Goal: Task Accomplishment & Management: Use online tool/utility

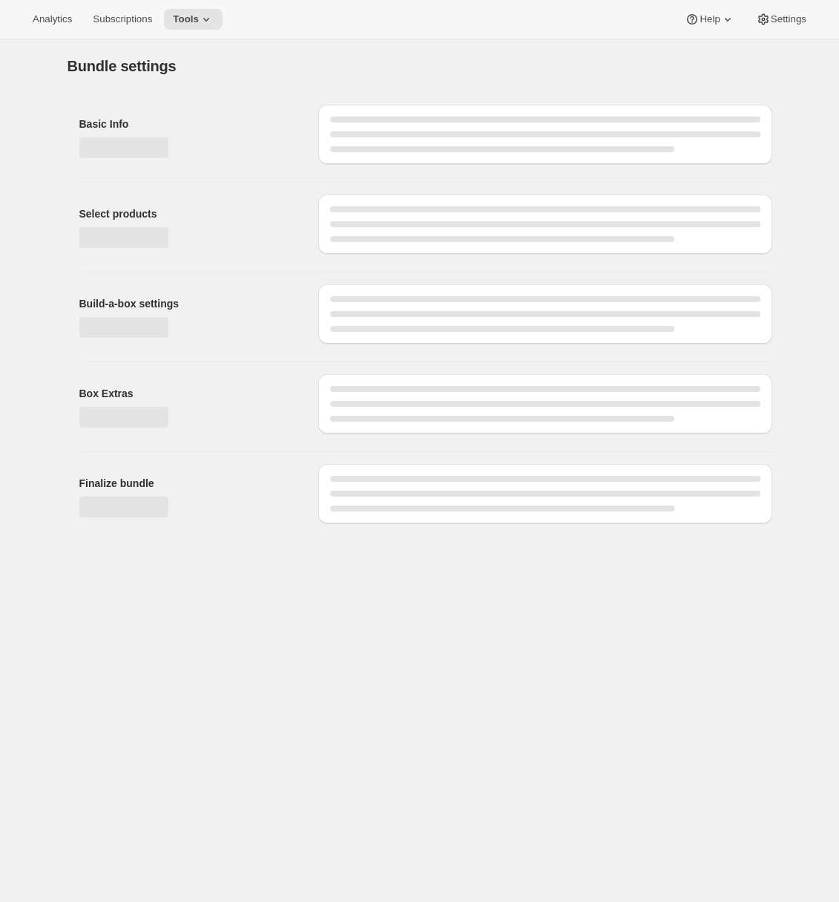
type input "School Ready: 1-Year Prepaid (Ages [DEMOGRAPHIC_DATA])"
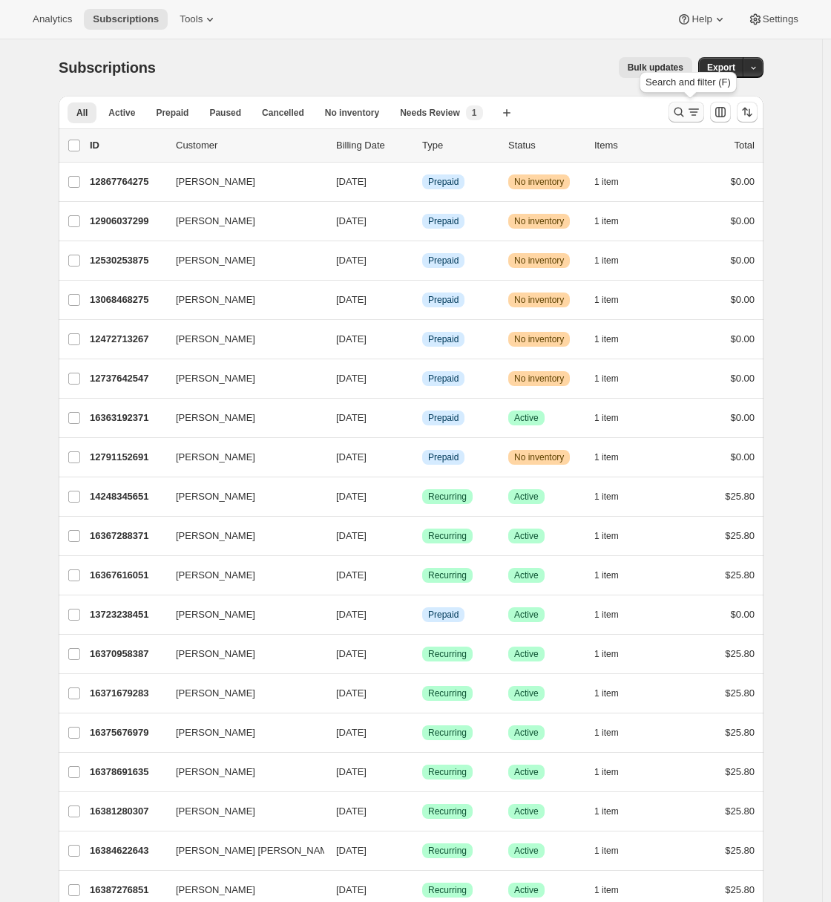
click at [681, 114] on icon "Search and filter results" at bounding box center [680, 113] width 10 height 10
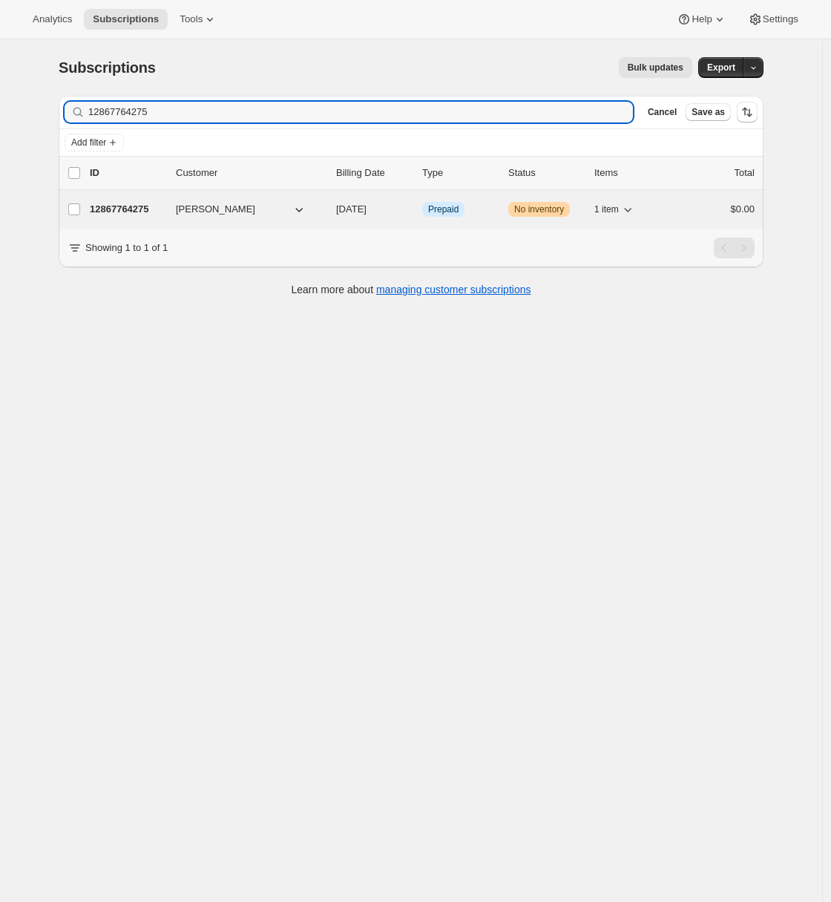
type input "12867764275"
click at [113, 205] on p "12867764275" at bounding box center [127, 209] width 74 height 15
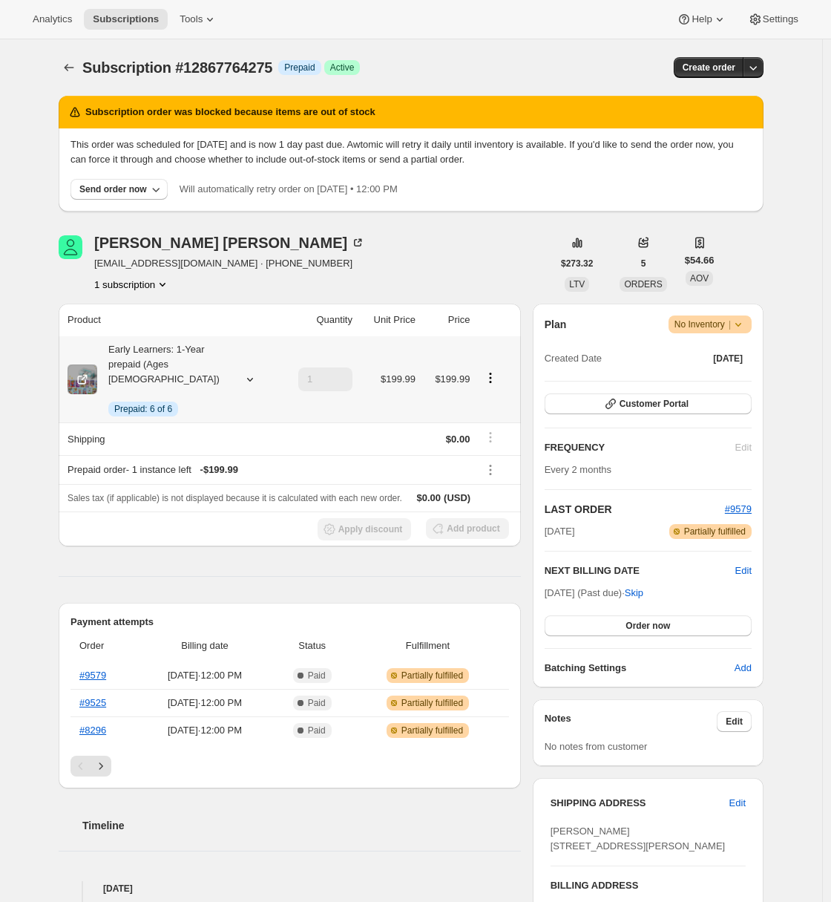
click at [240, 373] on div at bounding box center [247, 379] width 21 height 15
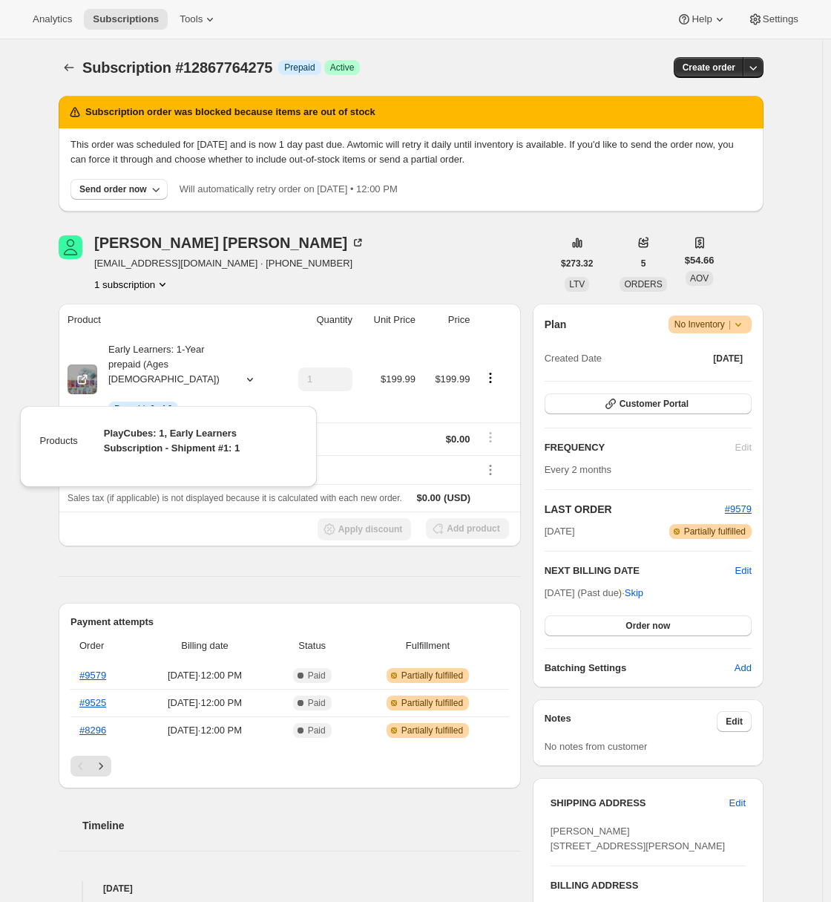
click at [35, 373] on div "Subscription #12867764275. This page is ready Subscription #12867764275 Info Pr…" at bounding box center [411, 711] width 822 height 1345
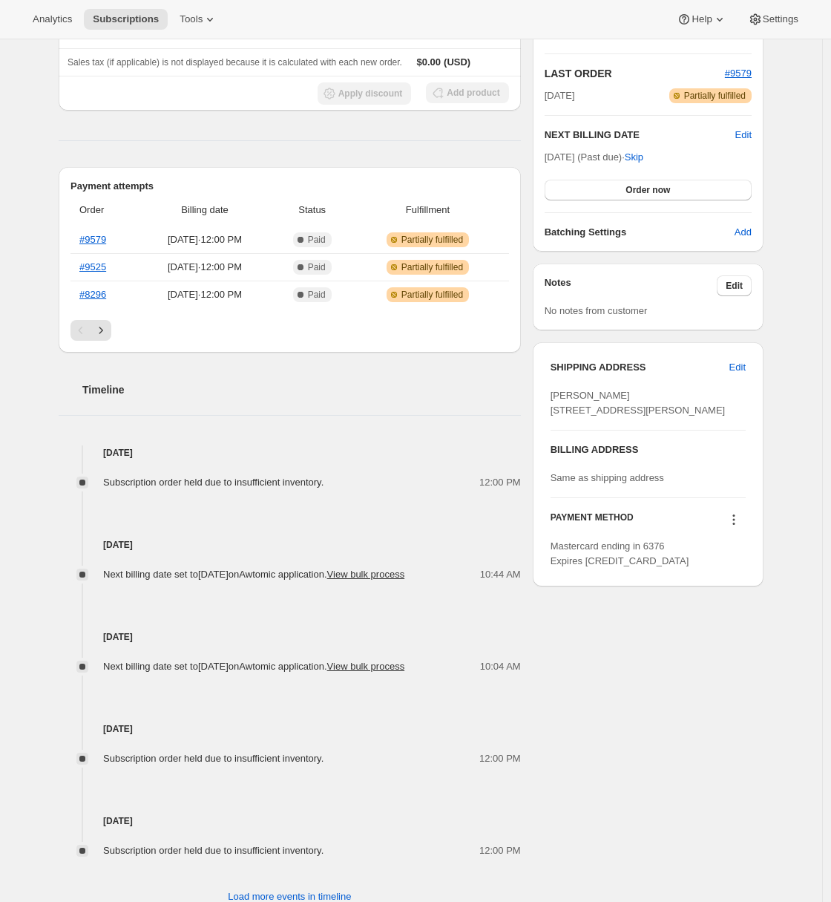
scroll to position [497, 0]
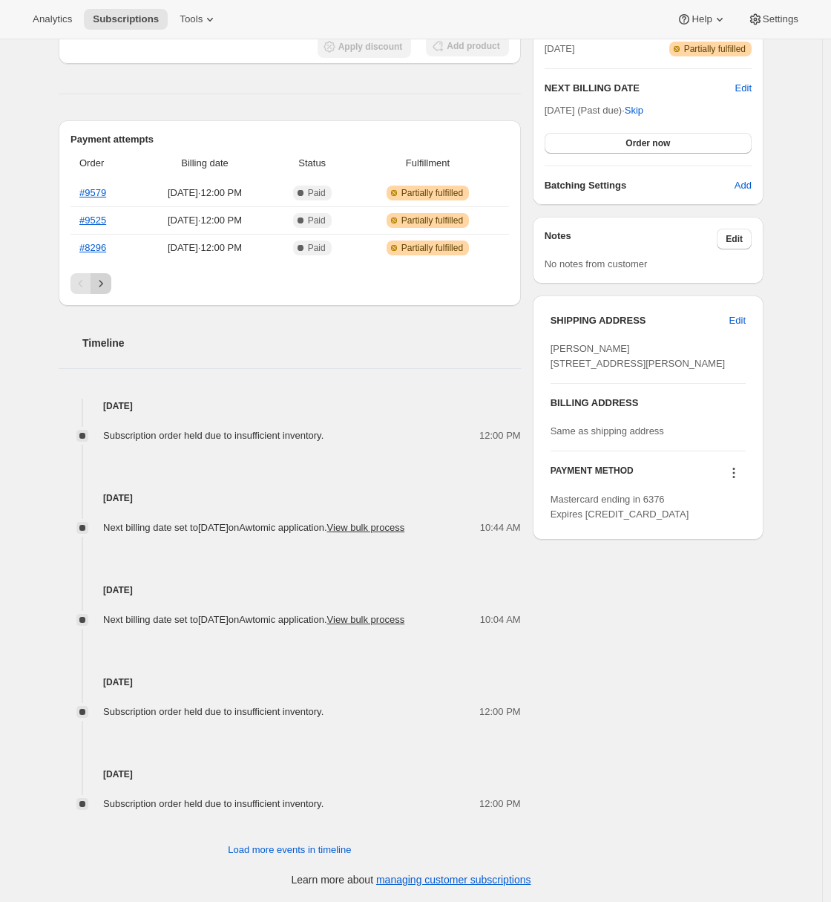
click at [103, 280] on icon "Next" at bounding box center [101, 283] width 4 height 7
click at [106, 276] on icon "Next" at bounding box center [101, 283] width 15 height 15
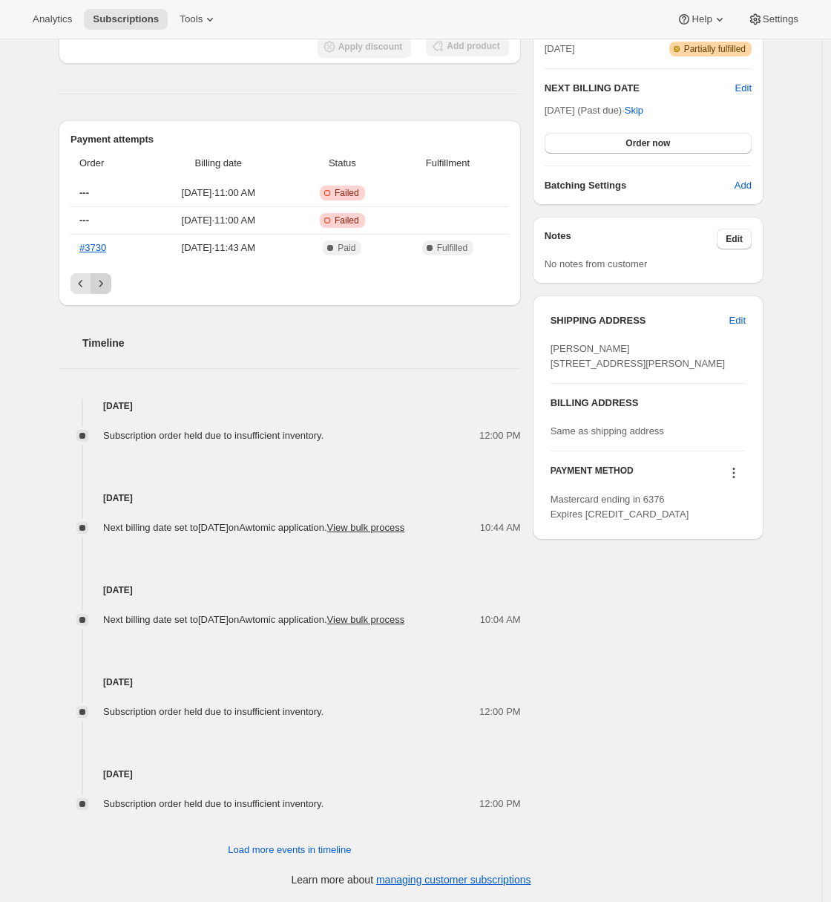
click at [106, 273] on div "Pagination" at bounding box center [101, 283] width 21 height 21
click at [84, 276] on icon "Previous" at bounding box center [80, 283] width 15 height 15
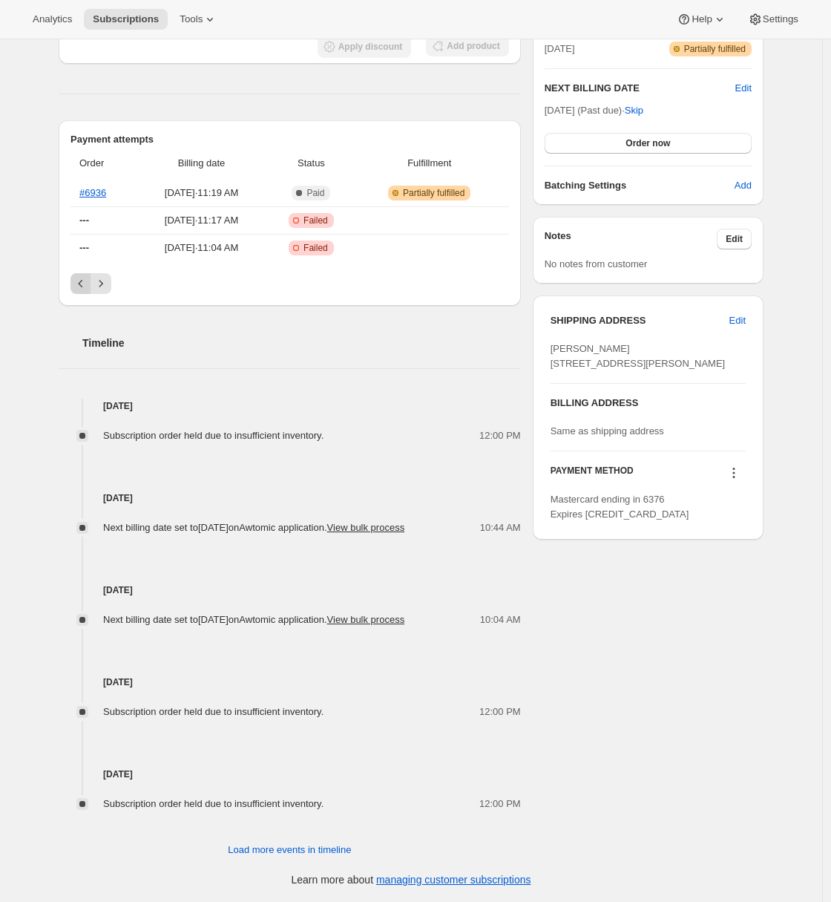
click at [84, 276] on icon "Previous" at bounding box center [80, 283] width 15 height 15
click at [87, 273] on div "Pagination" at bounding box center [81, 283] width 21 height 21
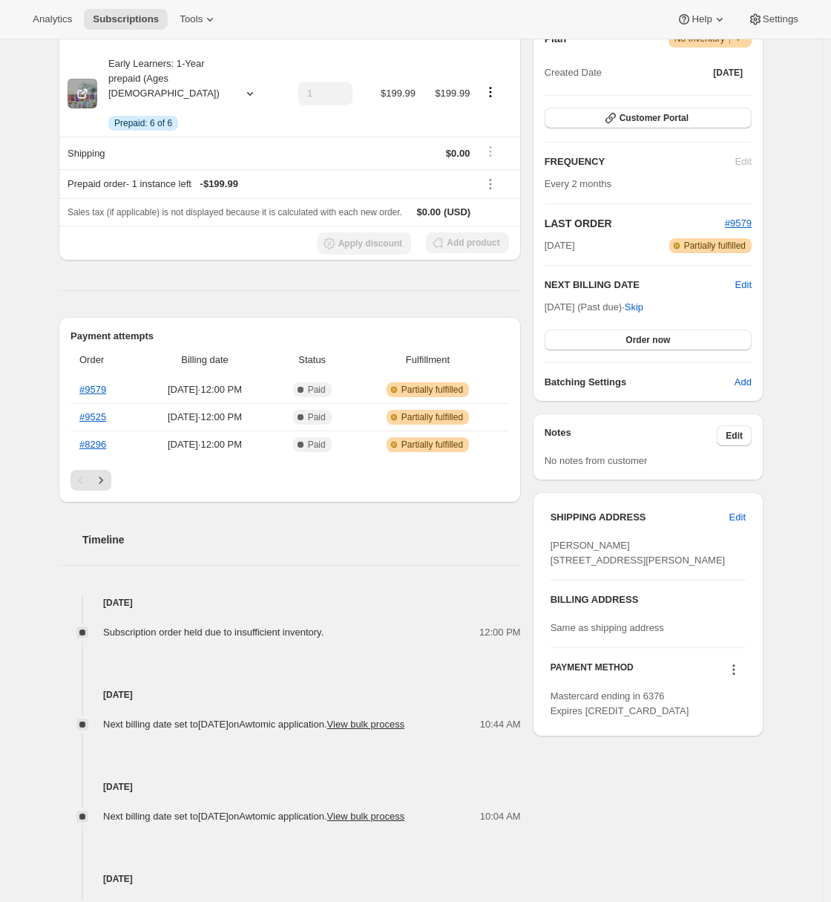
scroll to position [215, 0]
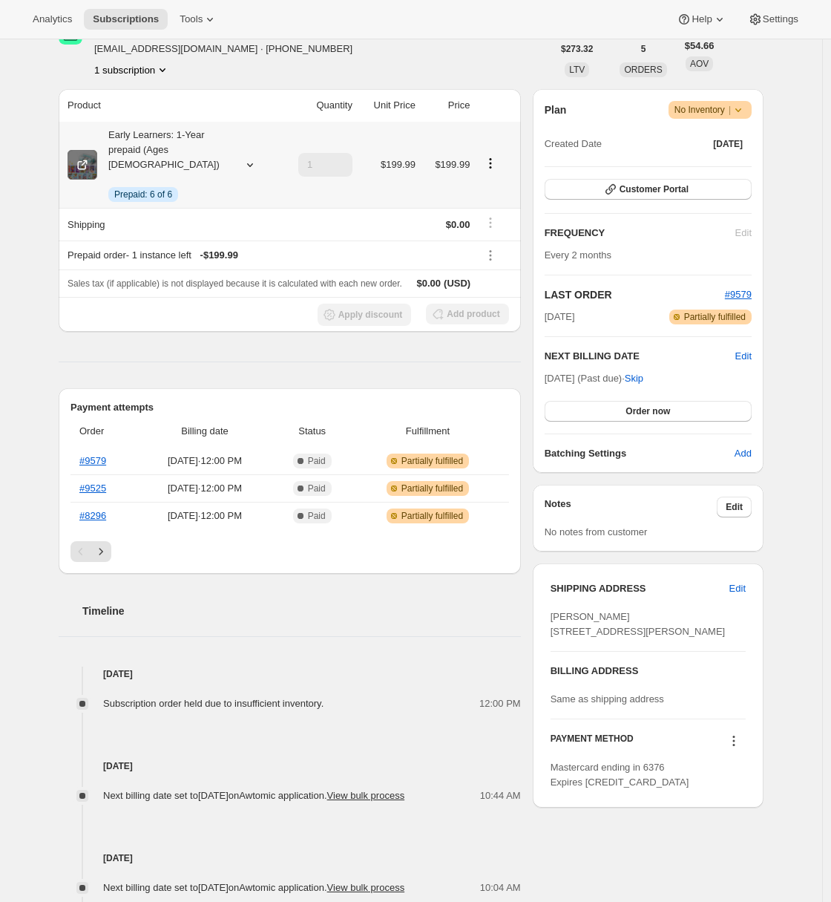
click at [85, 160] on icon at bounding box center [82, 164] width 15 height 15
click at [617, 200] on div "Customer Portal" at bounding box center [648, 190] width 207 height 22
click at [618, 194] on icon "button" at bounding box center [610, 189] width 15 height 15
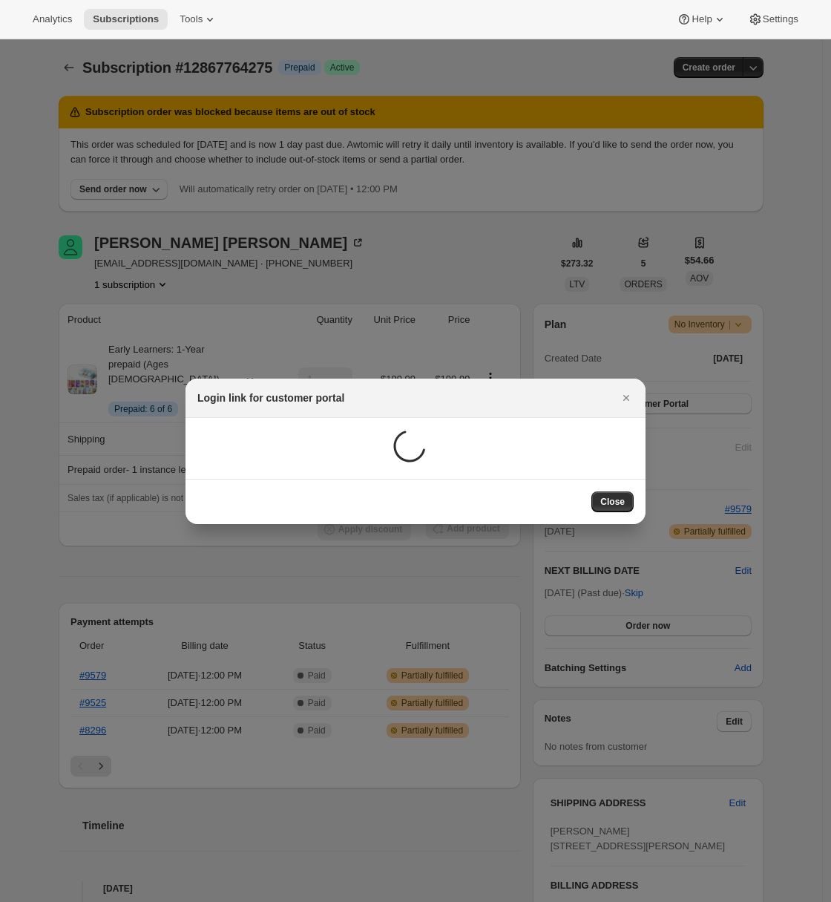
scroll to position [0, 0]
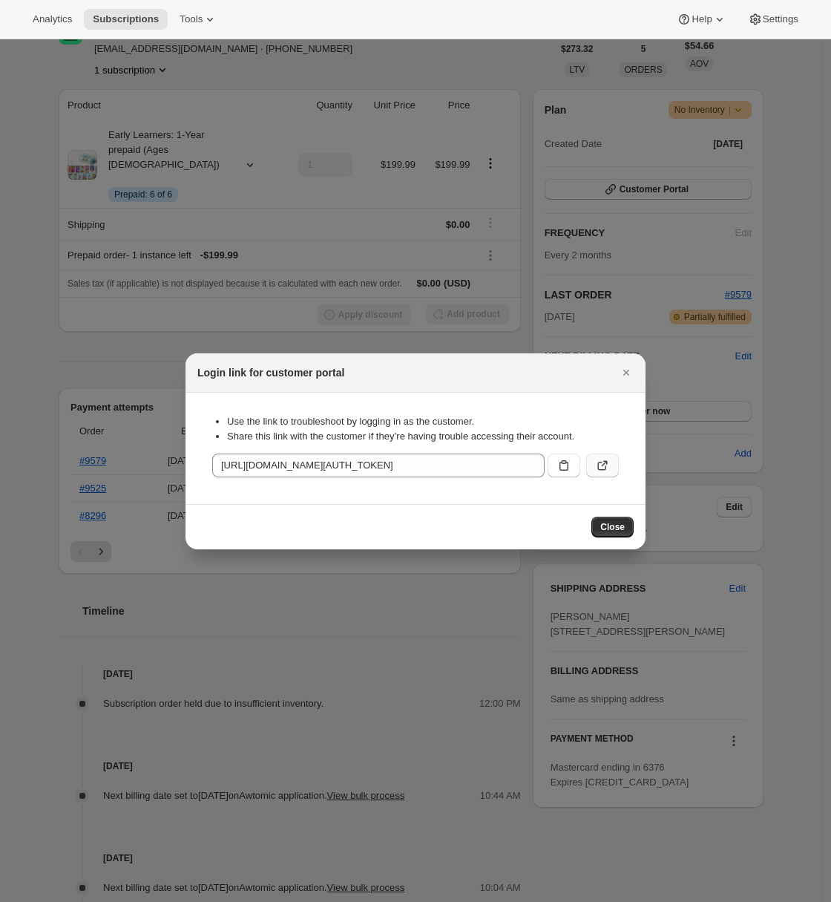
click at [606, 466] on icon ":reo:" at bounding box center [602, 466] width 9 height 9
click at [629, 379] on icon "Close" at bounding box center [626, 372] width 15 height 15
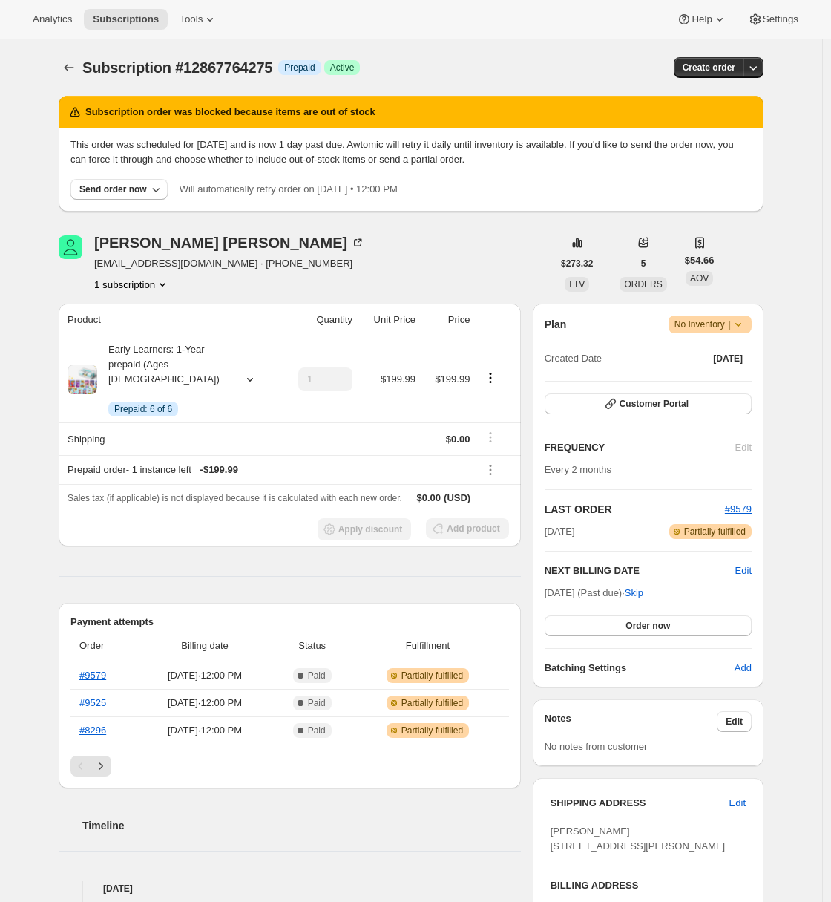
scroll to position [215, 0]
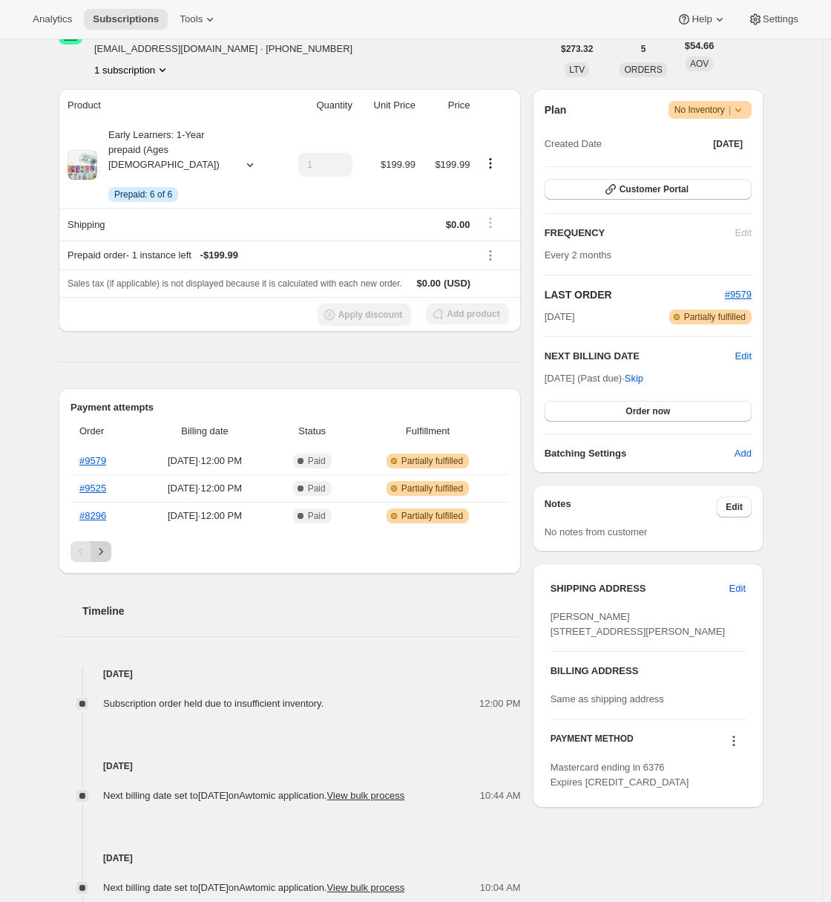
click at [105, 544] on icon "Next" at bounding box center [101, 551] width 15 height 15
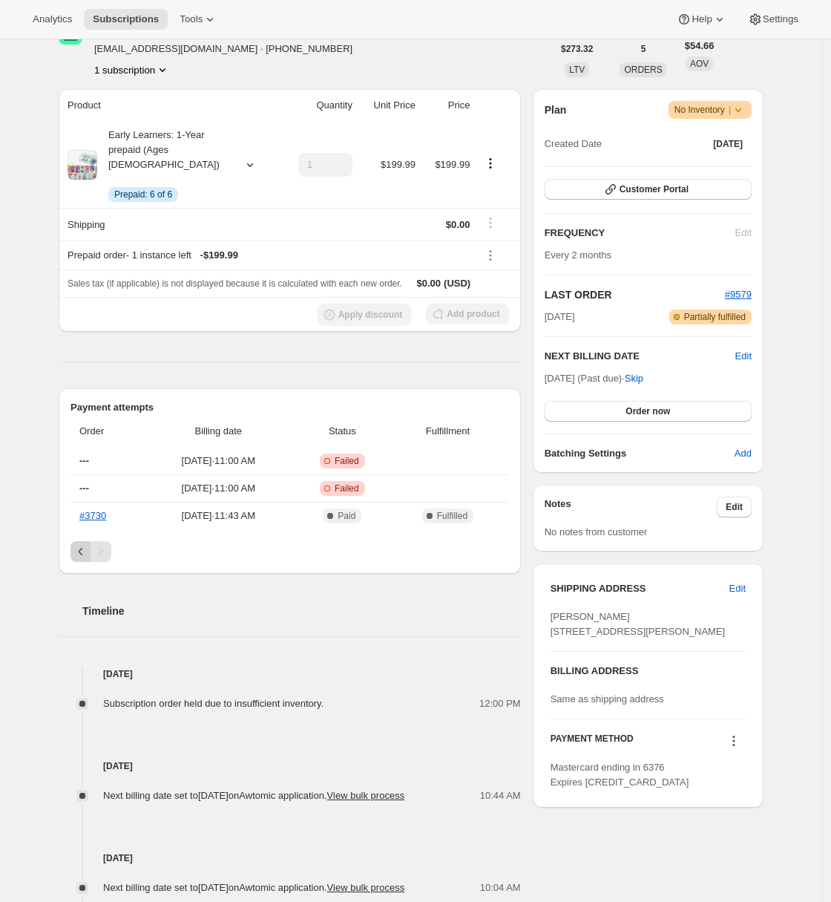
click at [85, 544] on icon "Previous" at bounding box center [80, 551] width 15 height 15
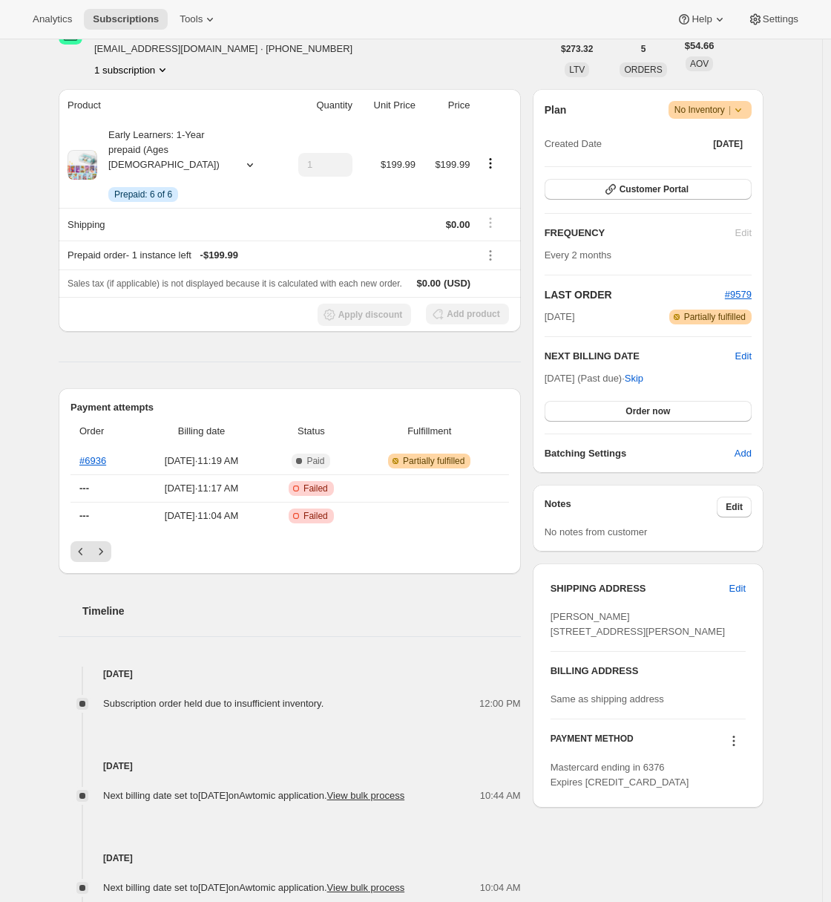
click at [84, 544] on icon "Previous" at bounding box center [80, 551] width 15 height 15
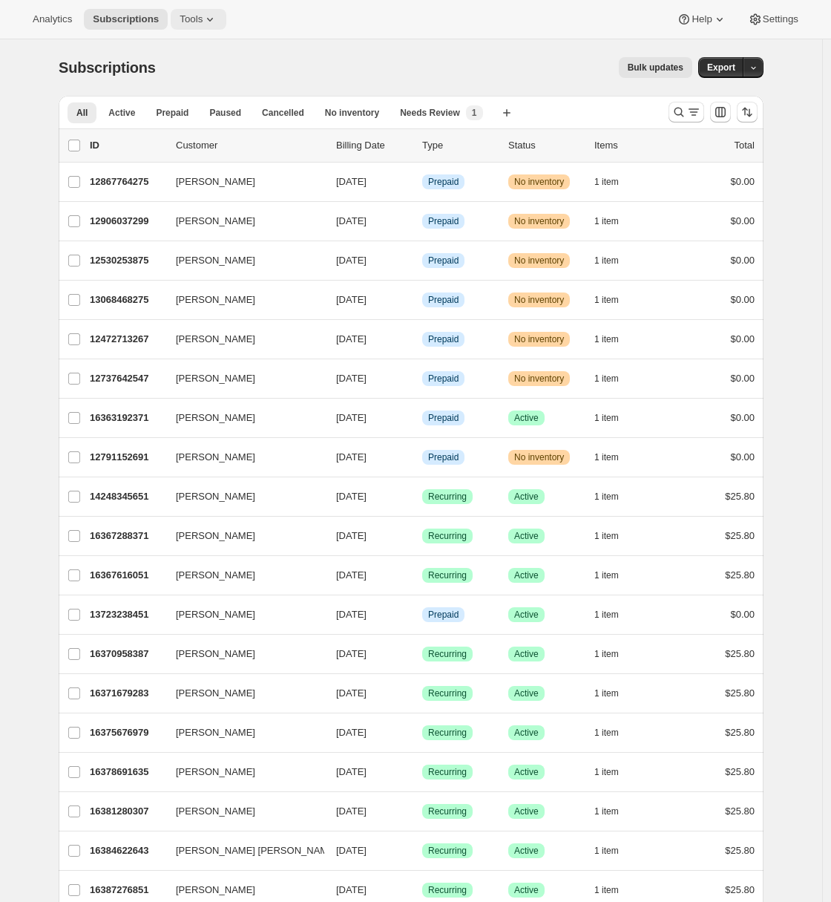
click at [215, 18] on icon at bounding box center [210, 19] width 15 height 15
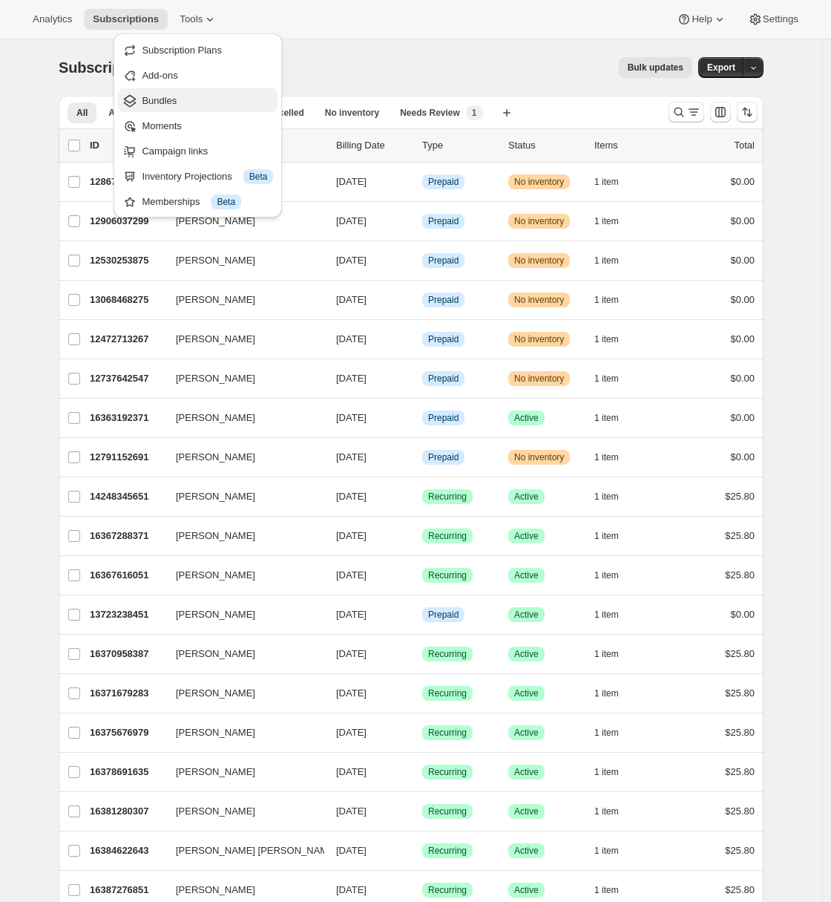
click at [175, 96] on span "Bundles" at bounding box center [159, 100] width 35 height 11
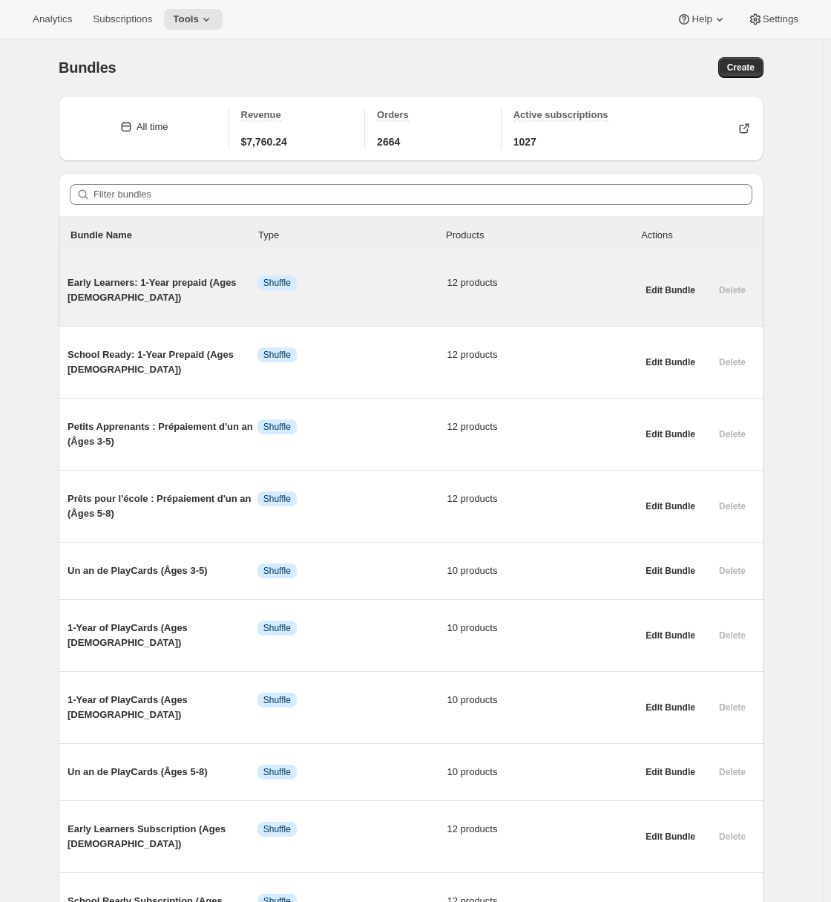
click at [141, 307] on div "Early Learners: 1-Year prepaid (Ages 3-5) Info Shuffle 12 products" at bounding box center [352, 289] width 569 height 53
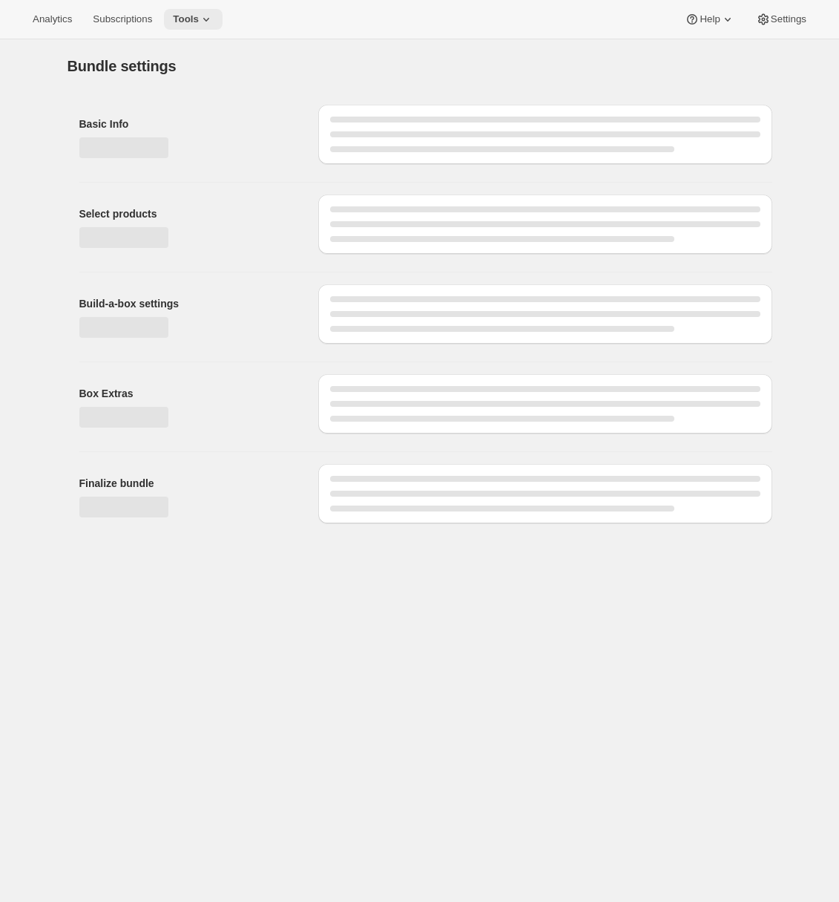
type input "Early Learners: 1-Year prepaid (Ages [DEMOGRAPHIC_DATA])"
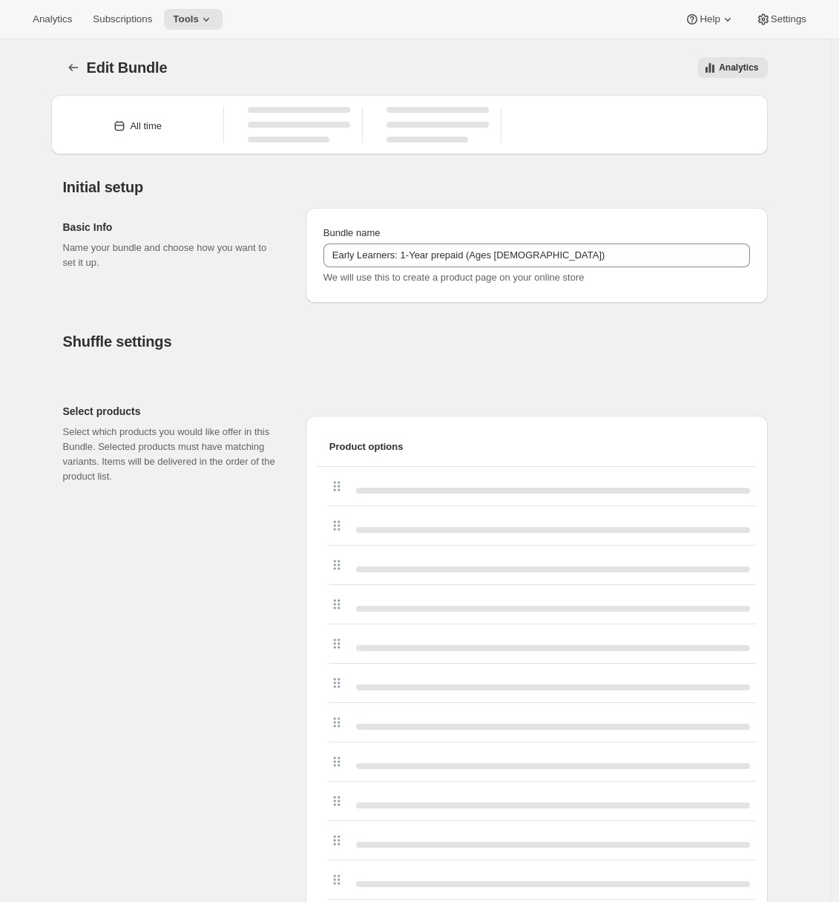
type input "Early Learners: 1-Year prepaid (Ages [DEMOGRAPHIC_DATA])"
type input "0"
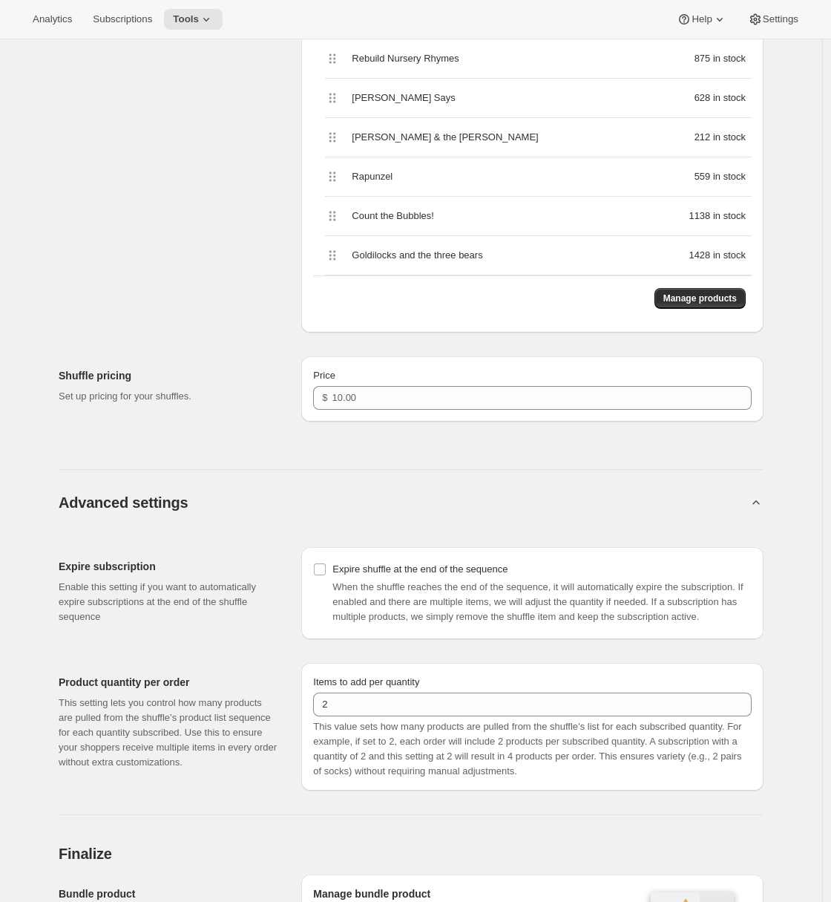
scroll to position [375, 0]
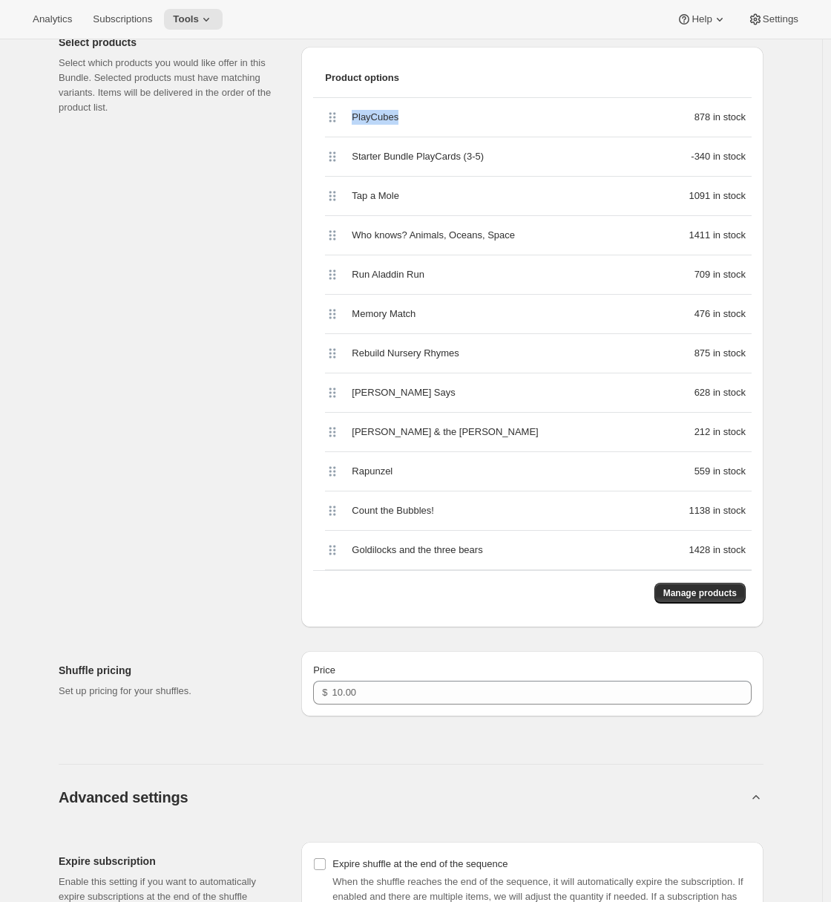
drag, startPoint x: 410, startPoint y: 118, endPoint x: 345, endPoint y: 114, distance: 64.7
click at [345, 114] on div "PlayCubes 878 in stock" at bounding box center [538, 117] width 427 height 39
copy span "PlayCubes"
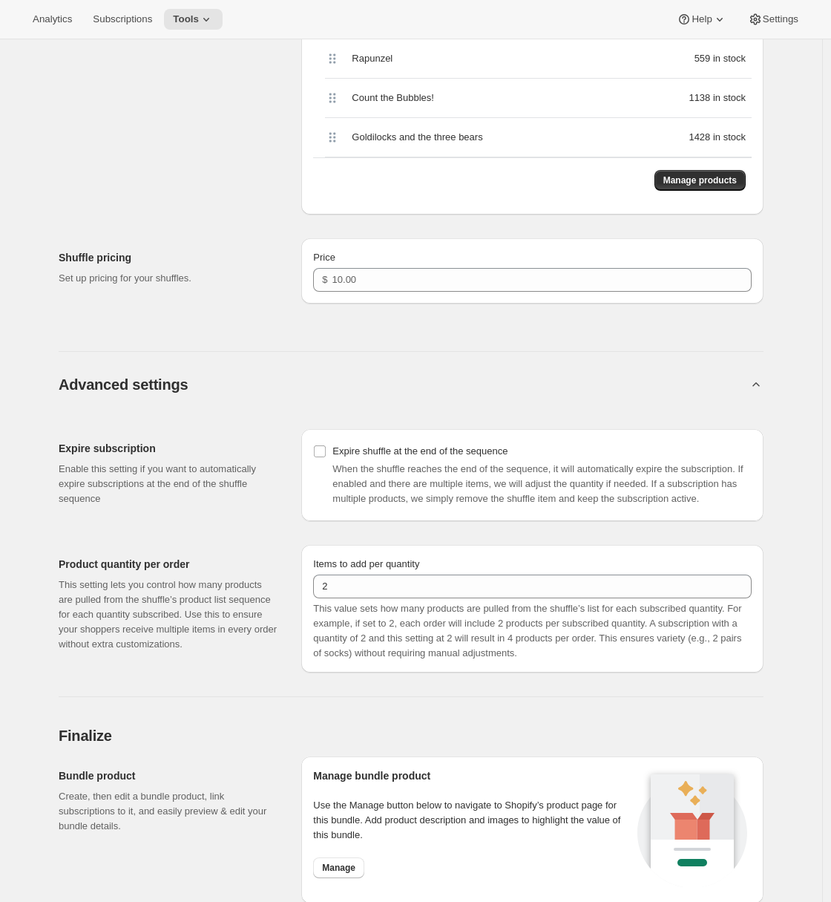
scroll to position [1057, 0]
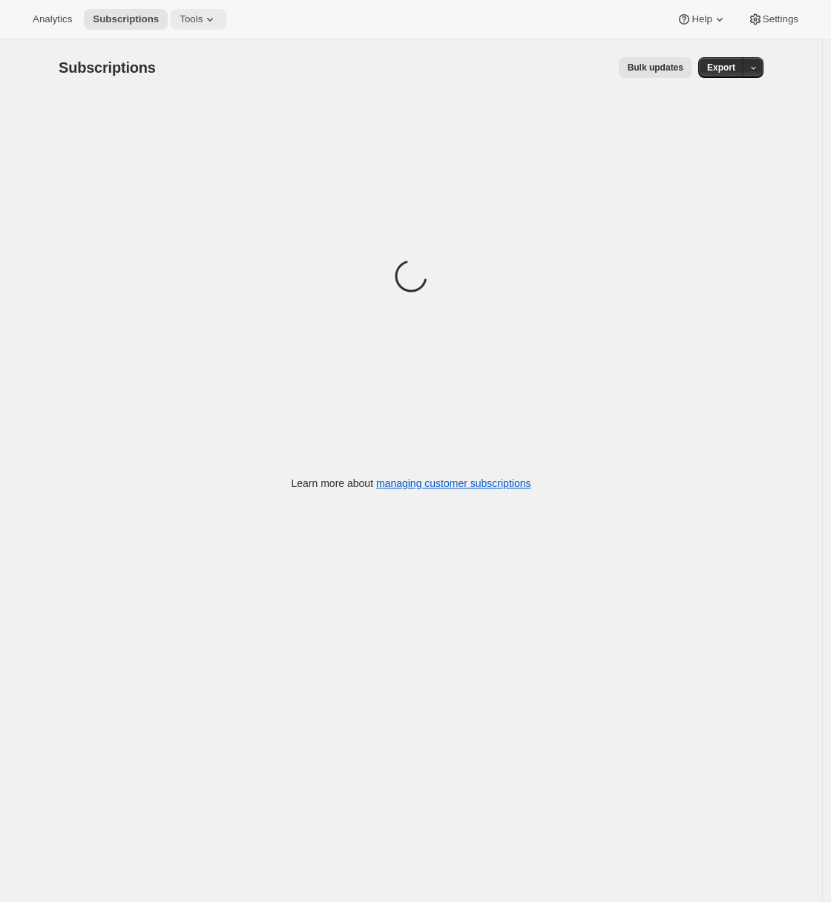
click span "Tools"
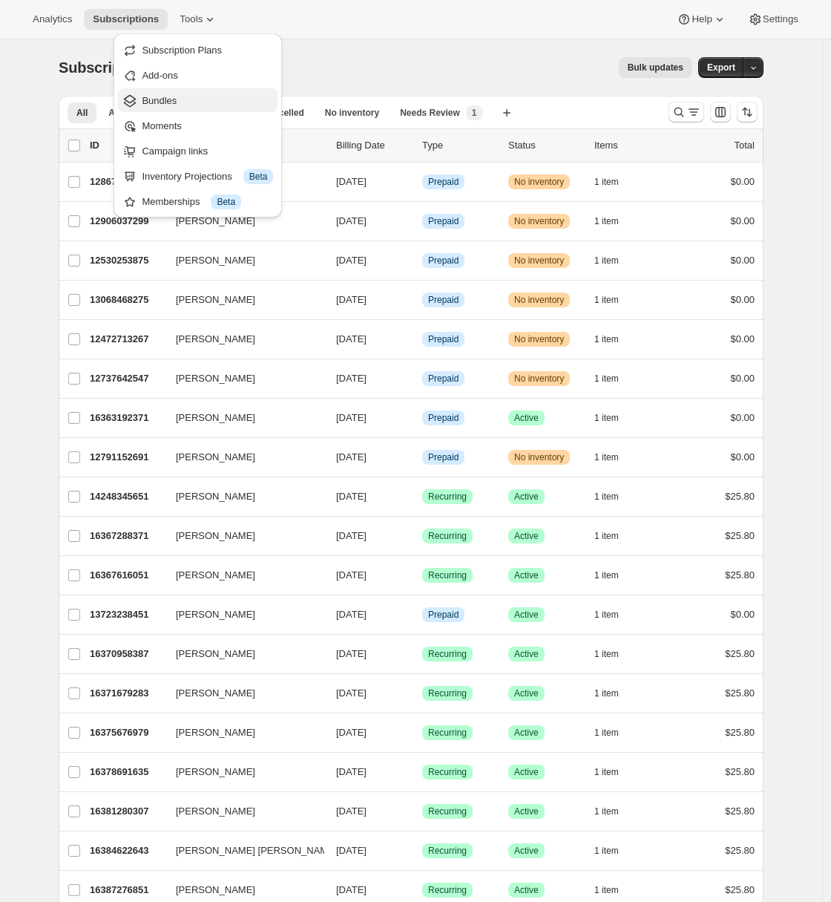
click span "Bundles"
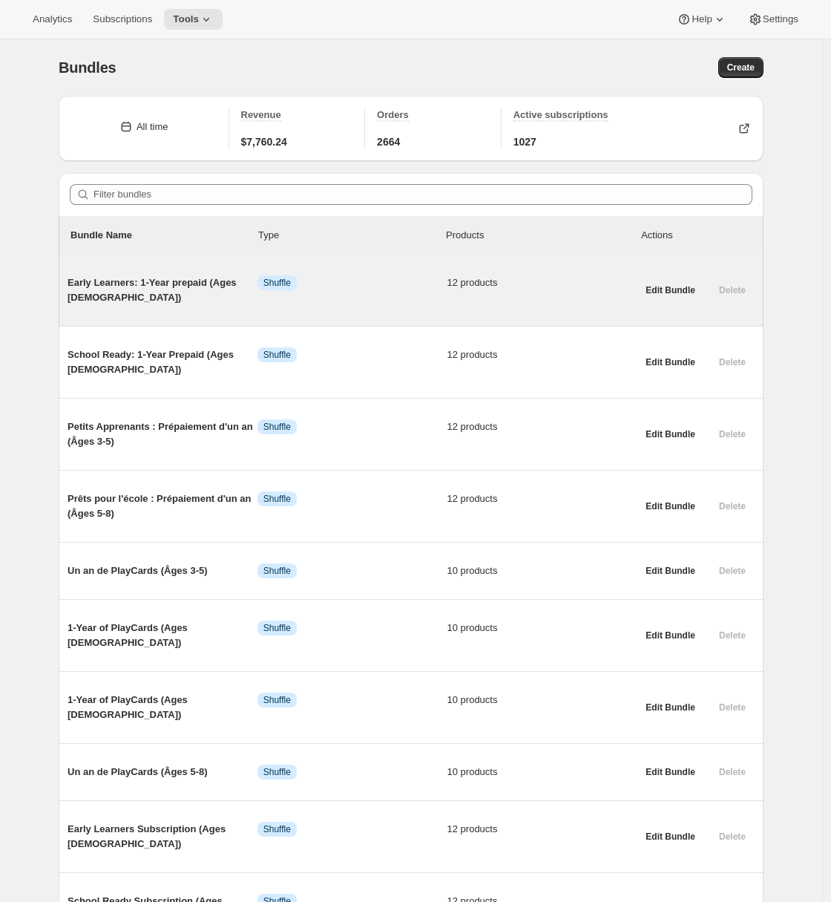
click div "Early Learners: 1-Year prepaid (Ages 3-5) Info Shuffle 12 products"
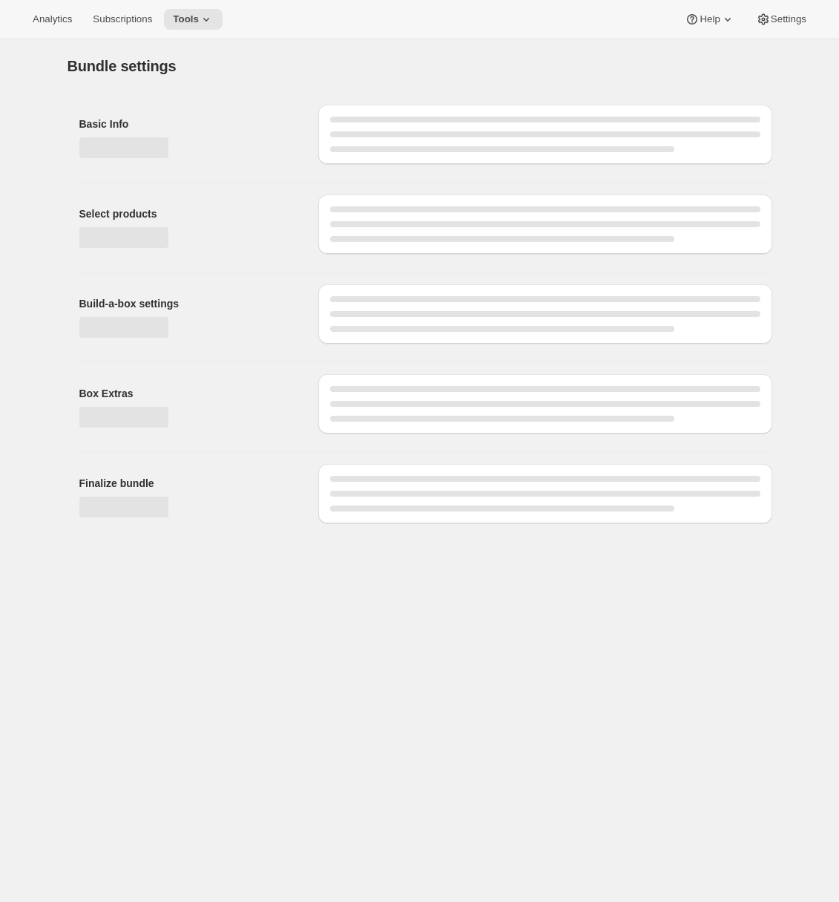
type input "Early Learners: 1-Year prepaid (Ages [DEMOGRAPHIC_DATA])"
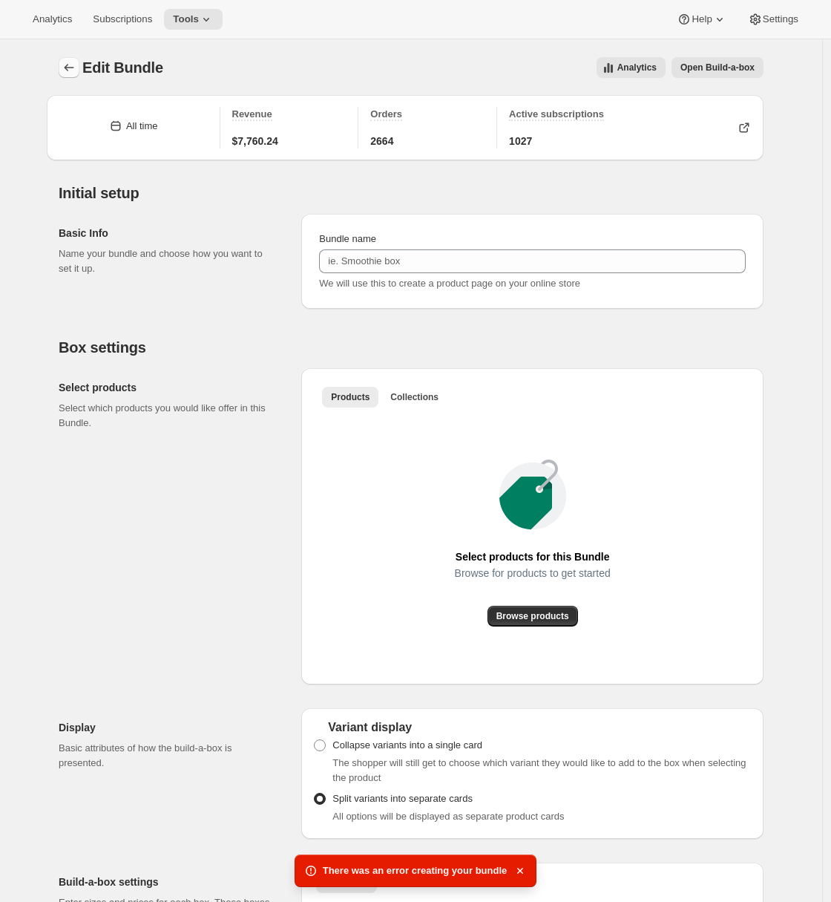
click at [73, 68] on icon "Bundles" at bounding box center [69, 67] width 15 height 15
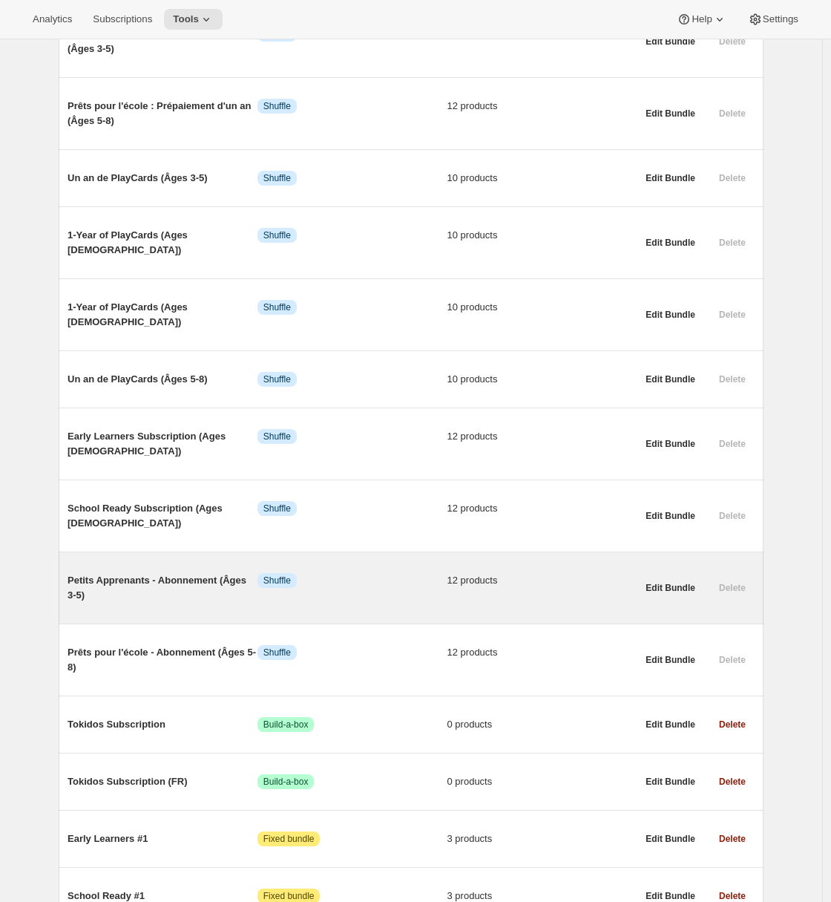
scroll to position [535, 0]
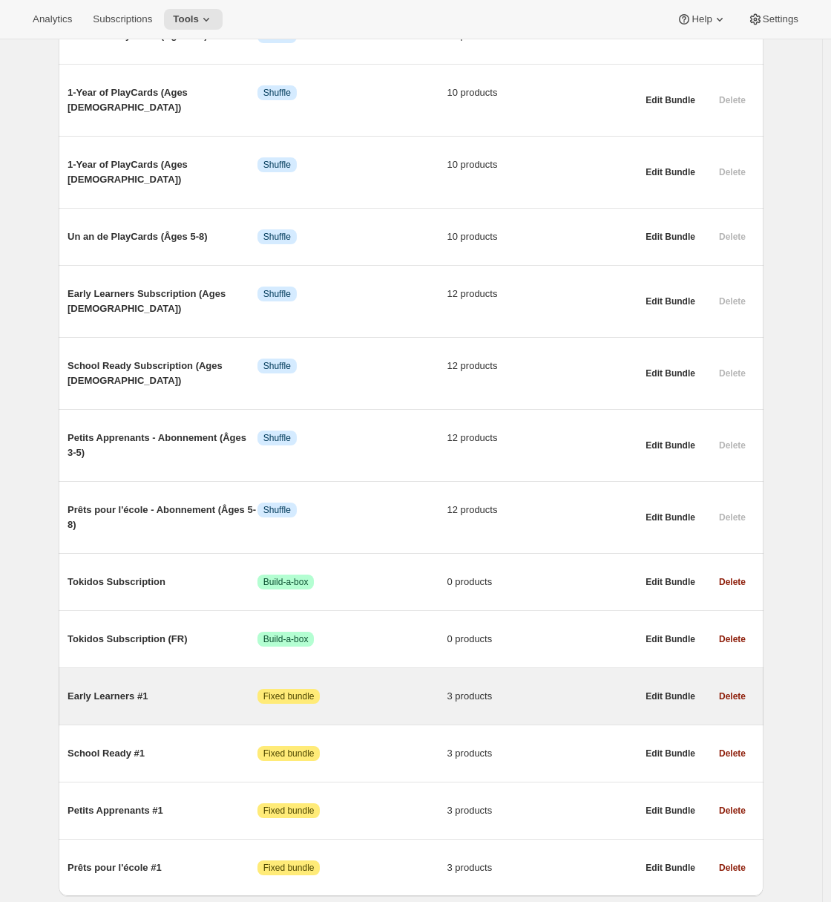
click at [179, 677] on div "Early Learners #1 Attention Fixed bundle 3 products" at bounding box center [352, 696] width 569 height 39
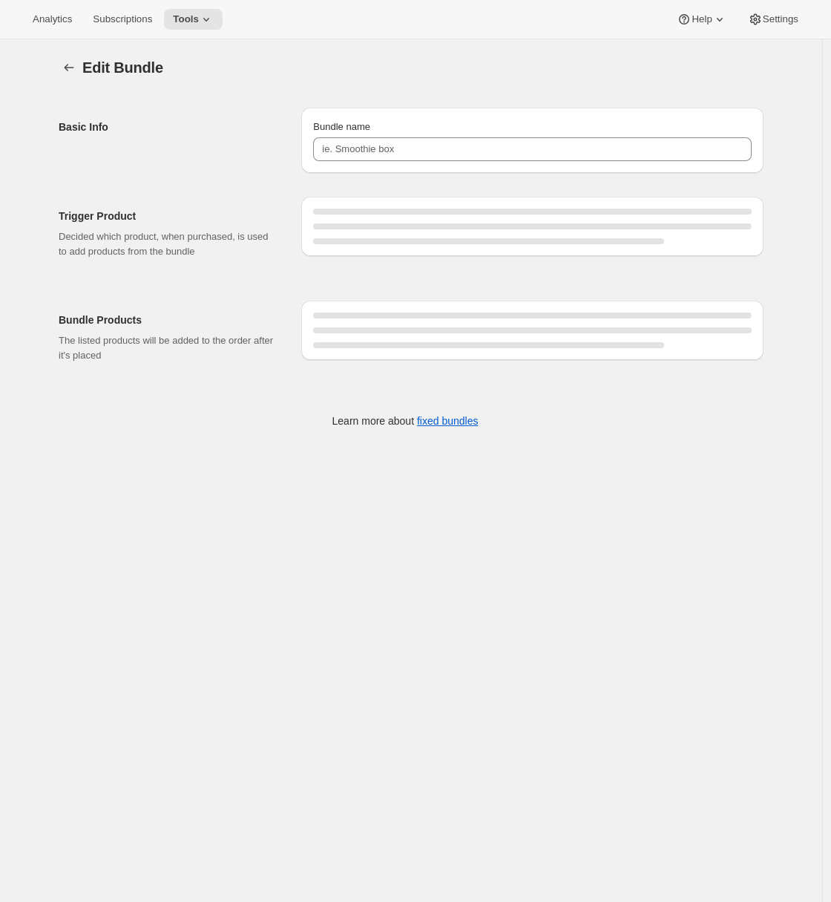
type input "Early Learners #1"
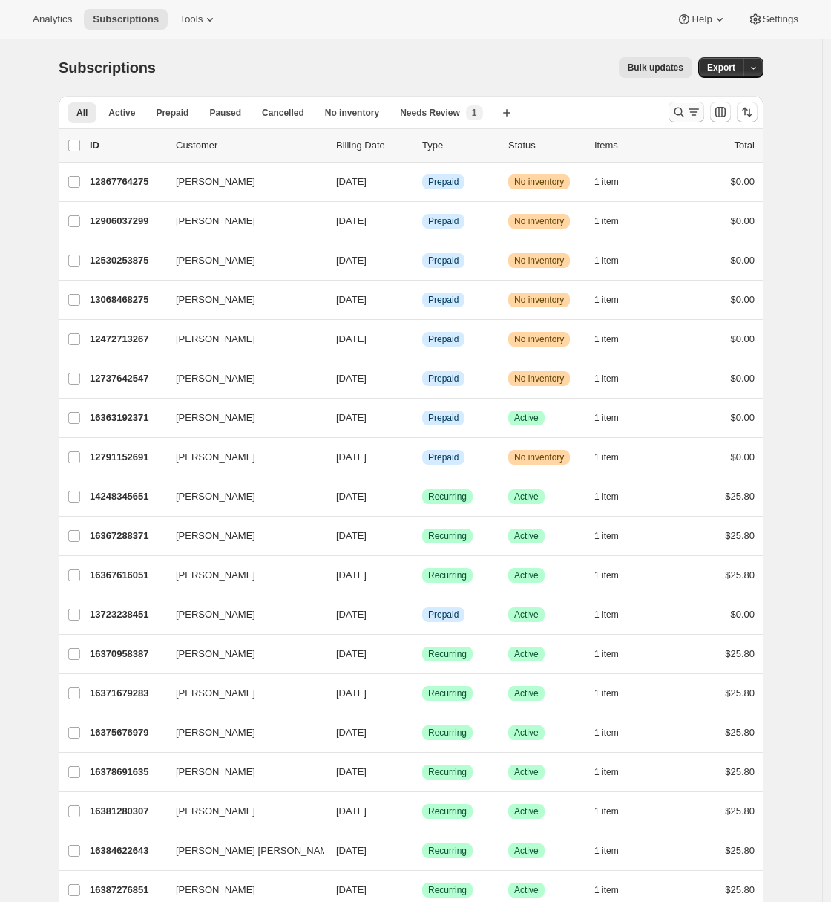
click at [679, 115] on icon "Search and filter results" at bounding box center [679, 112] width 15 height 15
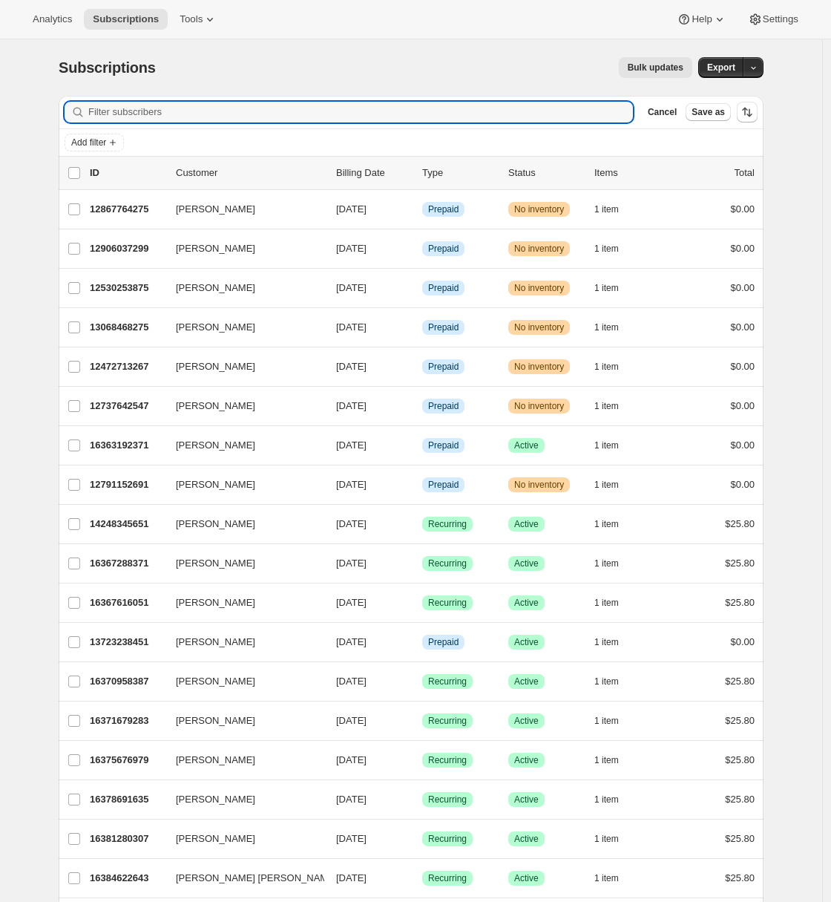
paste input "12475400243"
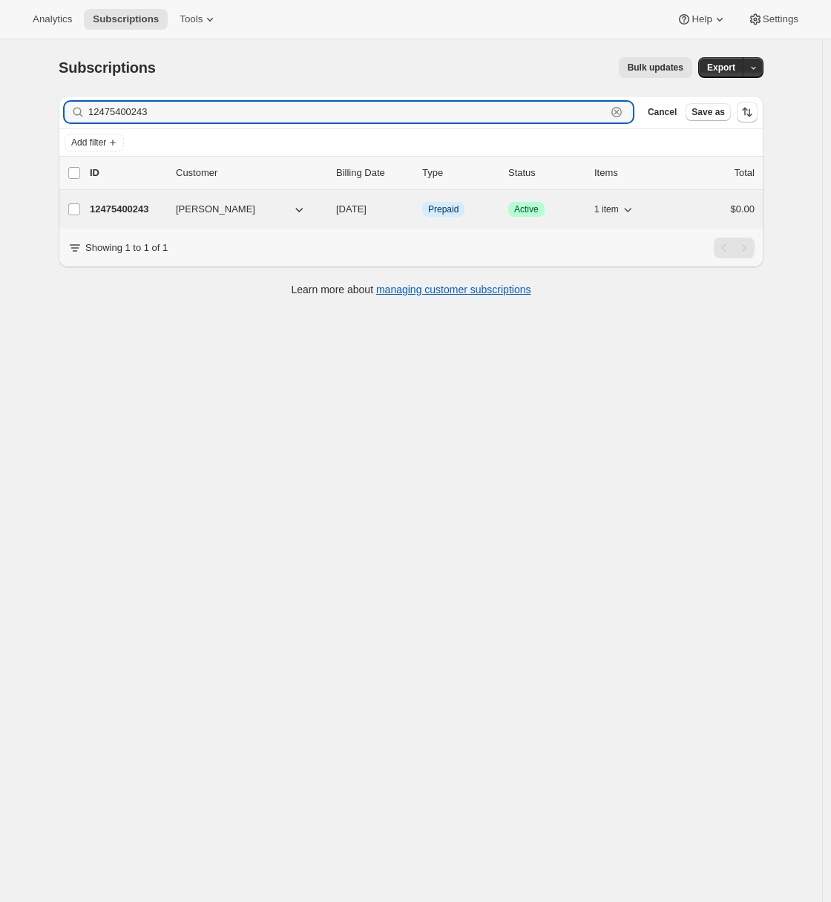
type input "12475400243"
click at [140, 208] on p "12475400243" at bounding box center [127, 209] width 74 height 15
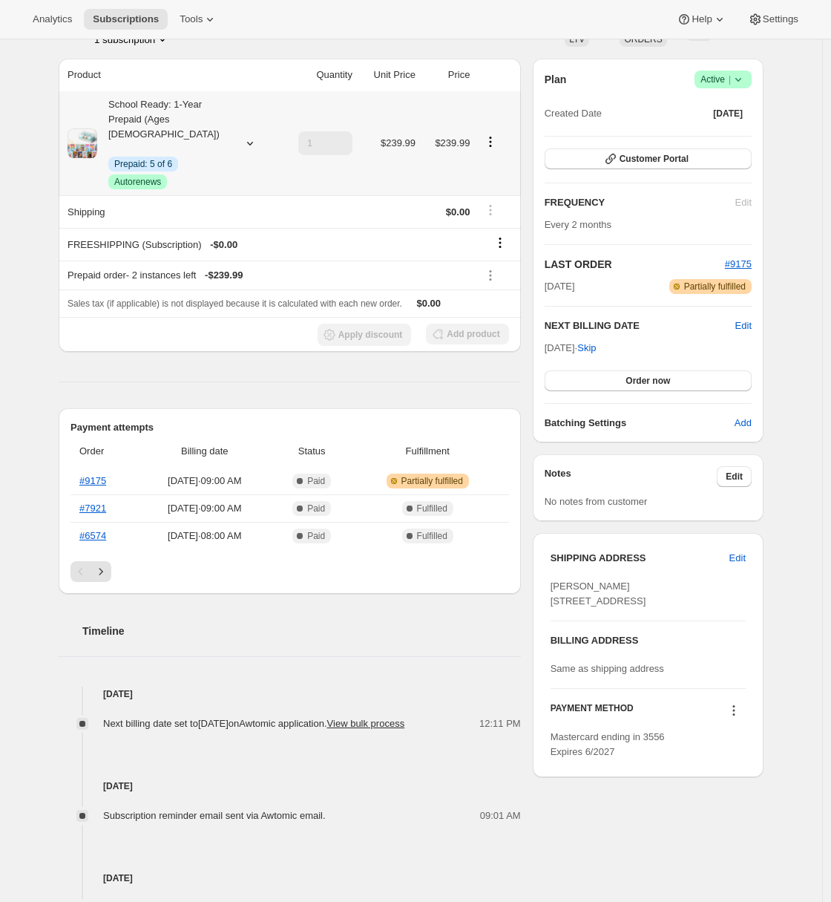
scroll to position [127, 0]
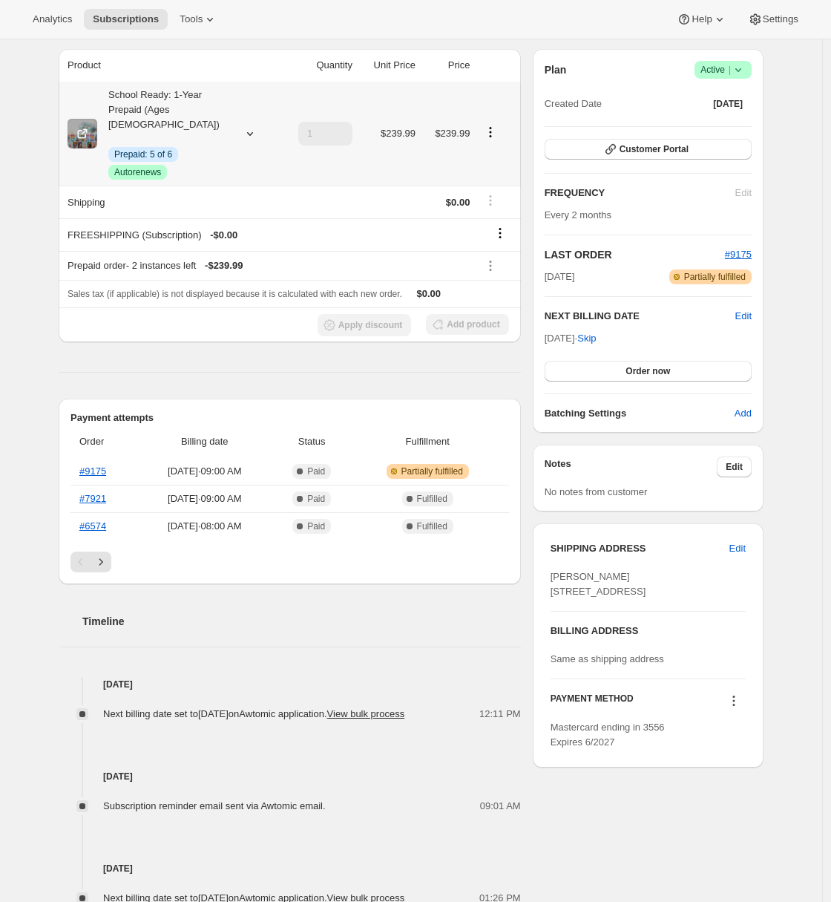
click at [257, 126] on icon at bounding box center [250, 133] width 15 height 15
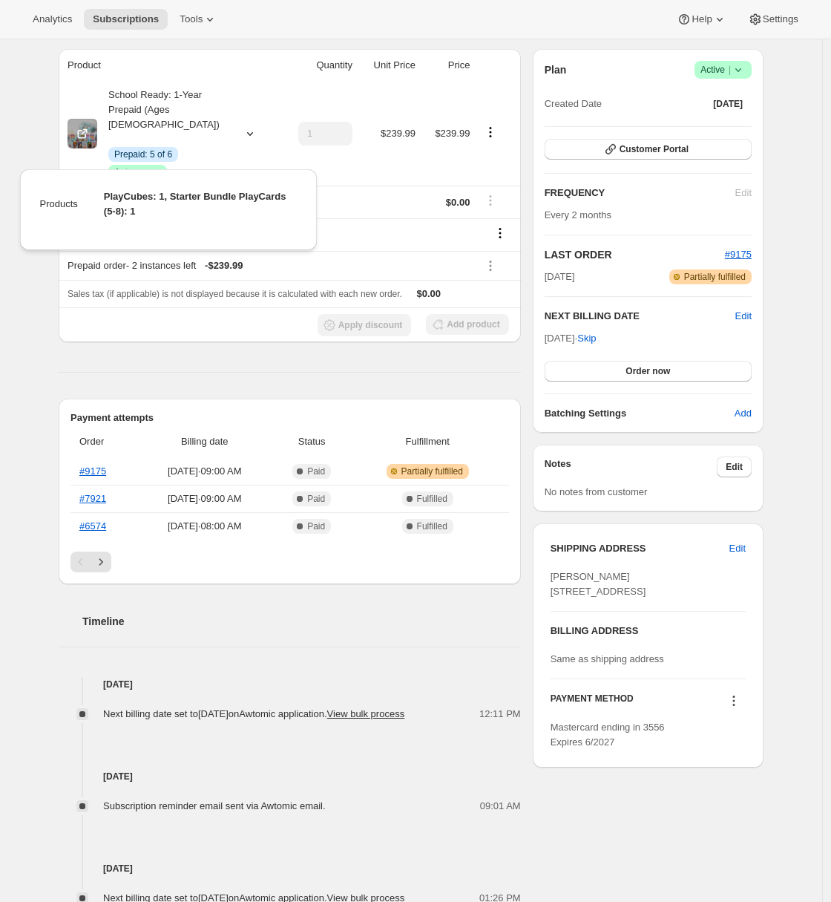
click at [42, 701] on div "Subscription #12475400243. This page is ready Subscription #12475400243 Info Pr…" at bounding box center [411, 565] width 822 height 1306
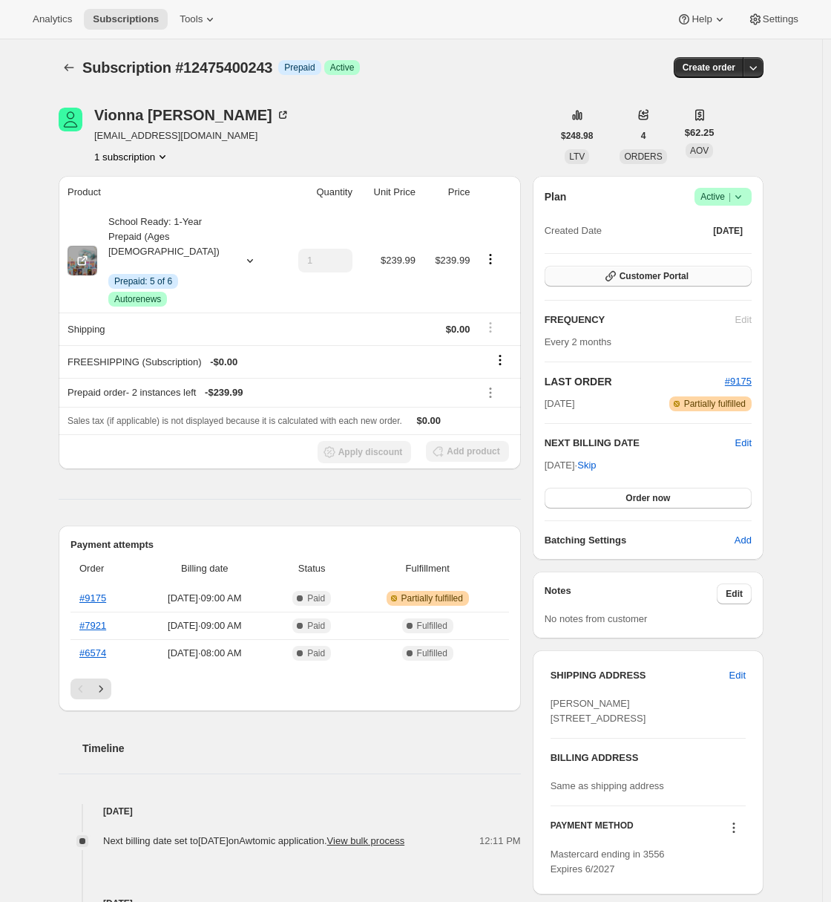
click at [643, 279] on span "Customer Portal" at bounding box center [654, 276] width 69 height 12
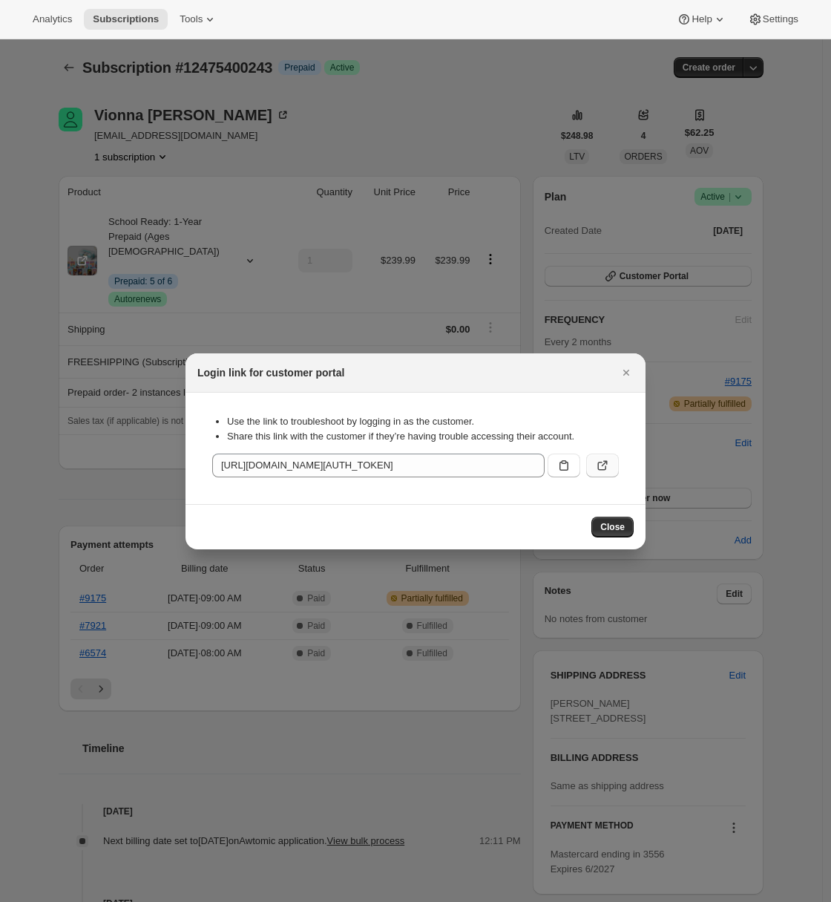
click at [601, 469] on icon ":rce:" at bounding box center [602, 465] width 15 height 15
click at [628, 376] on icon "Close" at bounding box center [626, 372] width 15 height 15
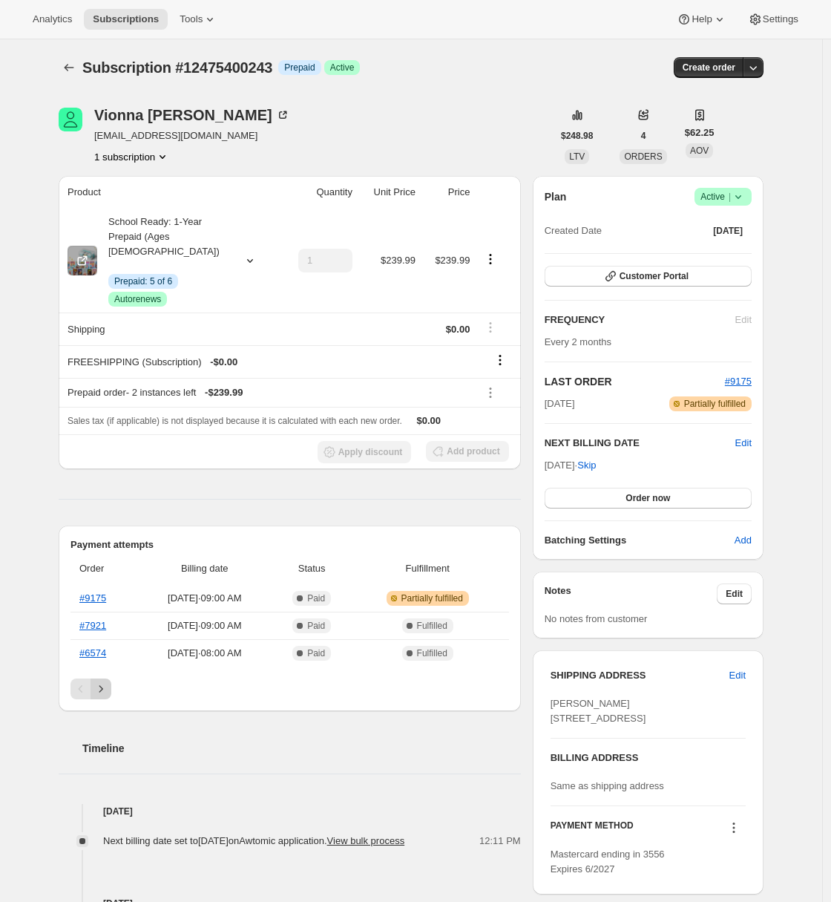
click at [108, 681] on icon "Next" at bounding box center [101, 688] width 15 height 15
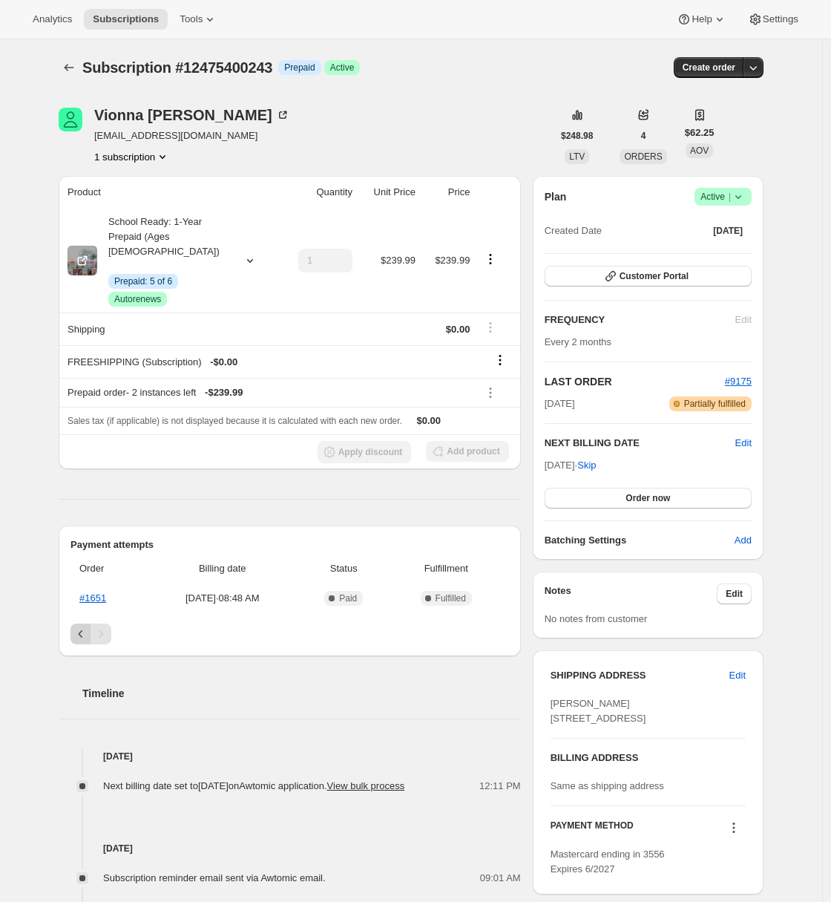
click at [86, 626] on icon "Previous" at bounding box center [80, 633] width 15 height 15
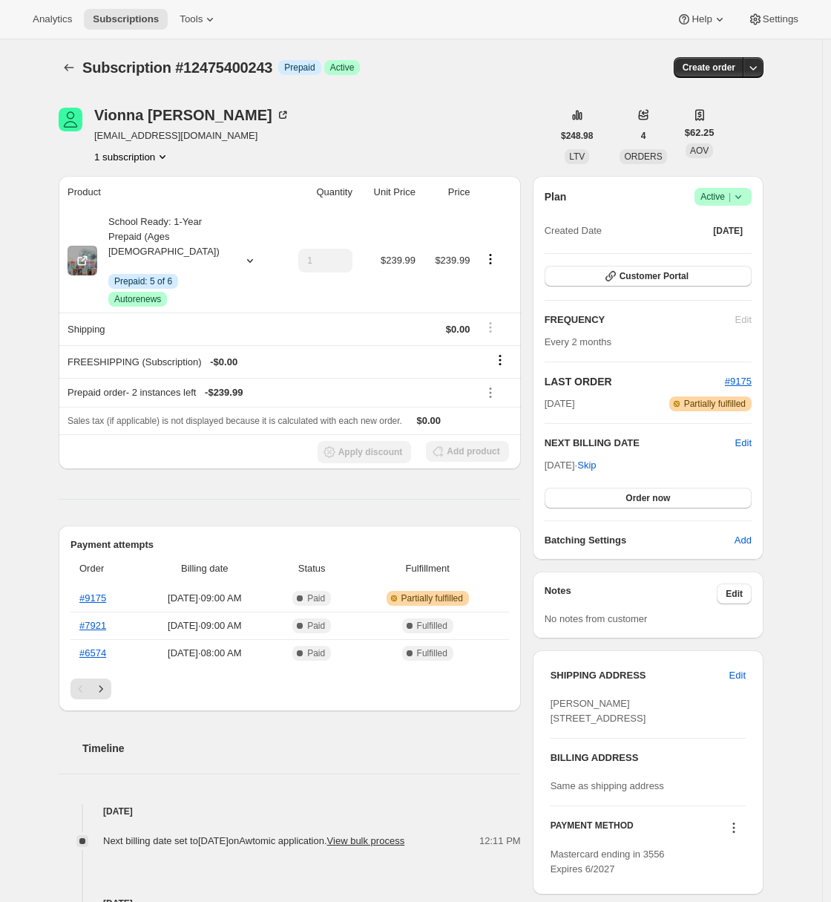
click at [38, 646] on div "Subscription #12475400243. This page is ready Subscription #12475400243 Info Pr…" at bounding box center [411, 692] width 822 height 1306
click at [89, 253] on icon at bounding box center [82, 260] width 15 height 15
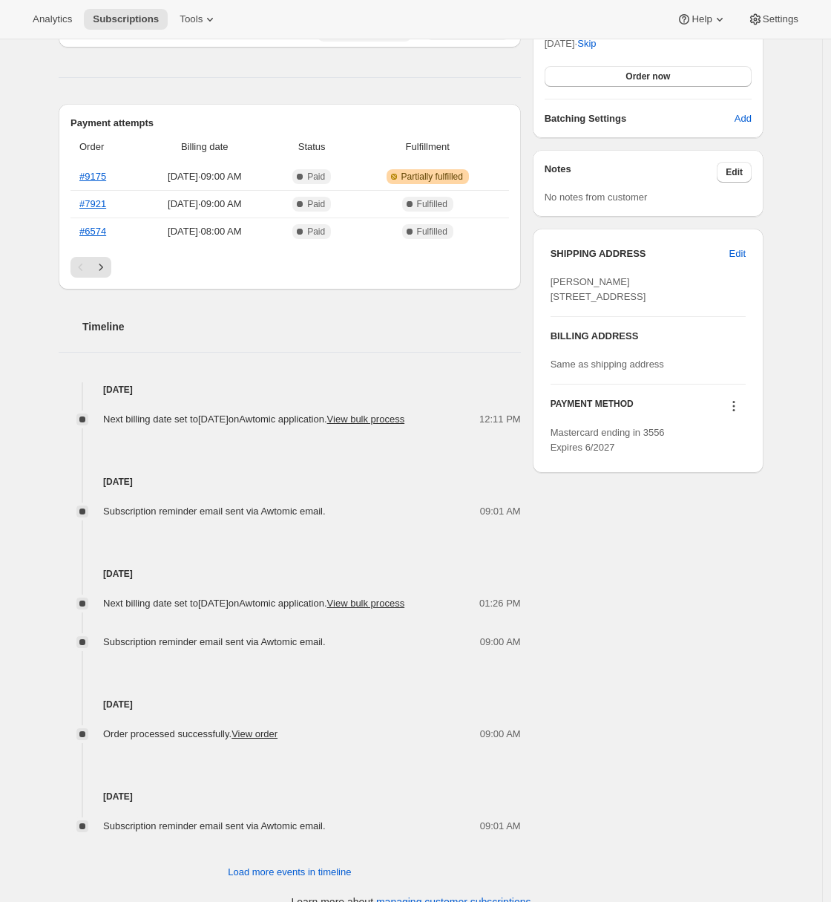
scroll to position [458, 0]
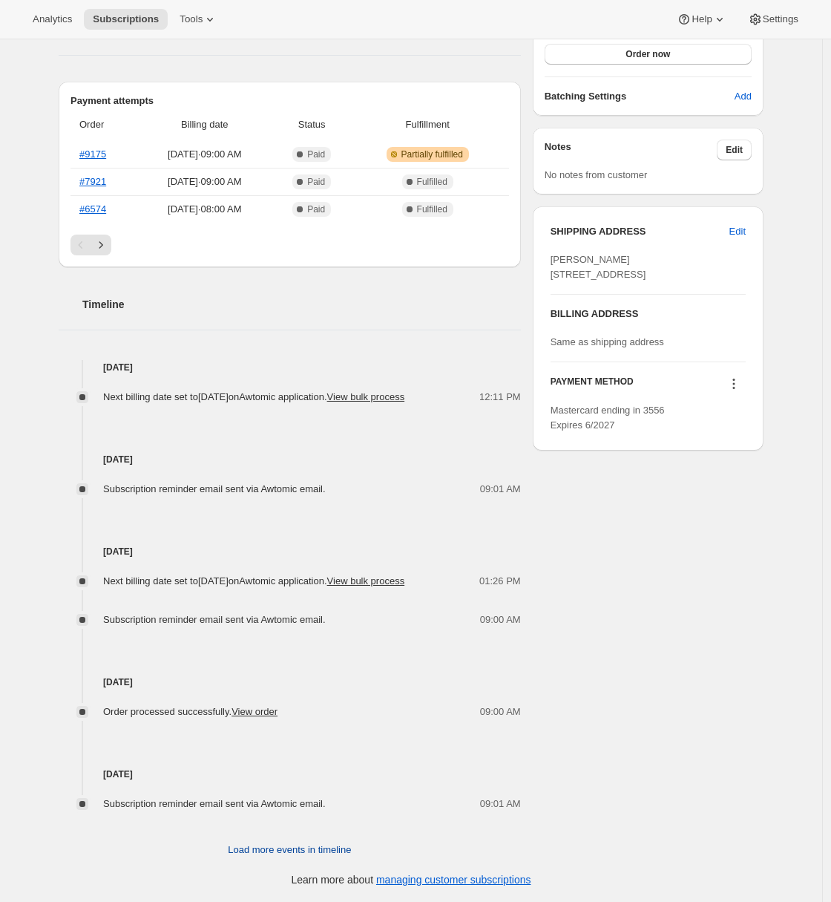
click at [266, 841] on button "Load more events in timeline" at bounding box center [289, 850] width 141 height 24
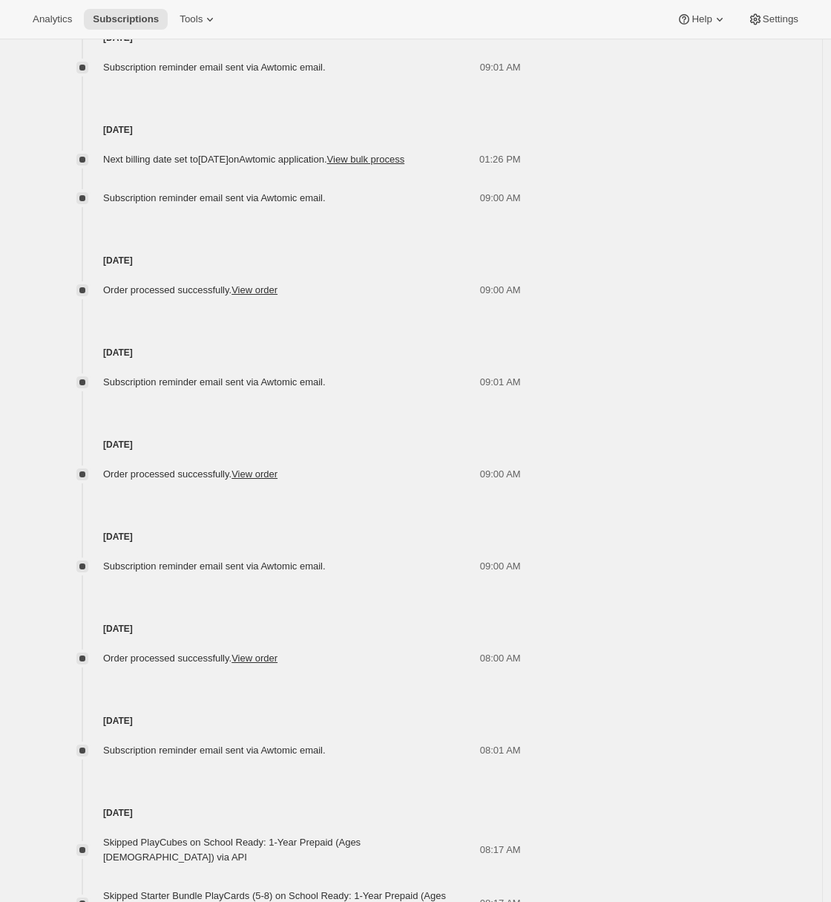
scroll to position [972, 0]
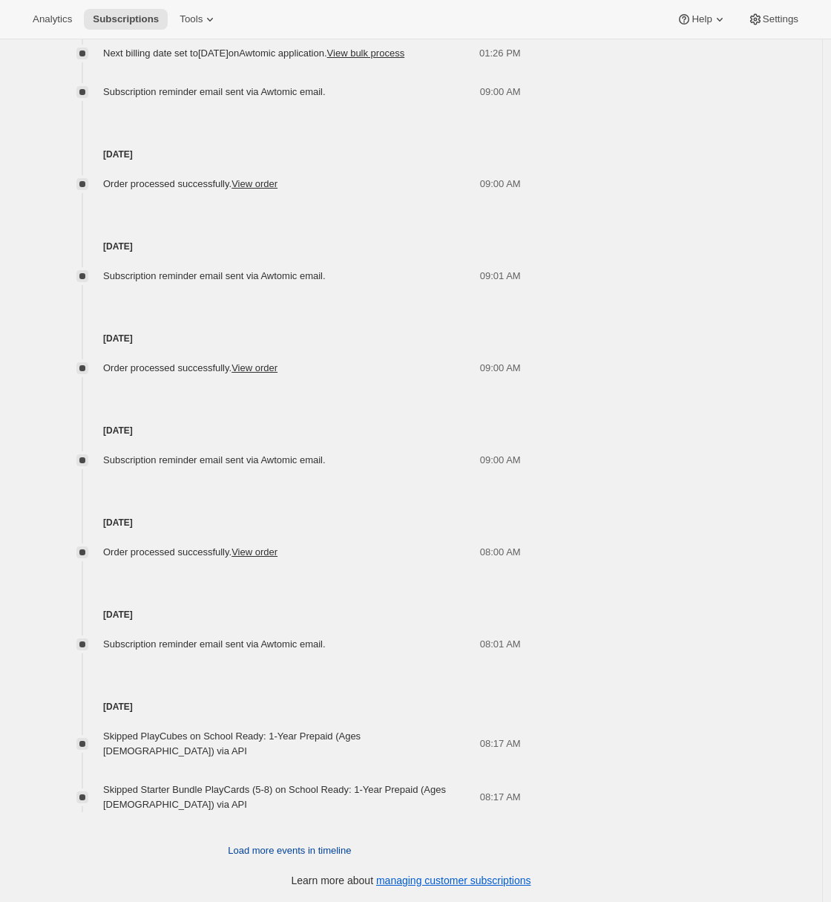
click at [292, 848] on span "Load more events in timeline" at bounding box center [289, 850] width 123 height 15
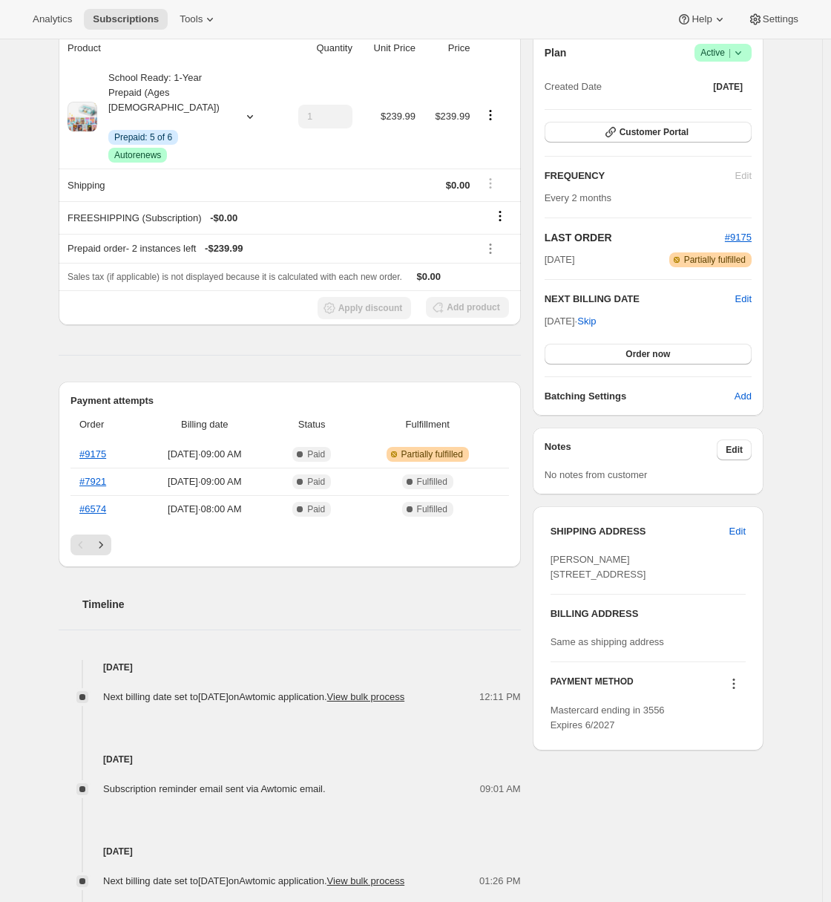
scroll to position [0, 0]
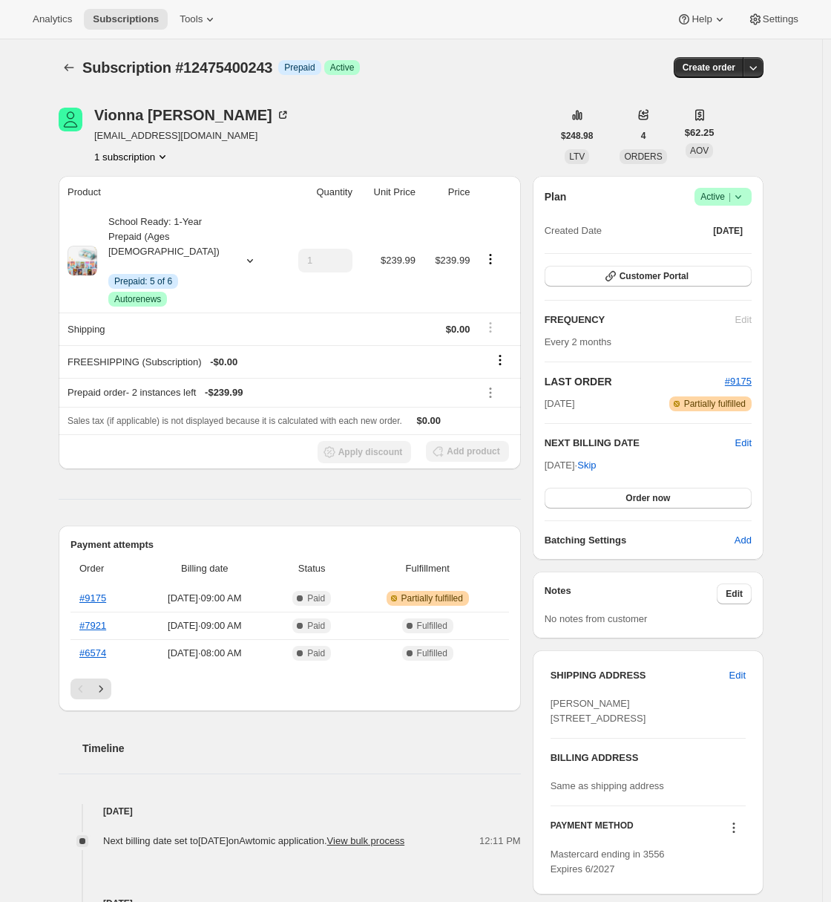
click at [225, 61] on span "Subscription #12475400243" at bounding box center [177, 67] width 190 height 16
click at [113, 135] on span "vionna.lin@gmail.com" at bounding box center [192, 135] width 196 height 15
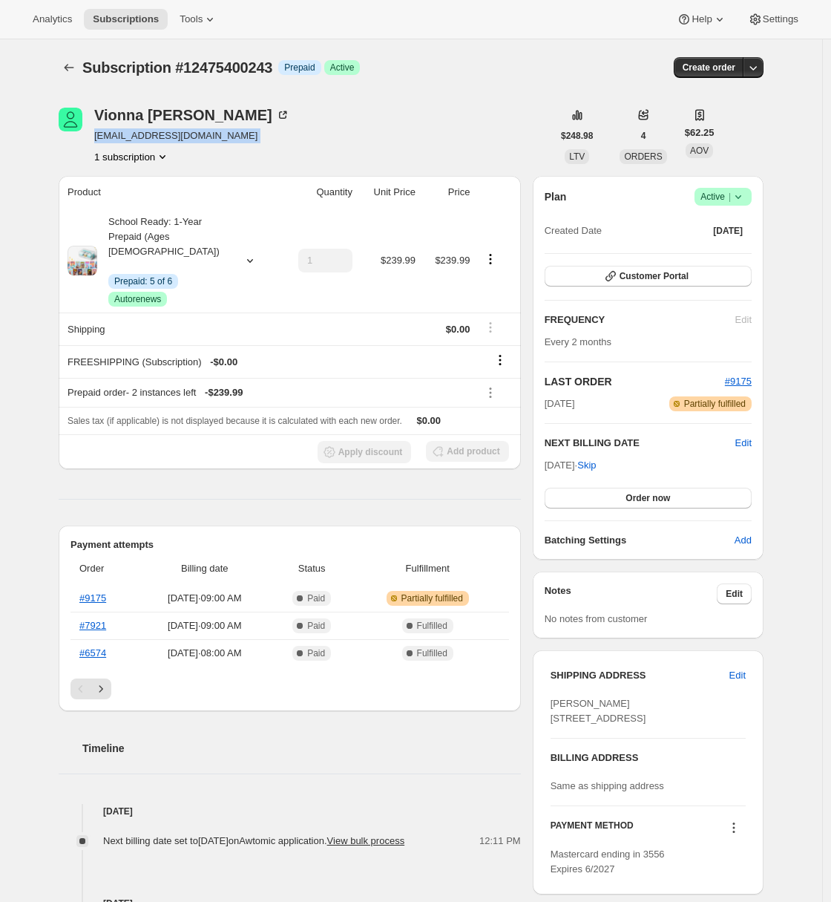
copy span "vionna.lin@gmail.com"
drag, startPoint x: 99, startPoint y: 113, endPoint x: 177, endPoint y: 114, distance: 77.2
click at [177, 114] on div "Vionna Lee" at bounding box center [192, 115] width 196 height 15
click at [104, 681] on icon "Next" at bounding box center [101, 688] width 15 height 15
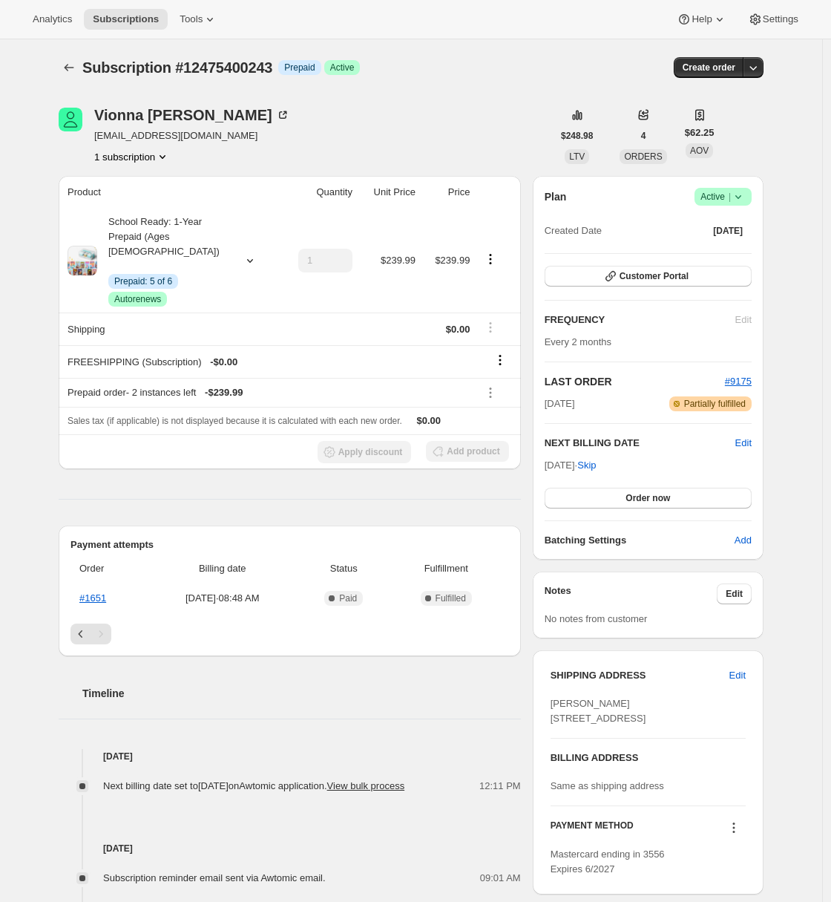
click at [82, 626] on icon "Previous" at bounding box center [80, 633] width 15 height 15
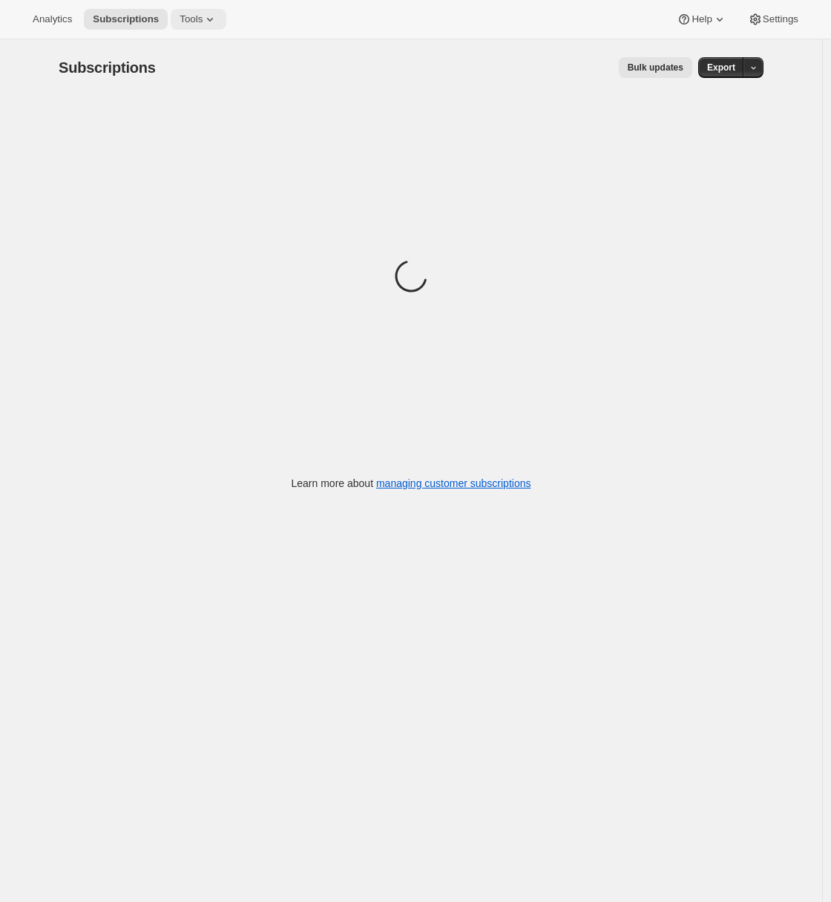
click at [209, 23] on icon at bounding box center [210, 19] width 15 height 15
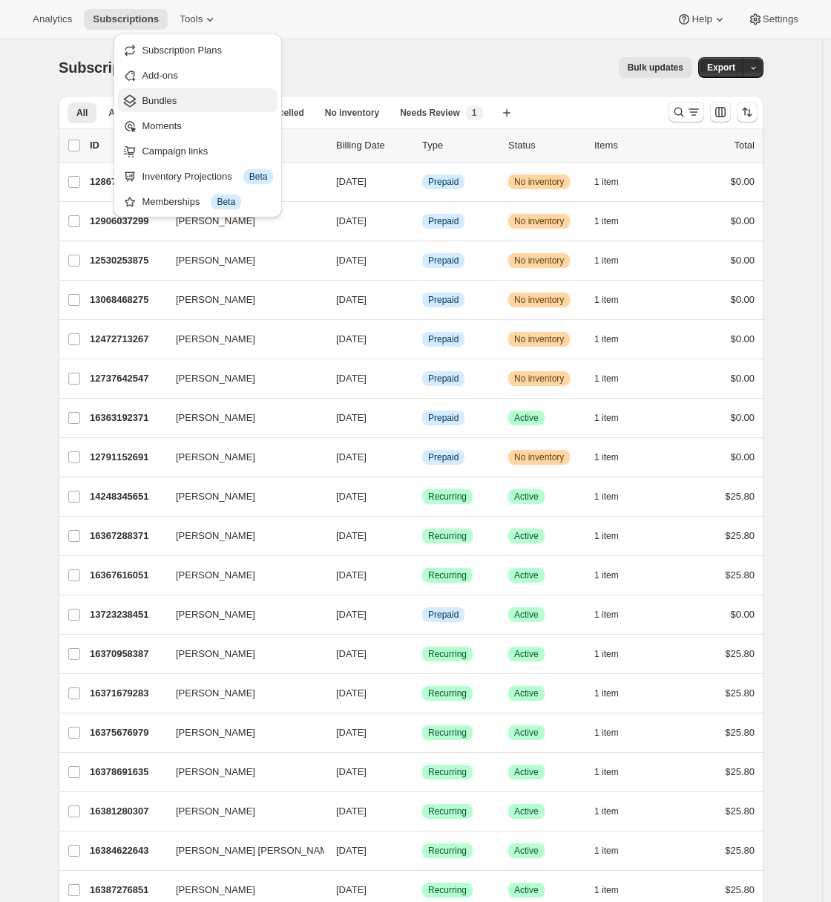
click at [180, 101] on span "Bundles" at bounding box center [207, 101] width 131 height 15
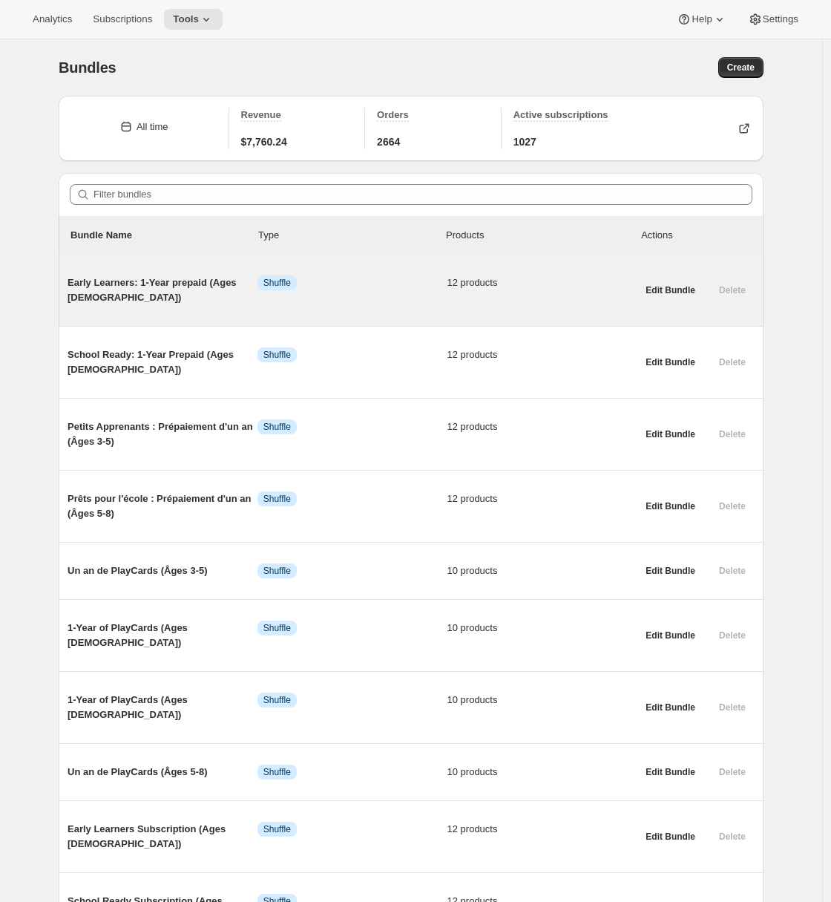
click at [158, 269] on div "Early Learners: 1-Year prepaid (Ages [DEMOGRAPHIC_DATA]) Info Shuffle 12 produc…" at bounding box center [352, 289] width 569 height 53
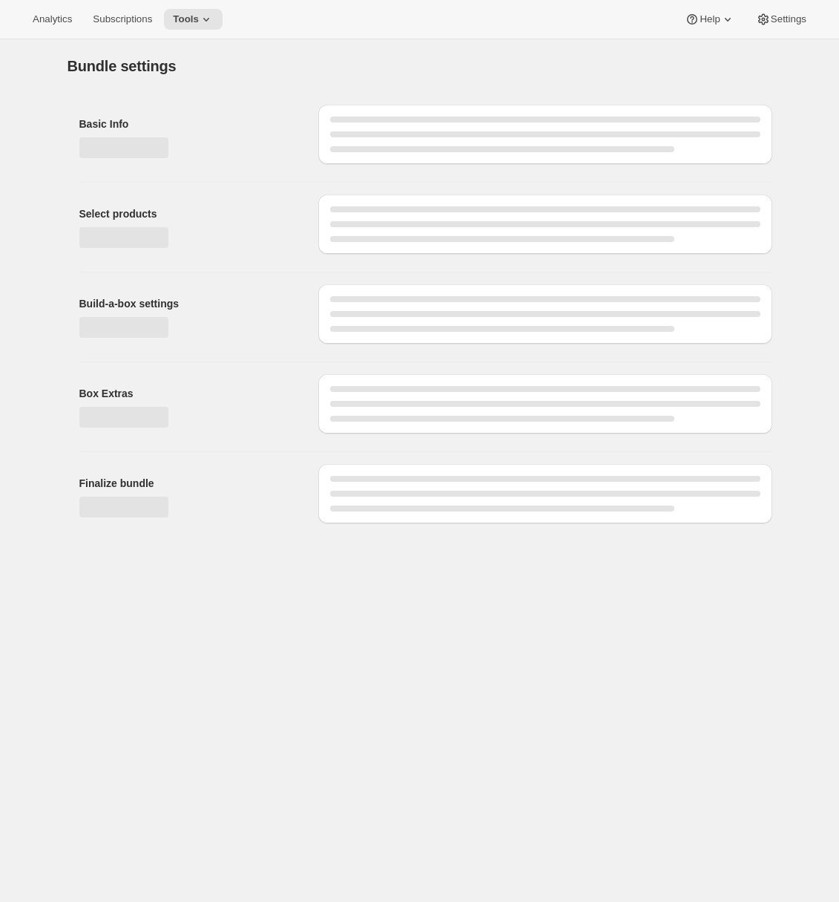
type input "Early Learners: 1-Year prepaid (Ages [DEMOGRAPHIC_DATA])"
type input "School Ready: 1-Year Prepaid (Ages [DEMOGRAPHIC_DATA])"
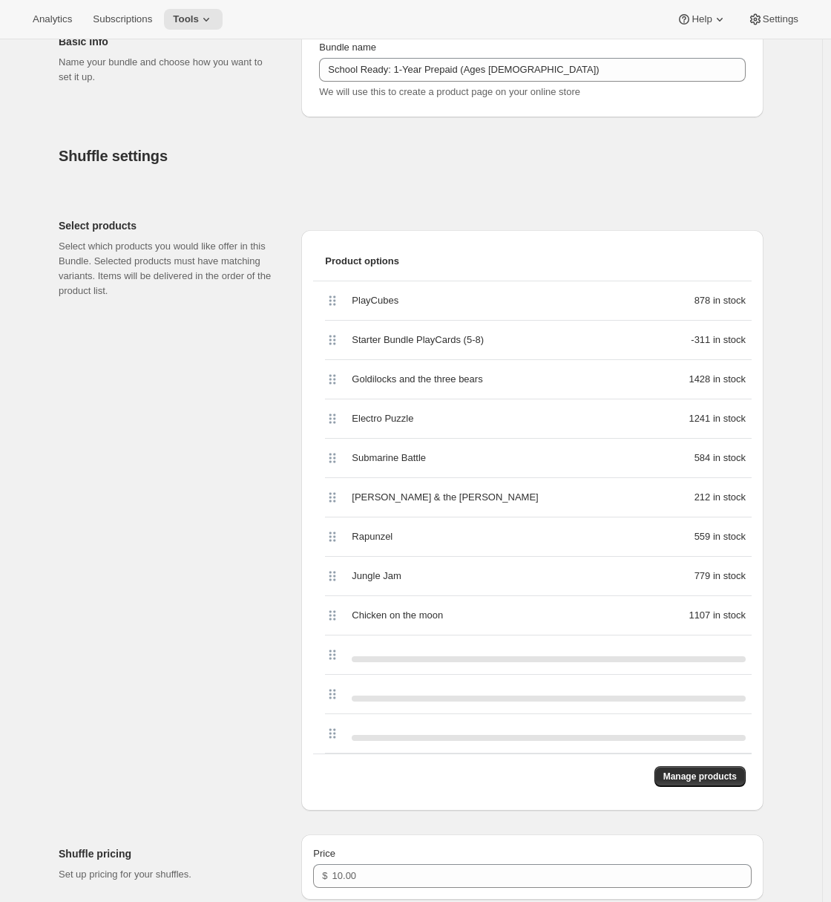
scroll to position [278, 0]
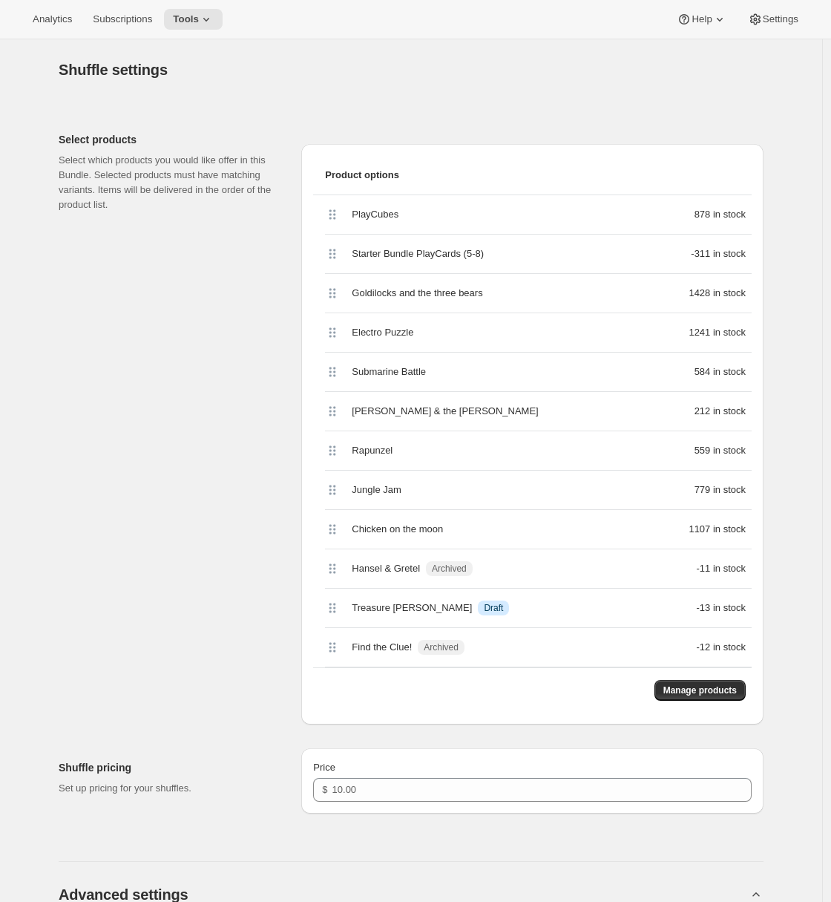
click at [146, 470] on div "Select products Select which products you would like offer in this Bundle. Sele…" at bounding box center [174, 422] width 231 height 604
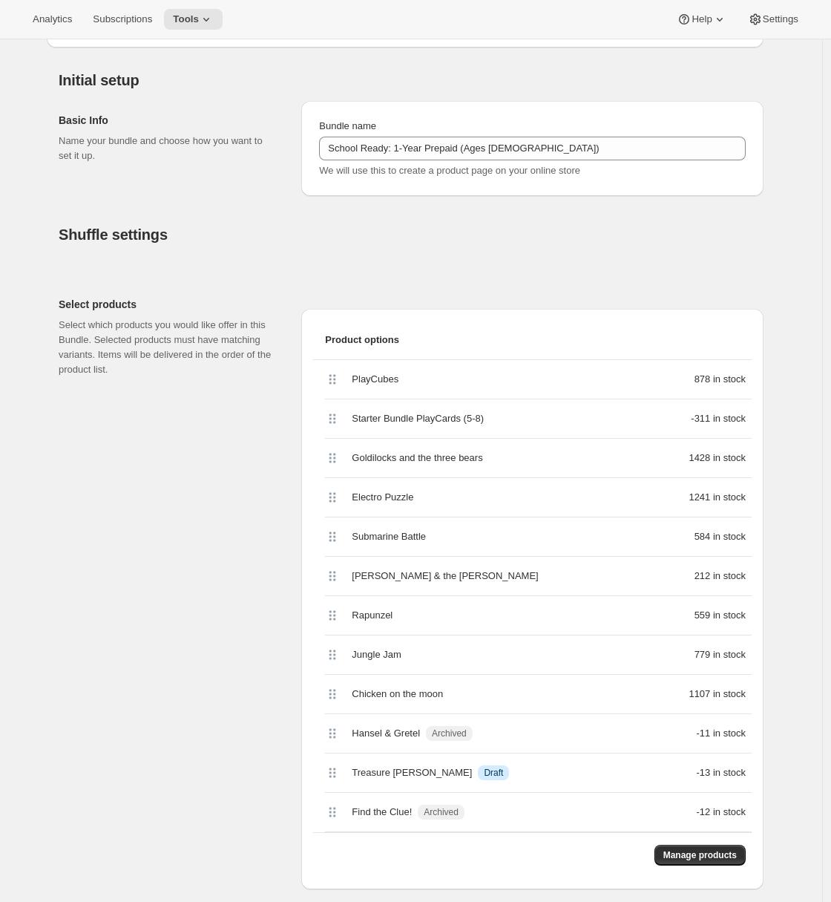
scroll to position [148, 0]
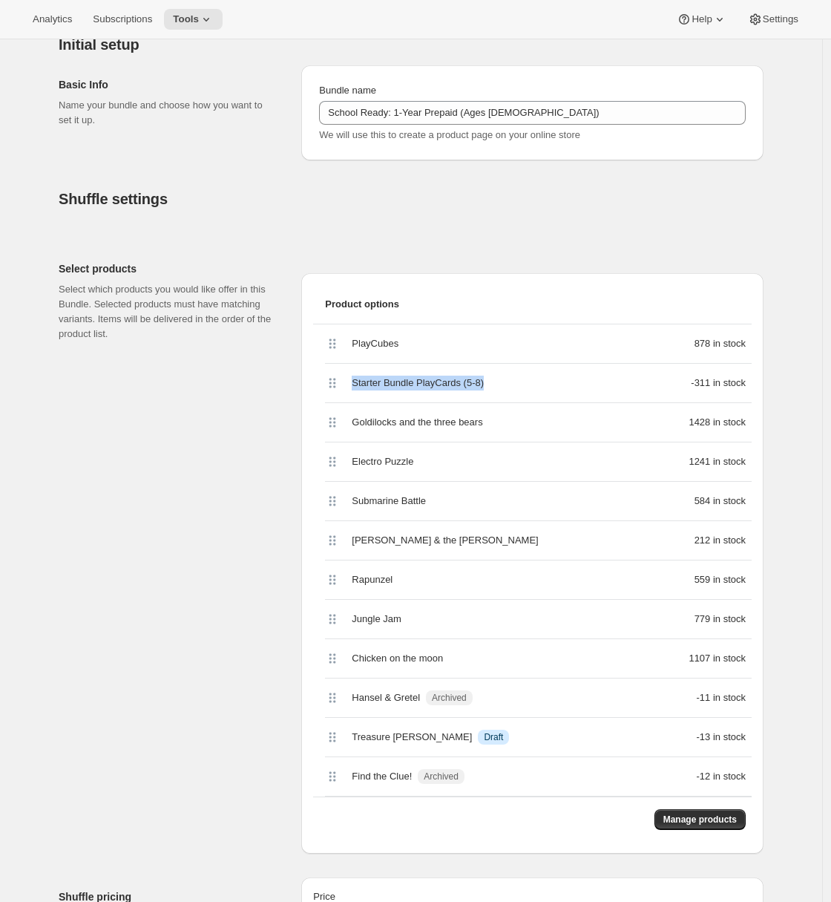
drag, startPoint x: 502, startPoint y: 381, endPoint x: 350, endPoint y: 386, distance: 152.2
click at [350, 386] on div "Starter Bundle PlayCards (5-8) -311 in stock" at bounding box center [538, 383] width 427 height 39
copy span "Starter Bundle PlayCards (5-8)"
click at [150, 534] on div "Select products Select which products you would like offer in this Bundle. Sele…" at bounding box center [174, 551] width 231 height 604
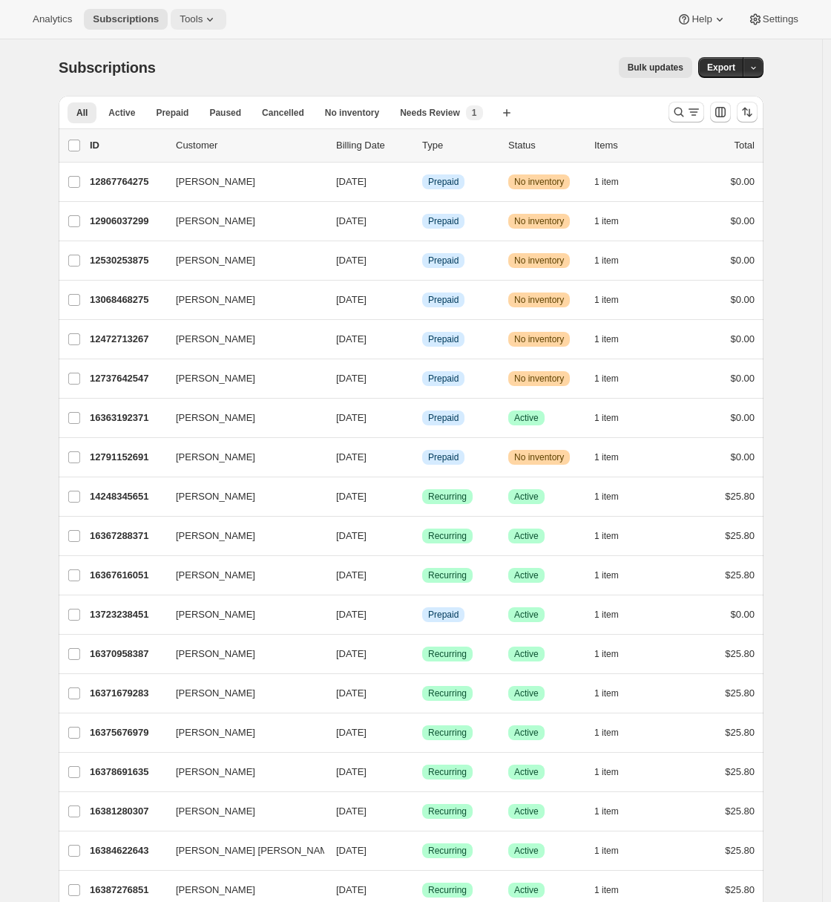
click at [203, 22] on span "Tools" at bounding box center [191, 19] width 23 height 12
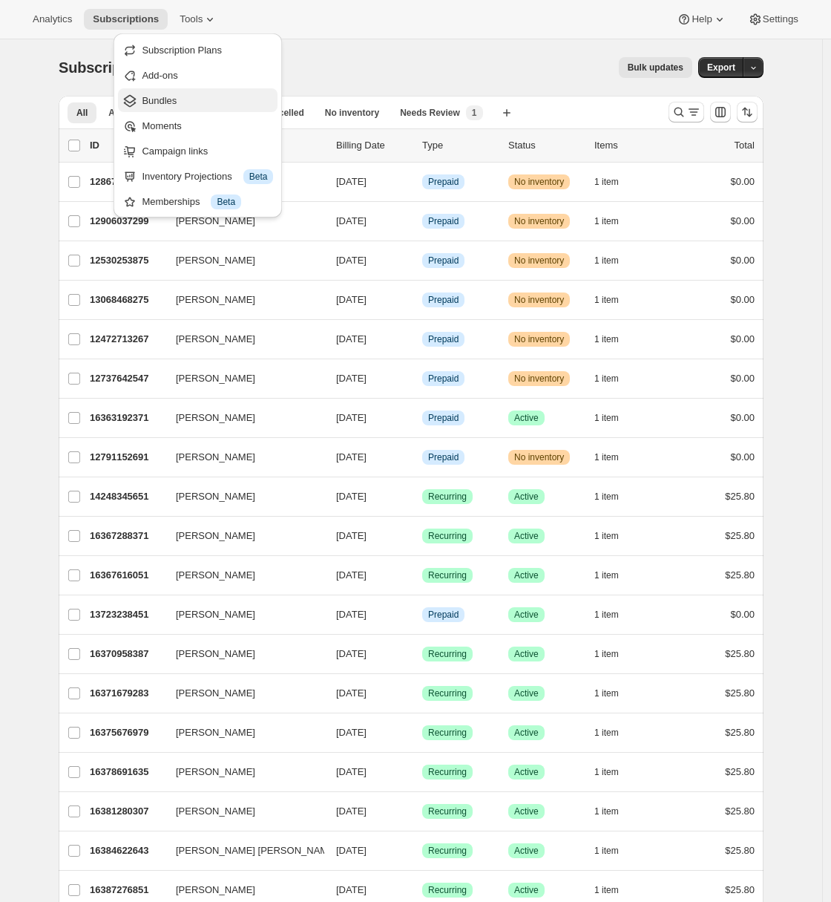
click at [160, 99] on span "Bundles" at bounding box center [159, 100] width 35 height 11
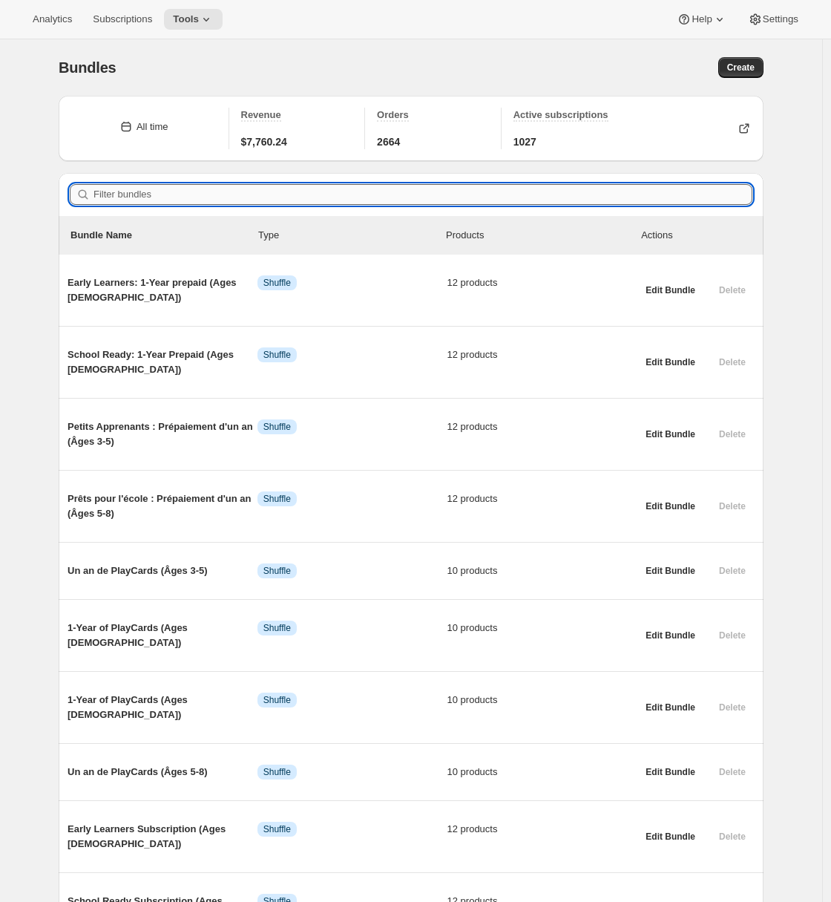
click at [137, 203] on input "Filter bundles" at bounding box center [423, 194] width 659 height 21
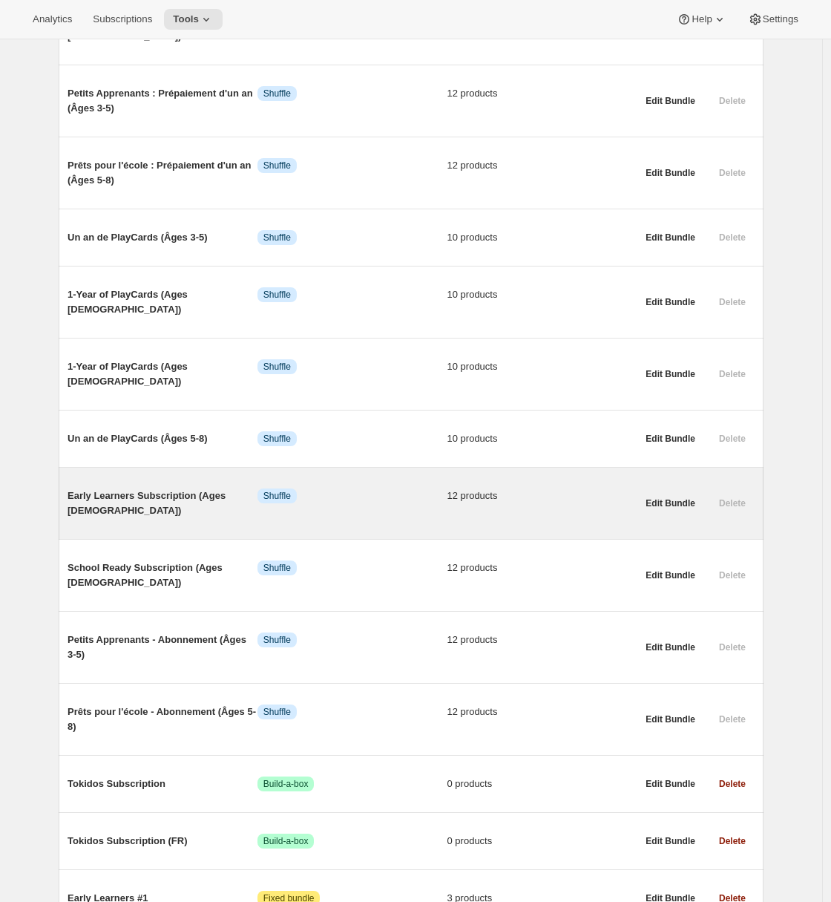
scroll to position [535, 0]
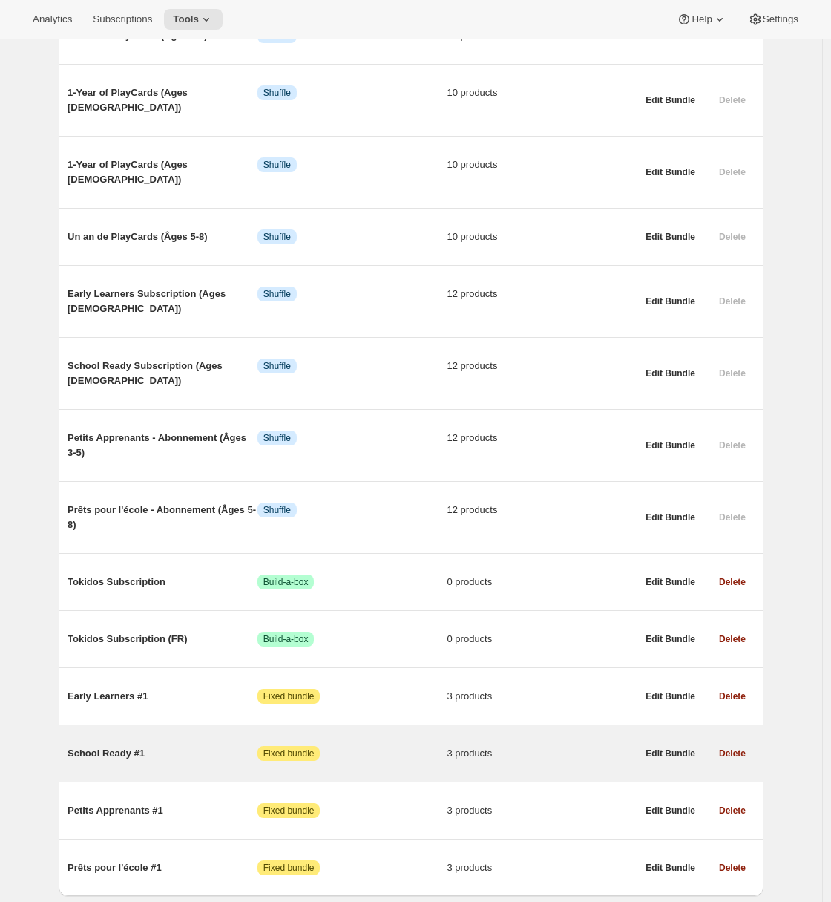
click at [157, 746] on span "School Ready #1" at bounding box center [163, 753] width 190 height 15
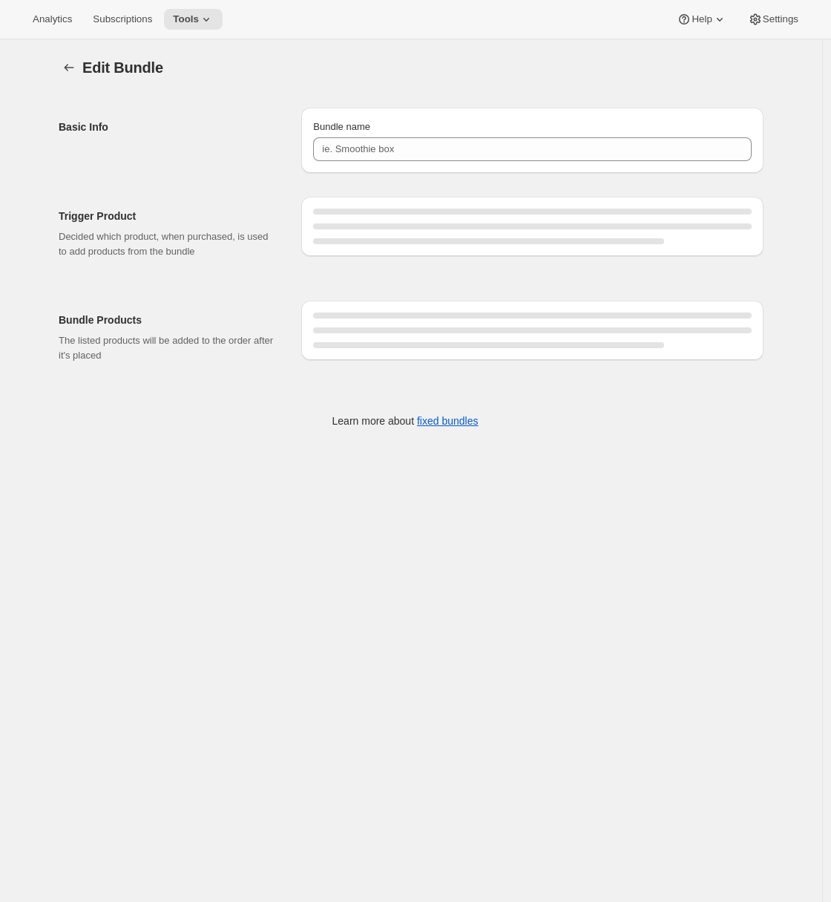
type input "School Ready #1"
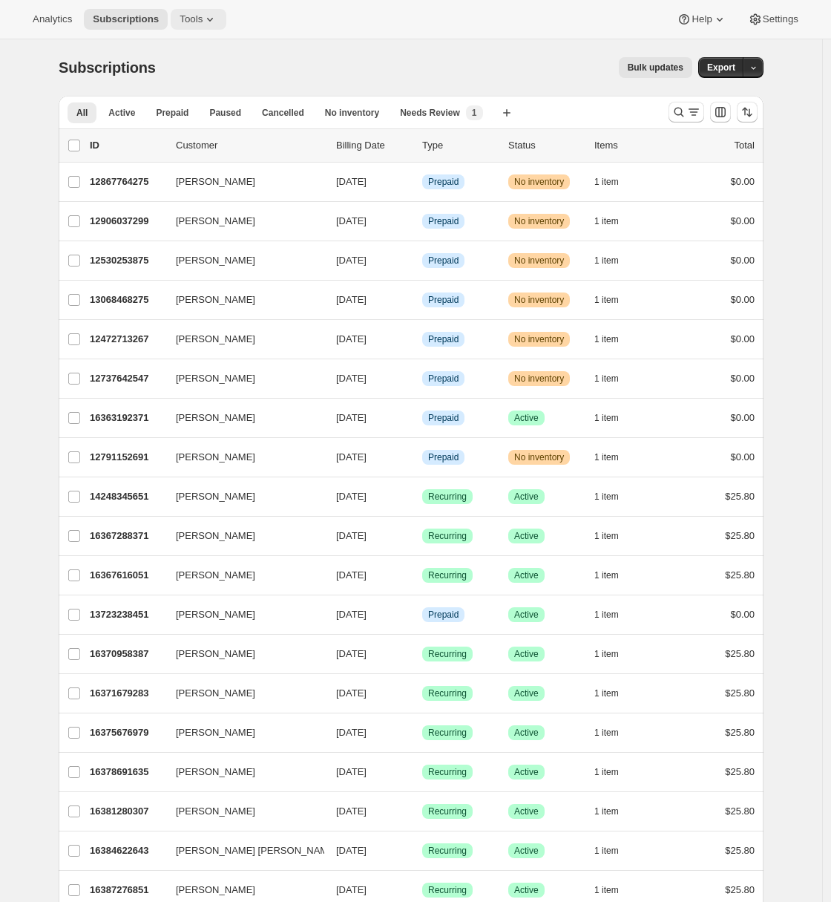
click at [201, 22] on span "Tools" at bounding box center [191, 19] width 23 height 12
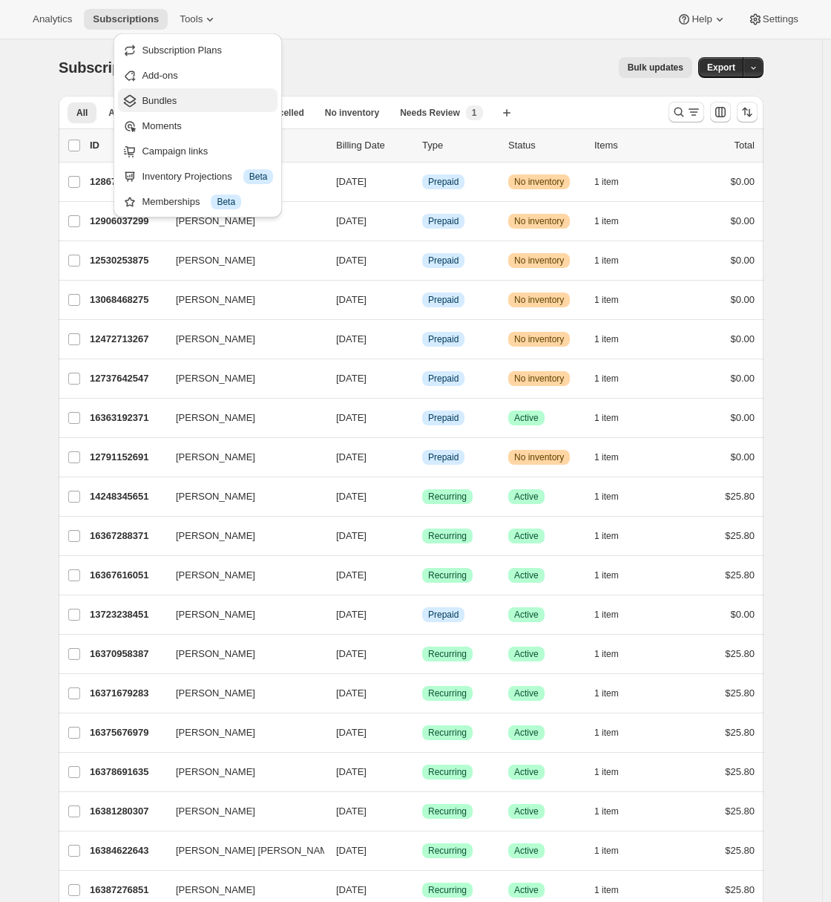
click at [172, 99] on span "Bundles" at bounding box center [159, 100] width 35 height 11
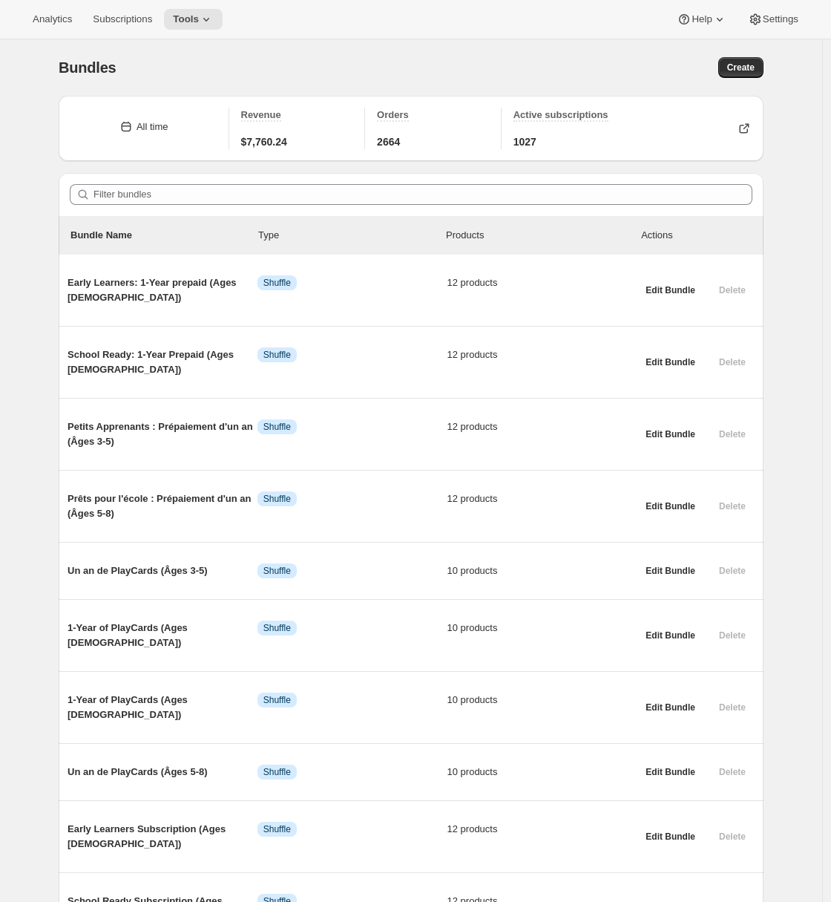
click at [131, 288] on span "Early Learners: 1-Year prepaid (Ages 3-5)" at bounding box center [163, 290] width 190 height 30
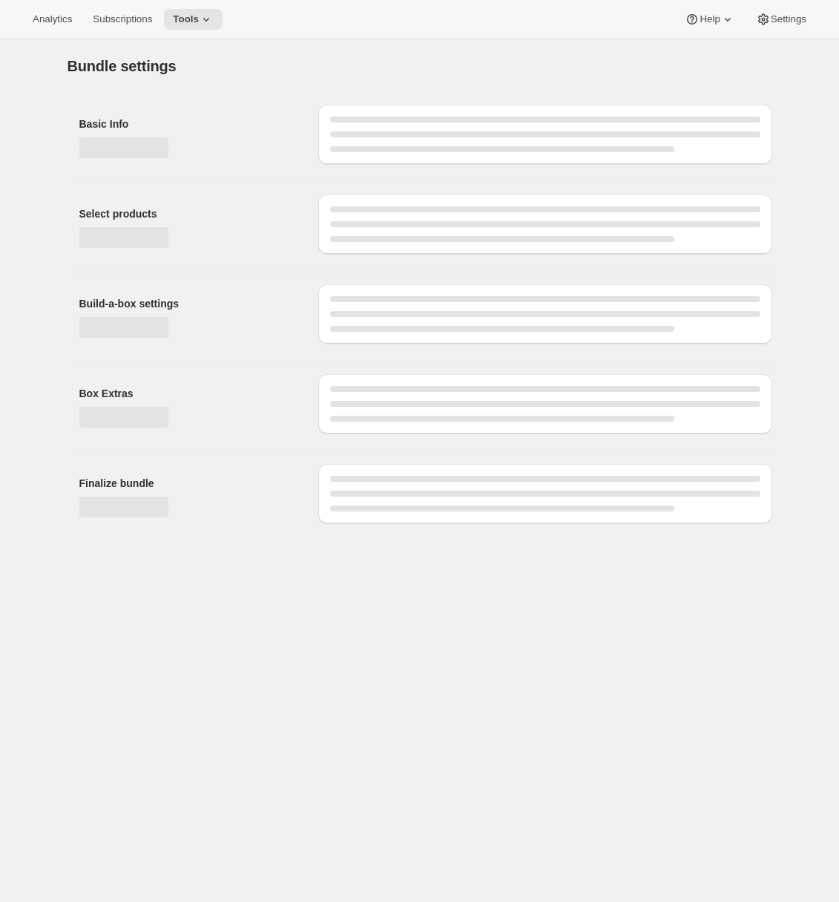
type input "Early Learners: 1-Year prepaid (Ages 3-5)"
type input "School Ready: 1-Year Prepaid (Ages [DEMOGRAPHIC_DATA])"
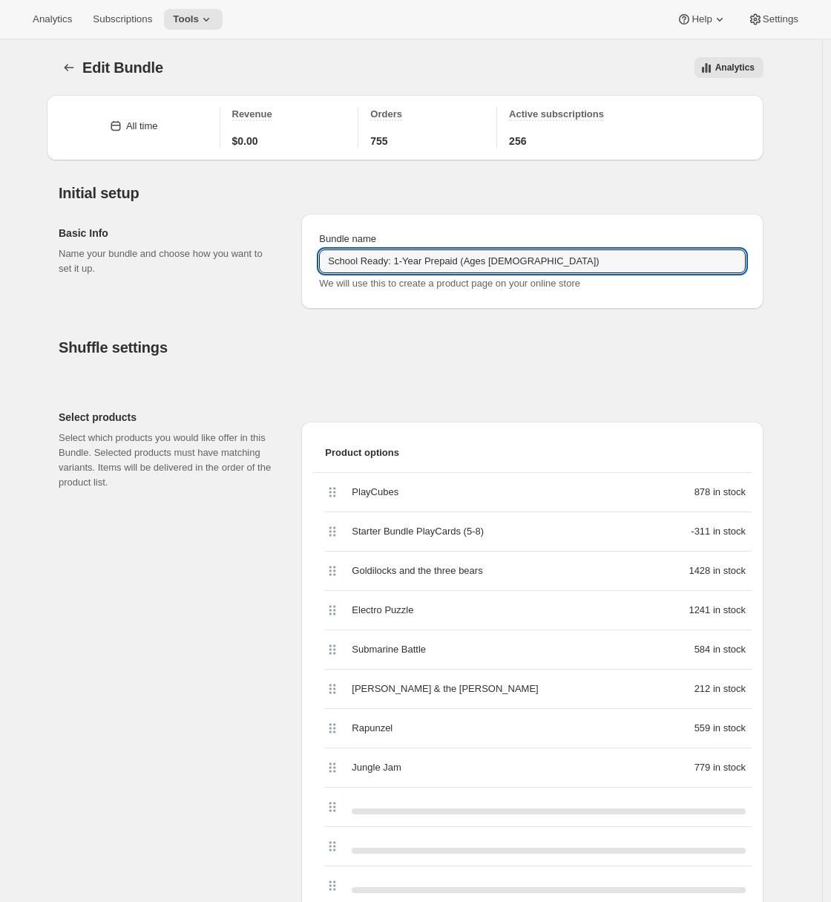
drag, startPoint x: 552, startPoint y: 263, endPoint x: 278, endPoint y: 264, distance: 274.6
click at [278, 264] on div "Basic Info Name your bundle and choose how you want to set it up. Bundle name S…" at bounding box center [411, 255] width 705 height 107
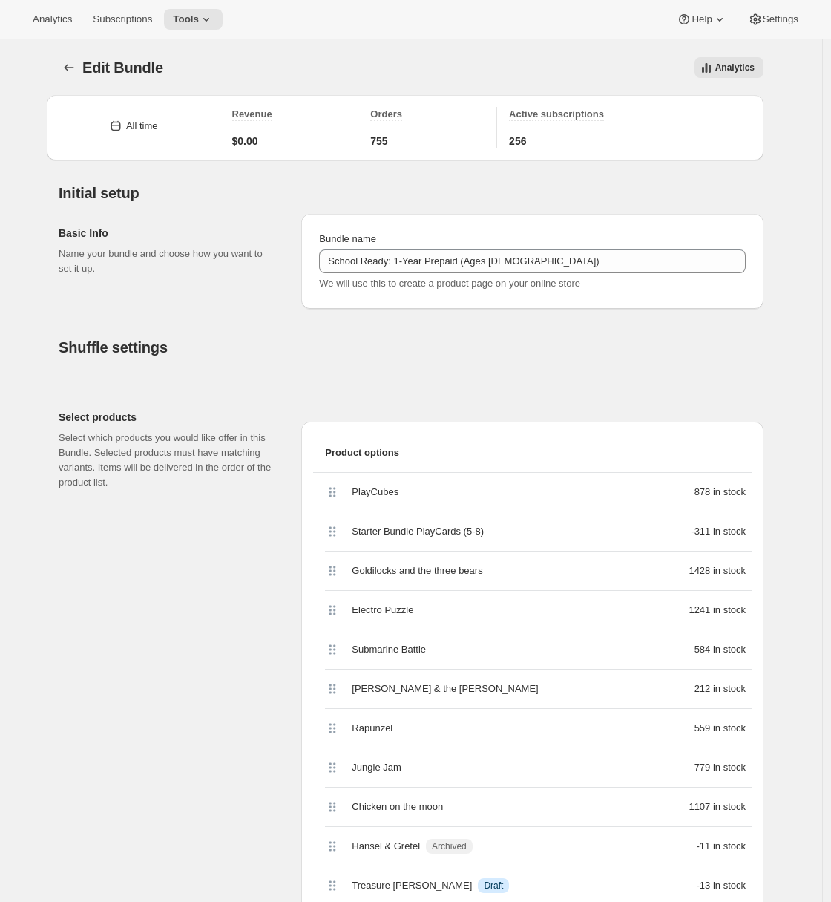
scroll to position [477, 0]
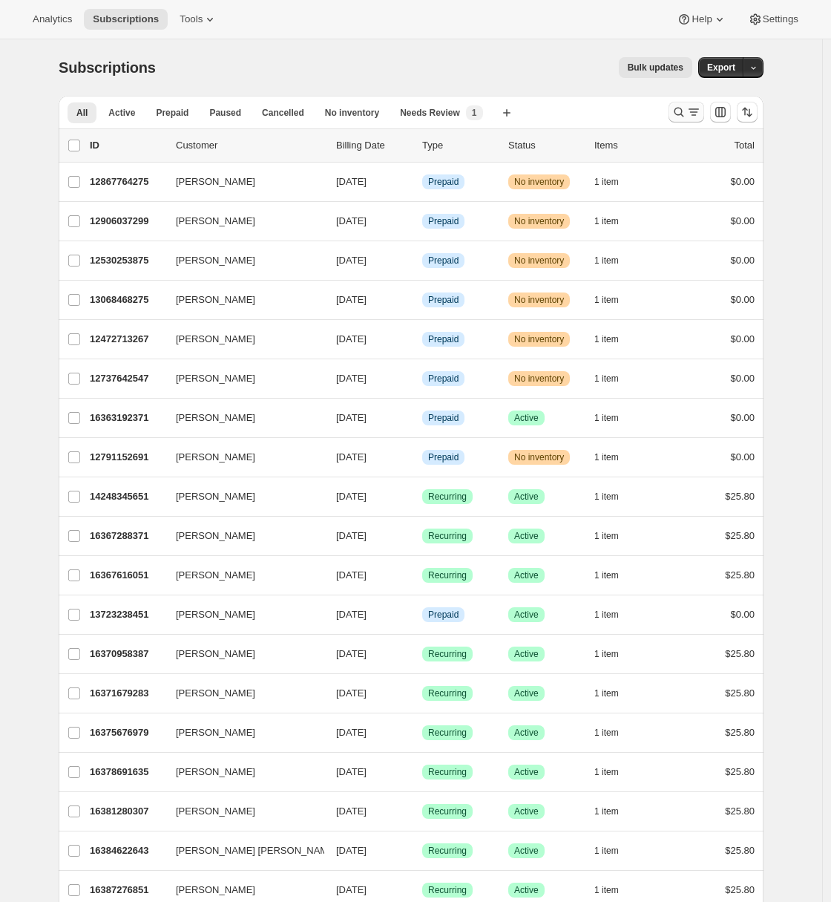
click at [687, 108] on icon "Search and filter results" at bounding box center [679, 112] width 15 height 15
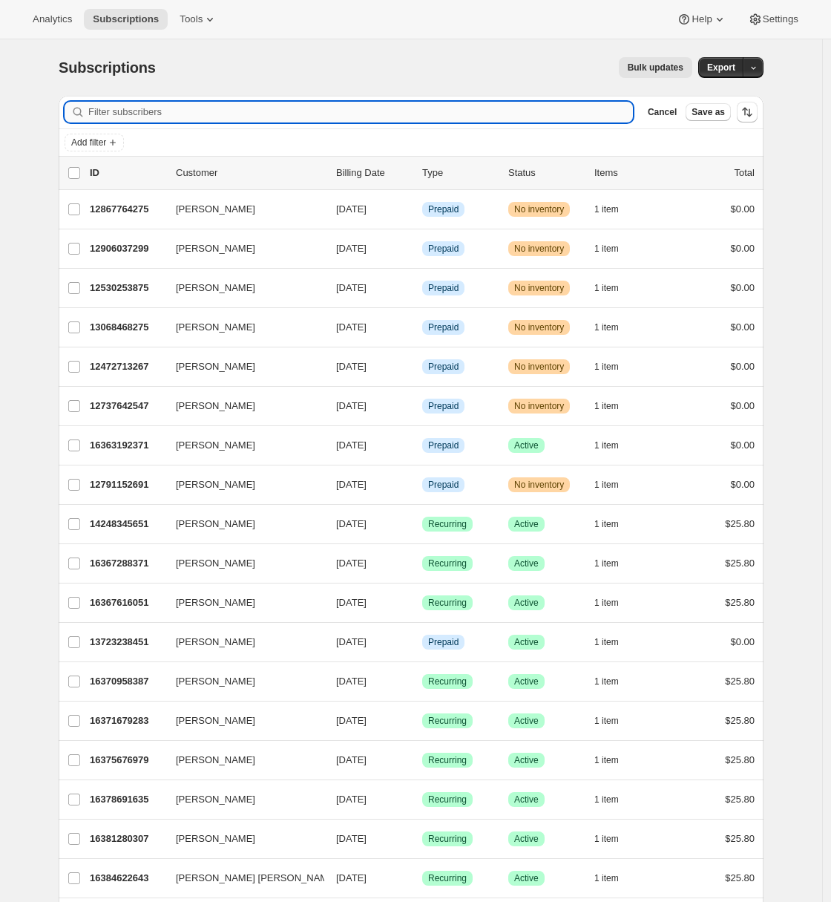
click at [298, 114] on input "Filter subscribers" at bounding box center [360, 112] width 545 height 21
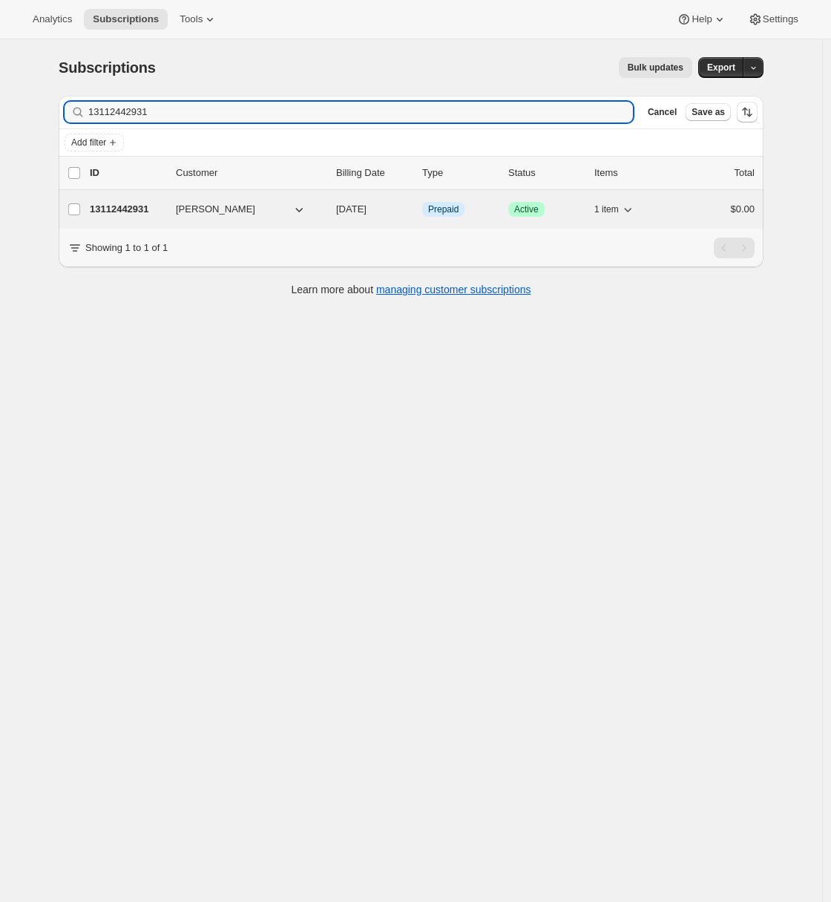
type input "13112442931"
click at [106, 211] on p "13112442931" at bounding box center [127, 209] width 74 height 15
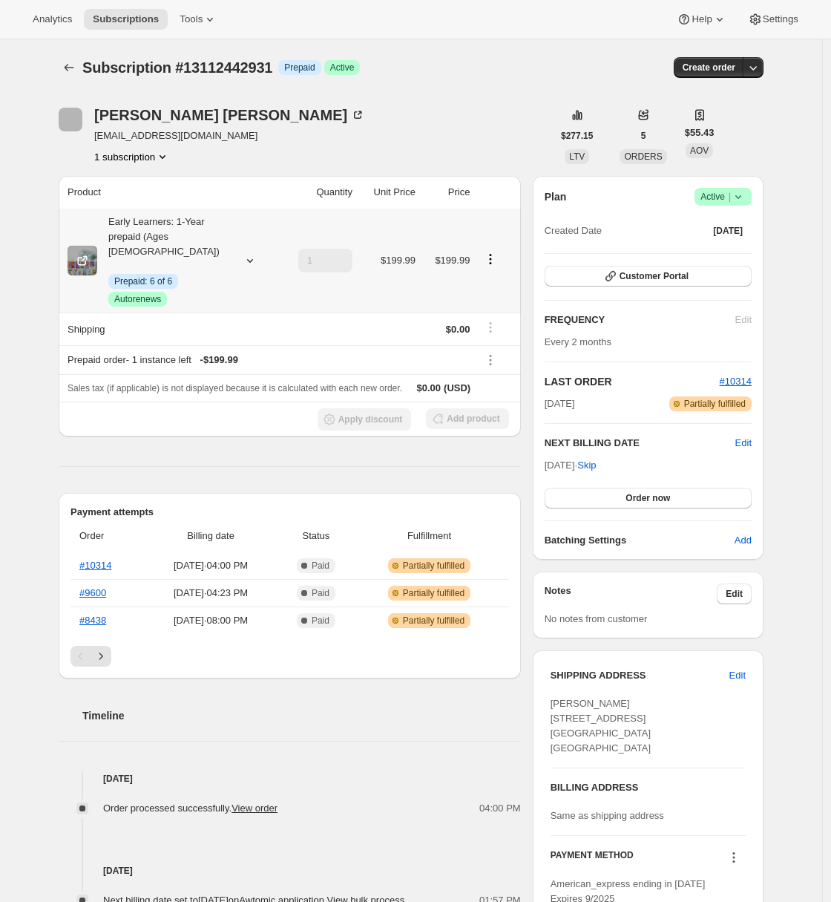
click at [226, 249] on div "Early Learners: 1-Year prepaid (Ages [DEMOGRAPHIC_DATA]) Info Prepaid: 6 of 6 S…" at bounding box center [164, 261] width 134 height 92
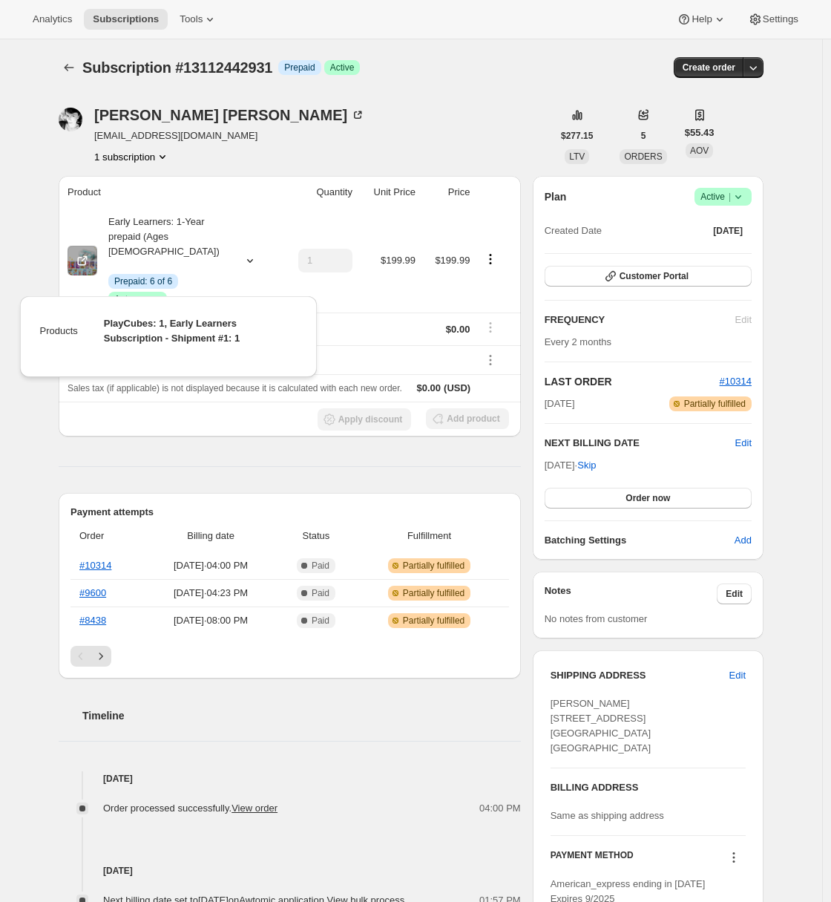
click at [56, 638] on div "[PERSON_NAME] [EMAIL_ADDRESS][DOMAIN_NAME] 1 subscription $277.15 LTV 5 ORDERS …" at bounding box center [405, 695] width 717 height 1223
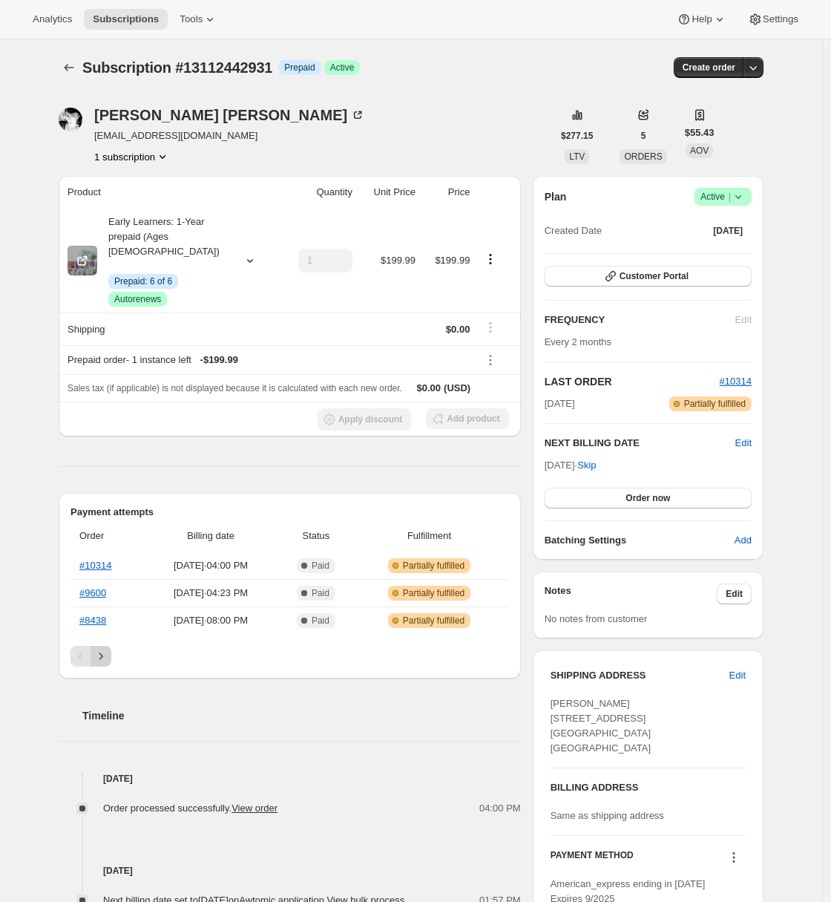
click at [108, 649] on icon "Next" at bounding box center [101, 656] width 15 height 15
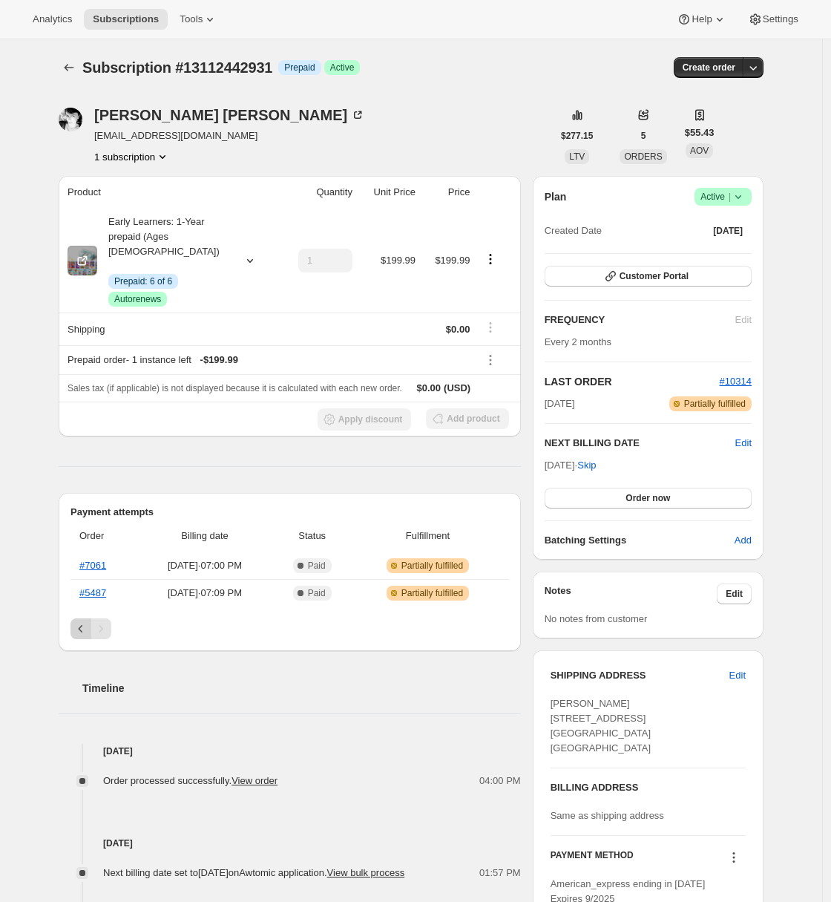
click at [84, 621] on icon "Previous" at bounding box center [80, 628] width 15 height 15
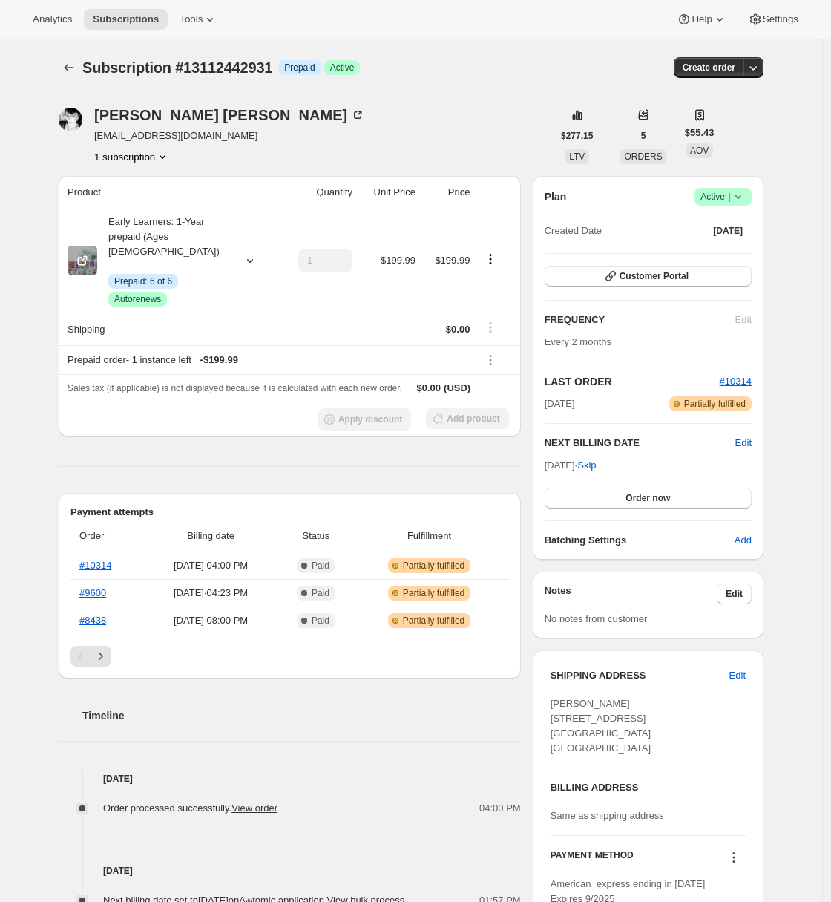
click at [56, 565] on div "Christine Benedict ccbenedict3@gmail.com 1 subscription $277.15 LTV 5 ORDERS $5…" at bounding box center [405, 695] width 717 height 1223
click at [16, 344] on div "Subscription #13112442931. This page is ready Subscription #13112442931 Info Pr…" at bounding box center [411, 695] width 822 height 1312
click at [88, 255] on icon at bounding box center [82, 260] width 15 height 15
click at [714, 284] on button "Customer Portal" at bounding box center [648, 276] width 207 height 21
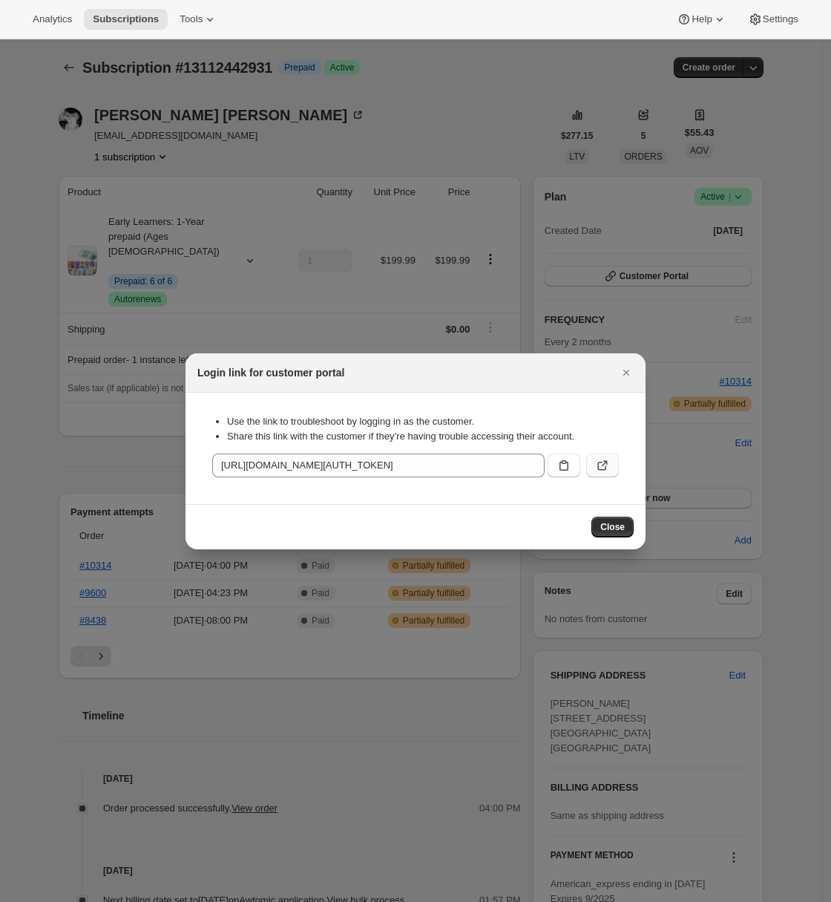
click at [601, 466] on icon ":rcd:" at bounding box center [602, 465] width 15 height 15
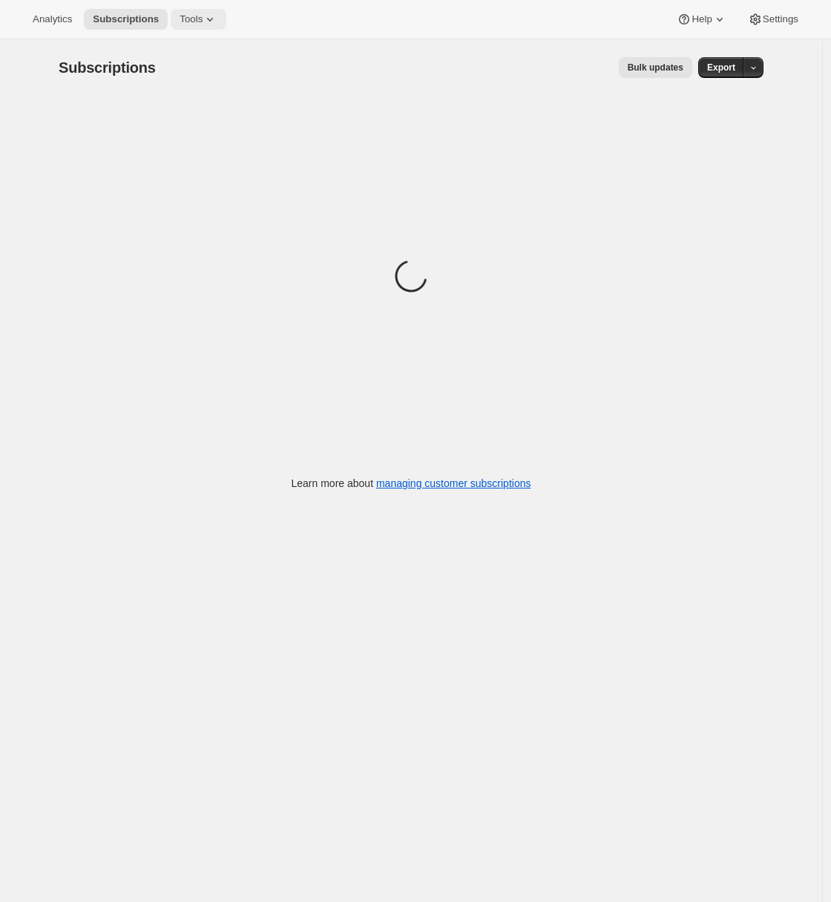
click at [197, 23] on span "Tools" at bounding box center [191, 19] width 23 height 12
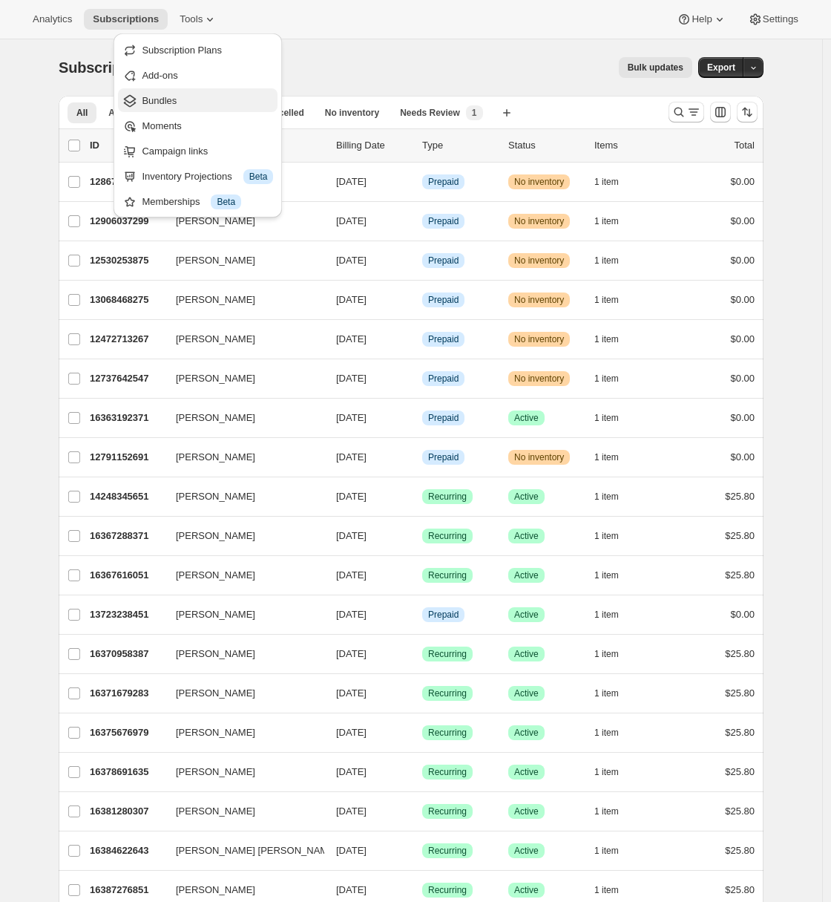
click at [177, 102] on span "Bundles" at bounding box center [159, 100] width 35 height 11
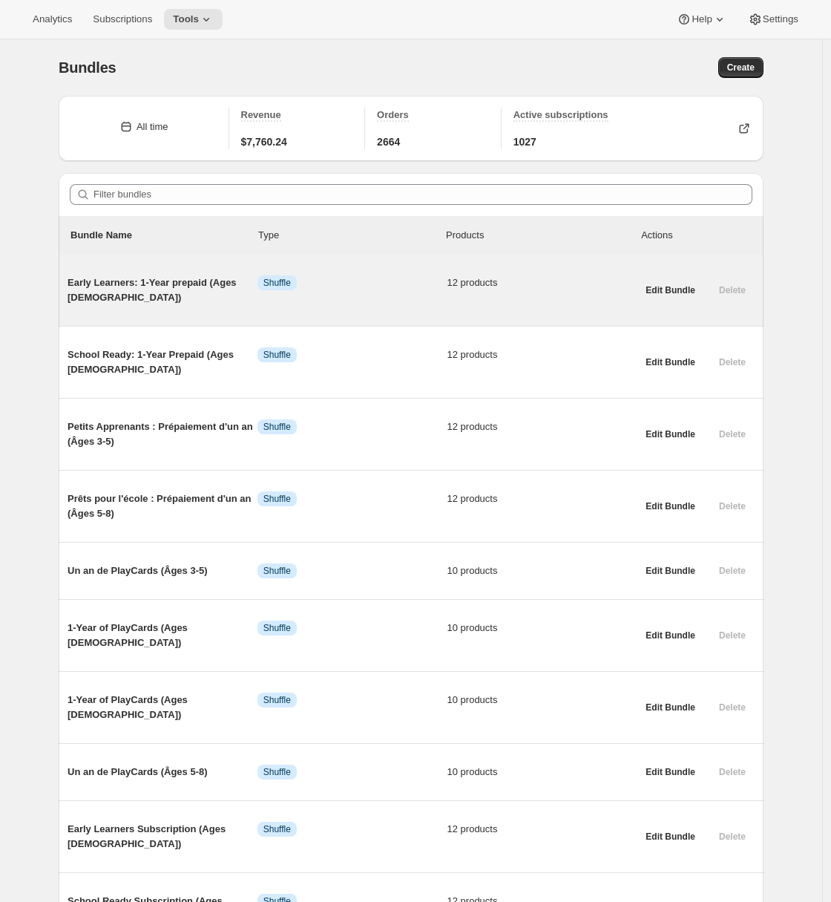
click at [125, 304] on span "Early Learners: 1-Year prepaid (Ages 3-5)" at bounding box center [163, 290] width 190 height 30
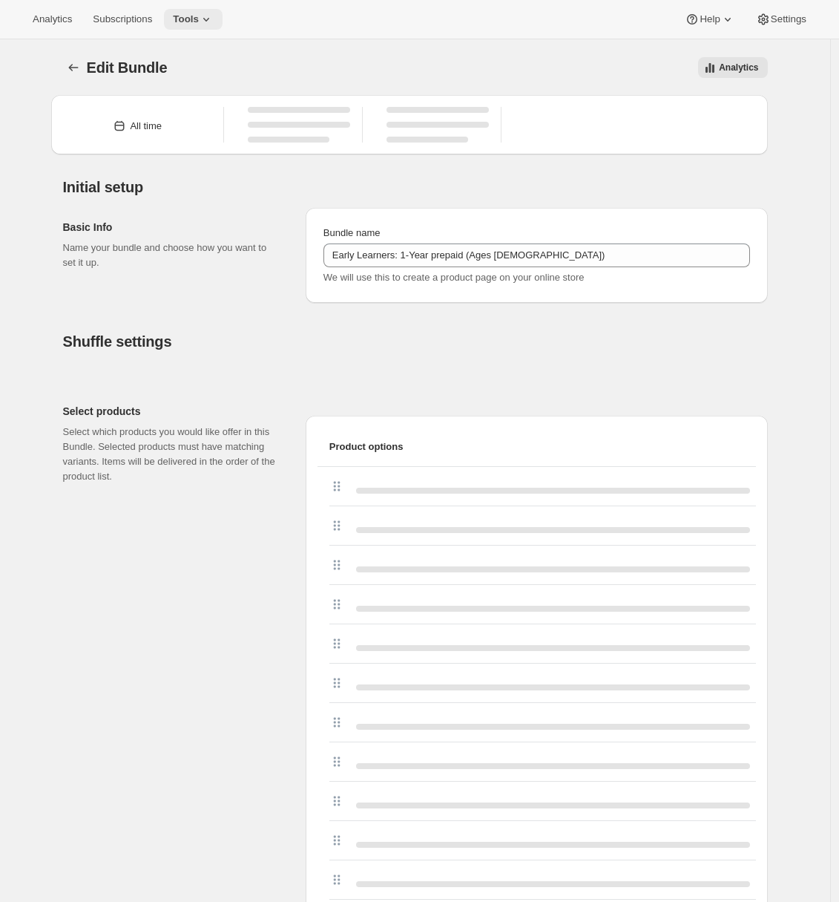
type input "Early Learners: 1-Year prepaid (Ages [DEMOGRAPHIC_DATA])"
type input "0"
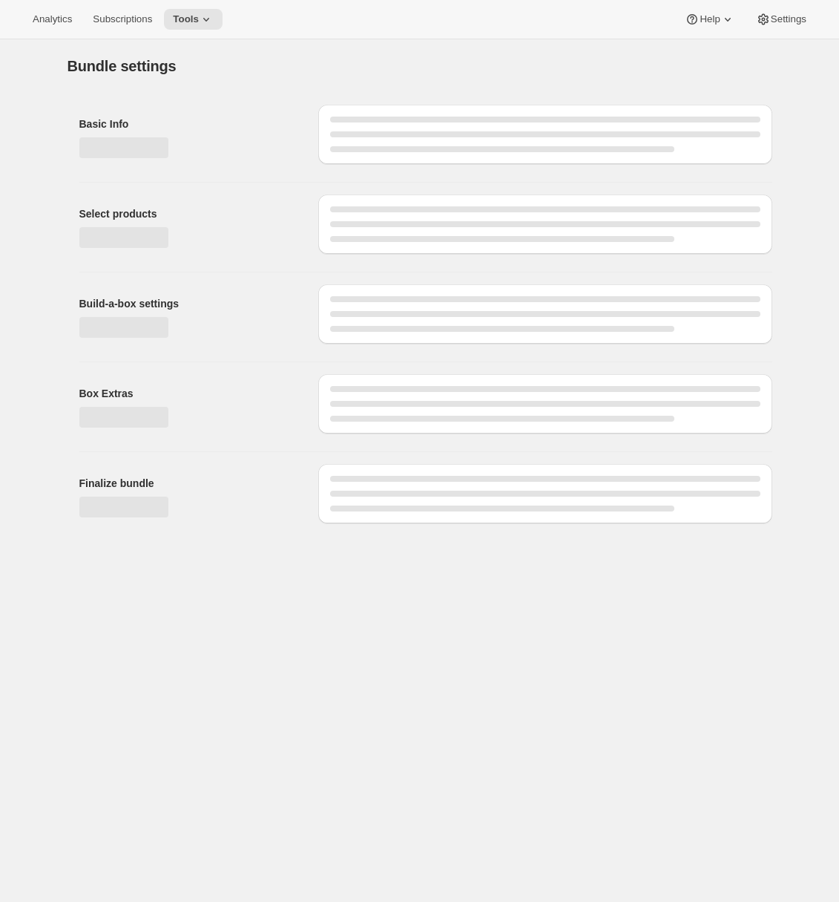
type input "Early Learners: 1-Year prepaid (Ages [DEMOGRAPHIC_DATA])"
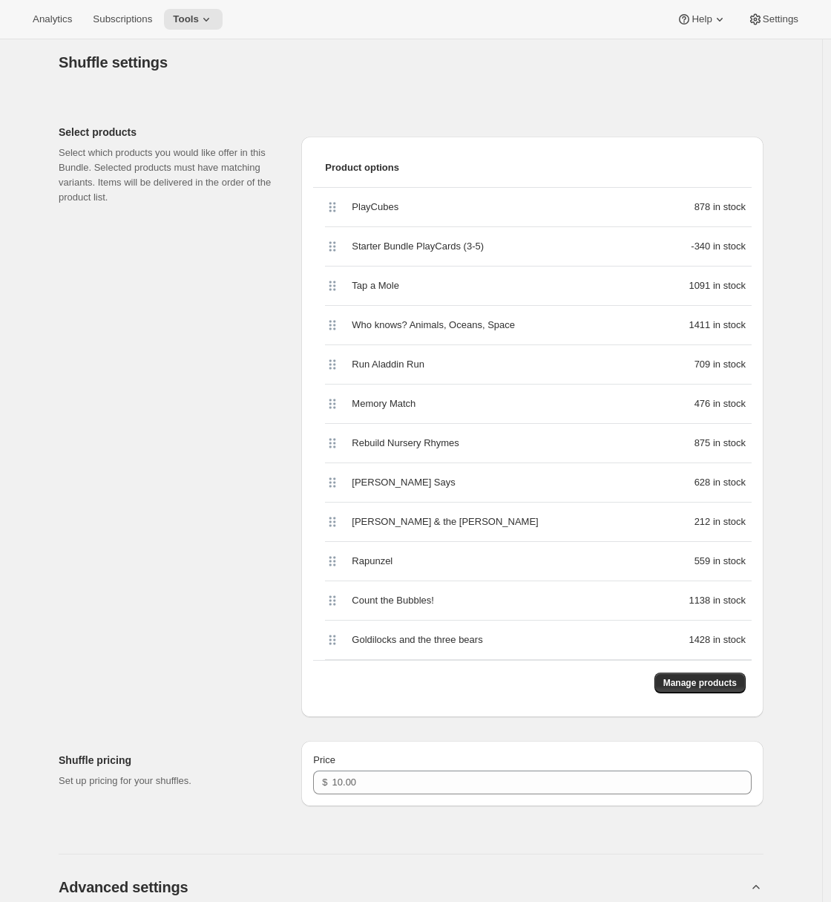
scroll to position [295, 0]
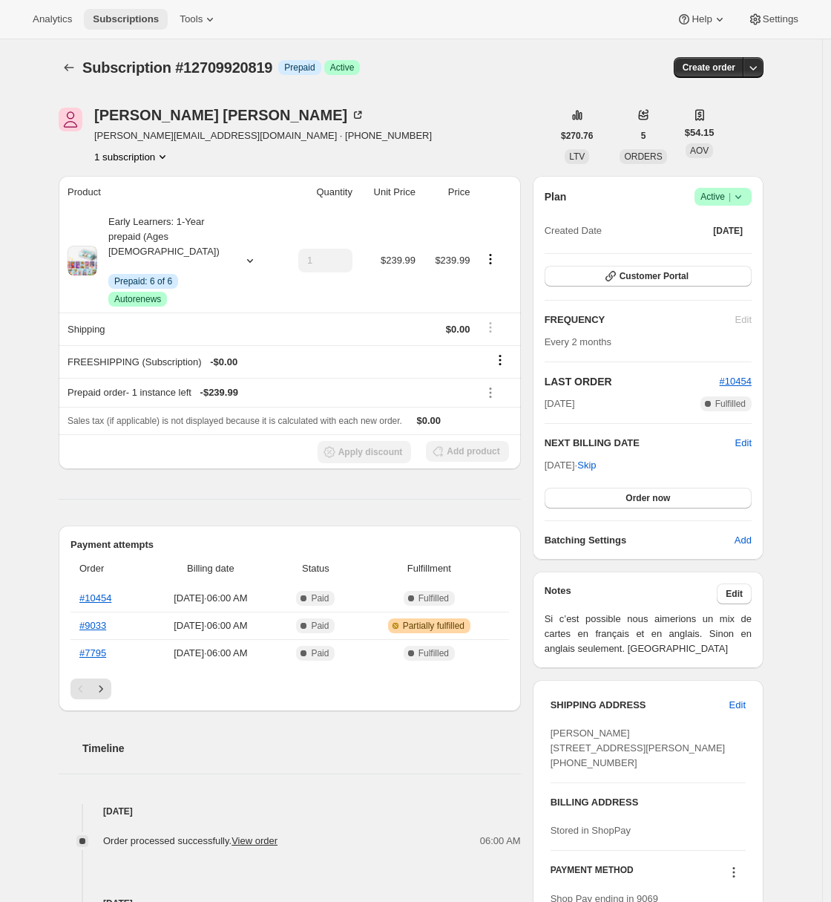
click at [134, 23] on span "Subscriptions" at bounding box center [126, 19] width 66 height 12
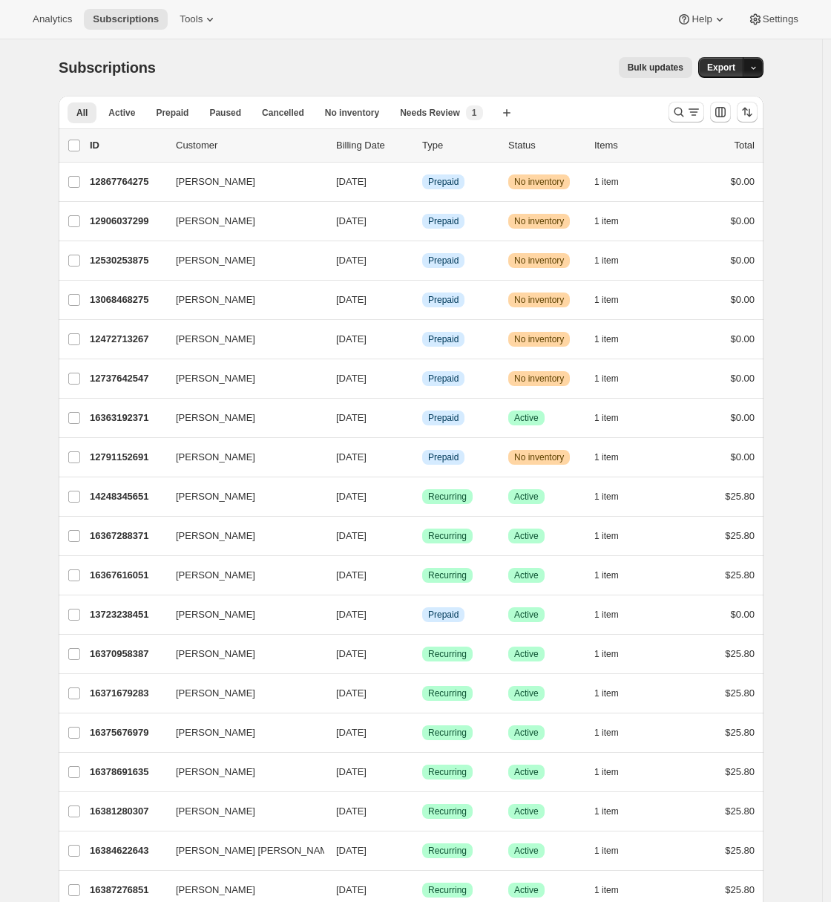
click at [764, 70] on button "button" at bounding box center [753, 67] width 21 height 21
click at [716, 99] on span "Subscription data" at bounding box center [678, 98] width 74 height 11
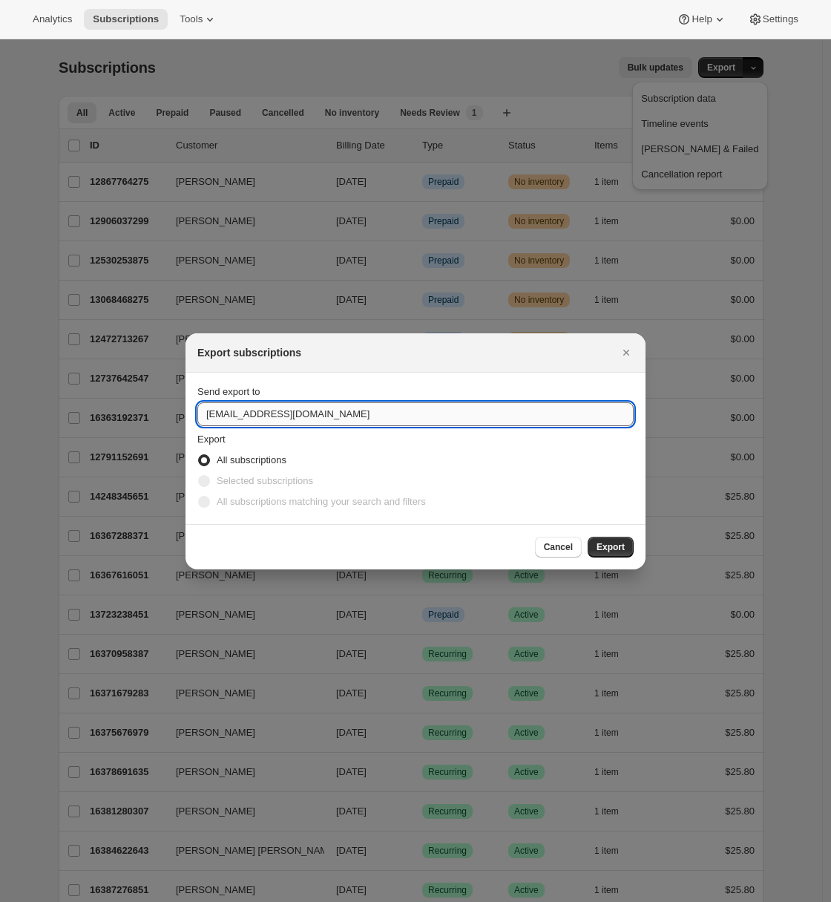
click at [234, 413] on input "hello@tokidos.com" at bounding box center [415, 414] width 436 height 24
type input "adrian@awtomic.com"
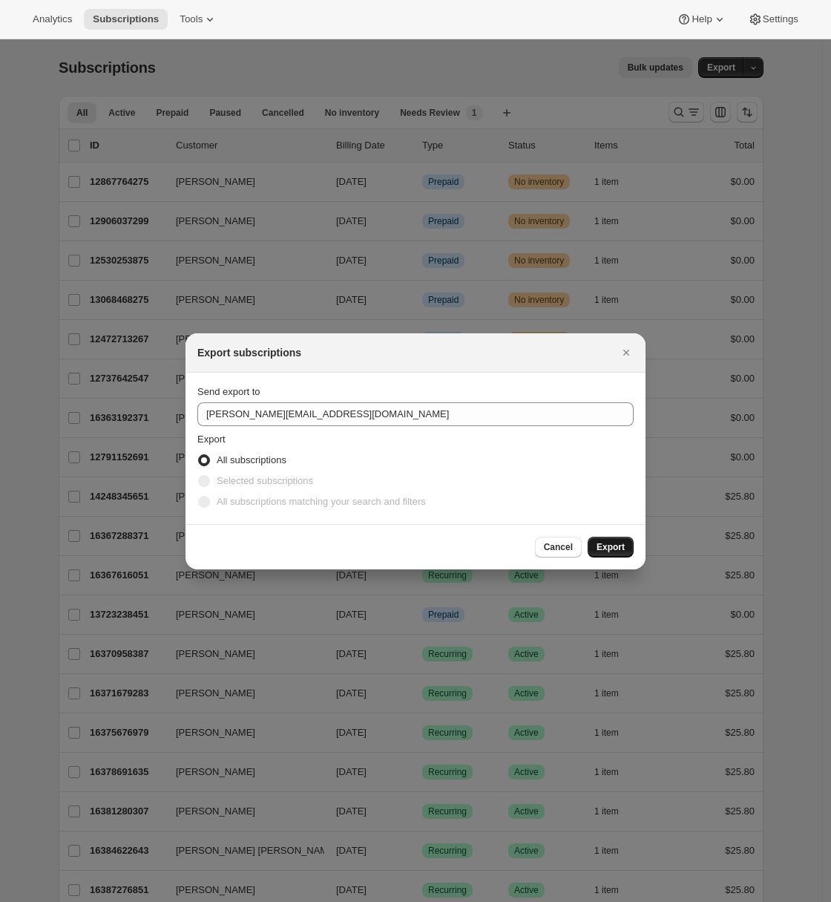
click at [617, 553] on button "Export" at bounding box center [611, 547] width 46 height 21
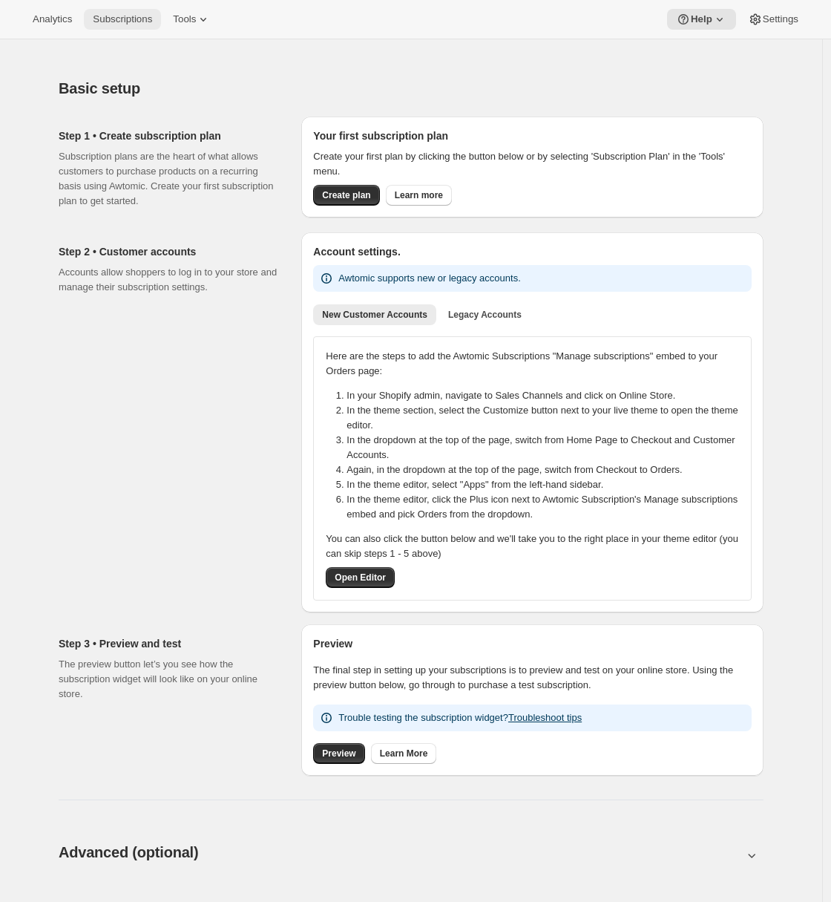
click at [138, 20] on span "Subscriptions" at bounding box center [122, 19] width 59 height 12
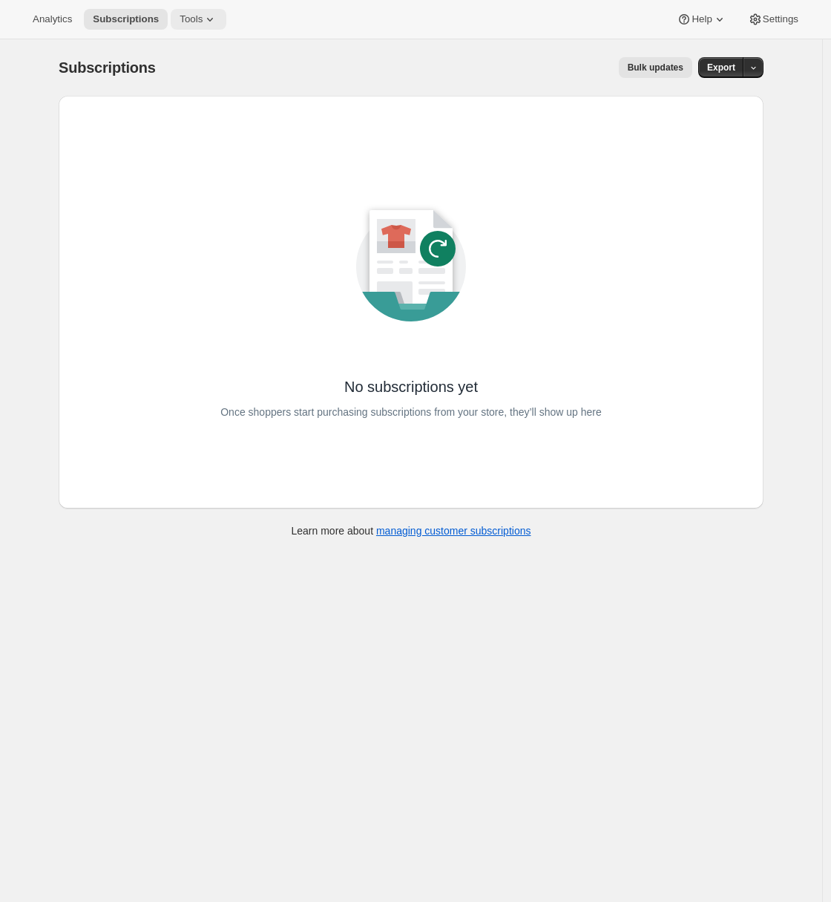
click at [184, 19] on span "Tools" at bounding box center [191, 19] width 23 height 12
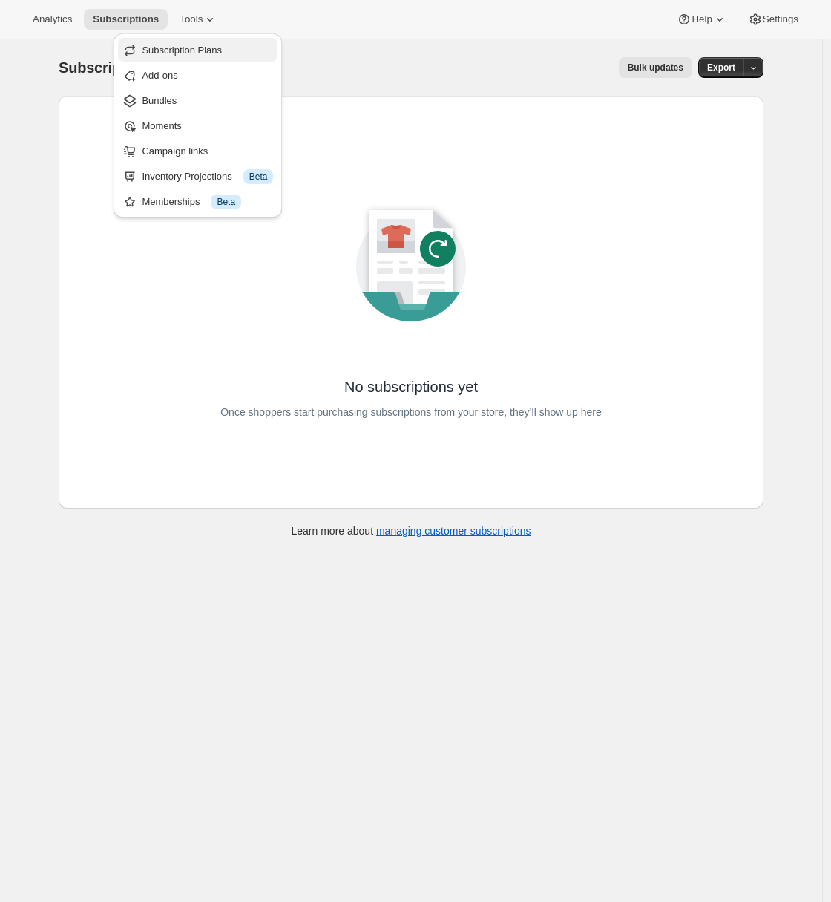
click at [171, 56] on span "Subscription Plans" at bounding box center [207, 50] width 131 height 15
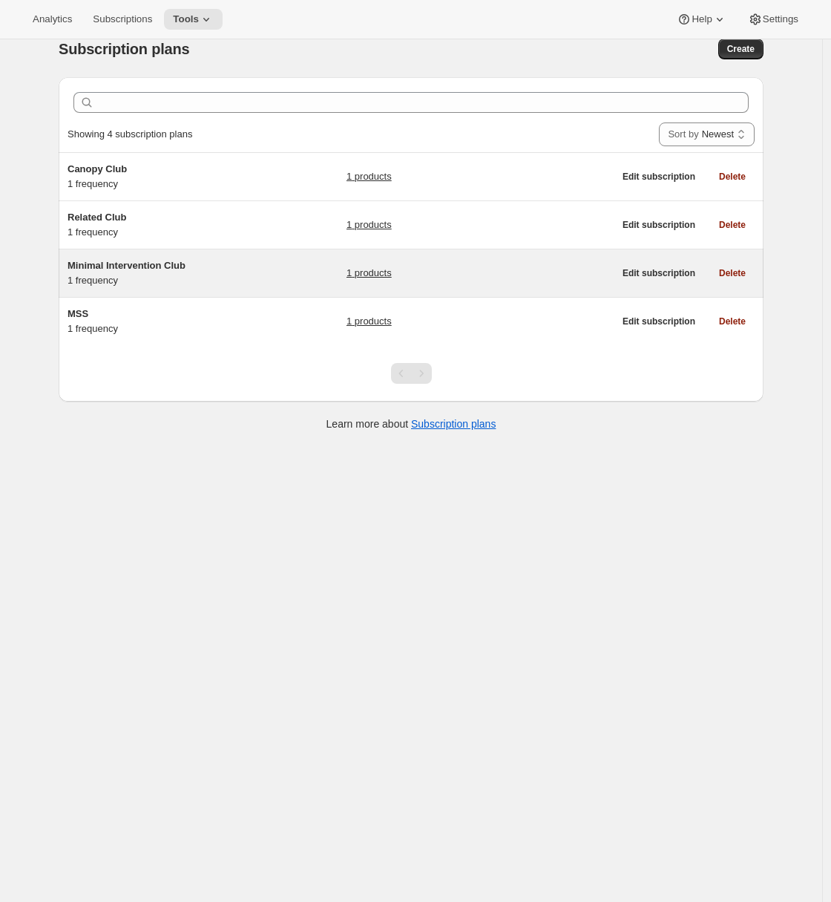
scroll to position [39, 0]
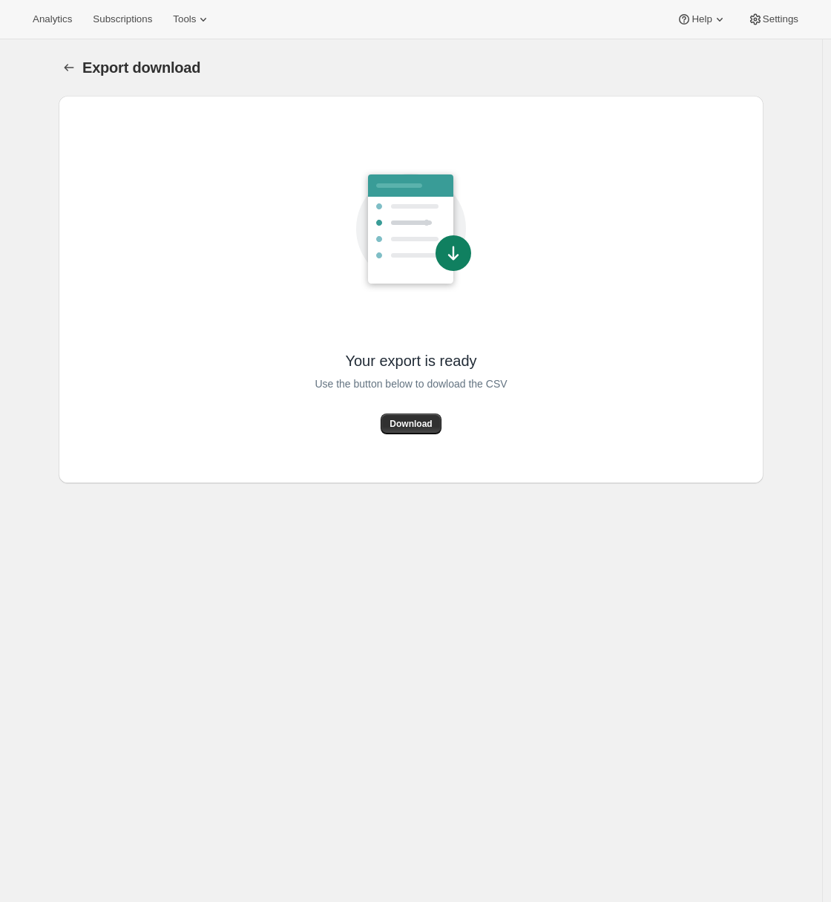
click at [400, 423] on span "Download" at bounding box center [411, 424] width 42 height 12
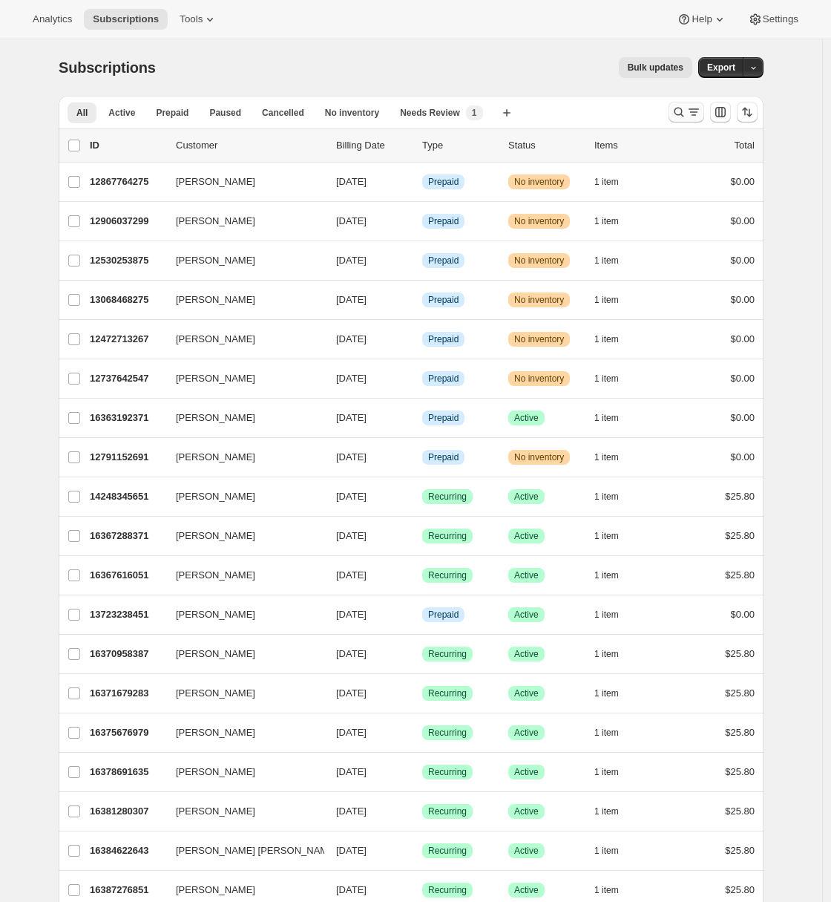
click at [691, 113] on icon "Search and filter results" at bounding box center [694, 112] width 15 height 15
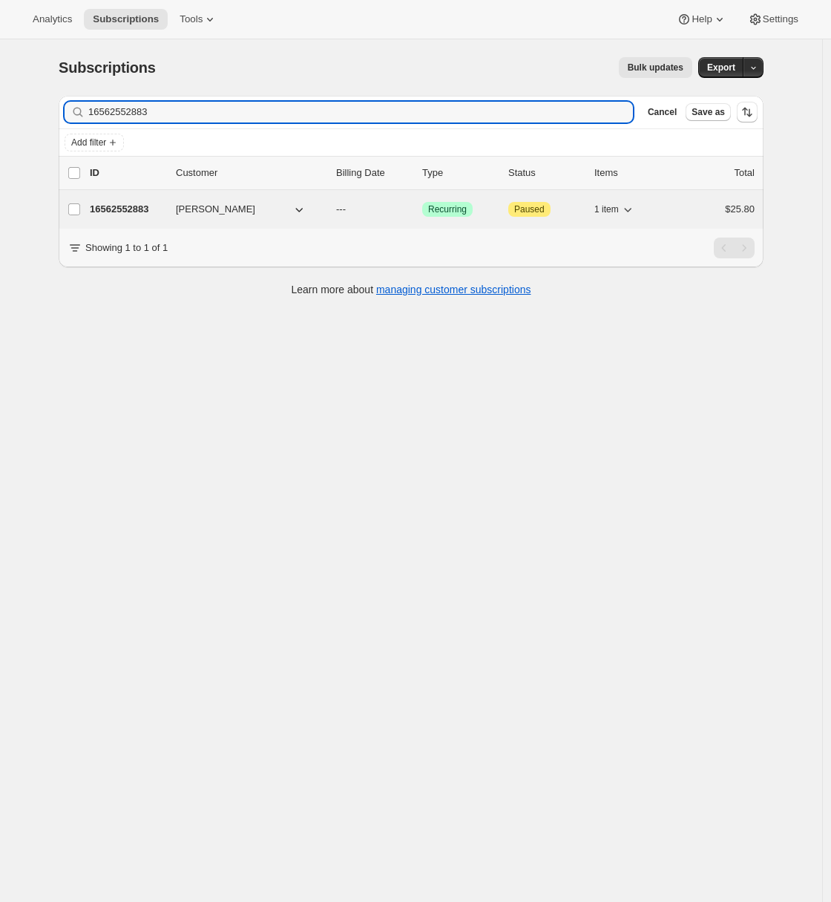
type input "16562552883"
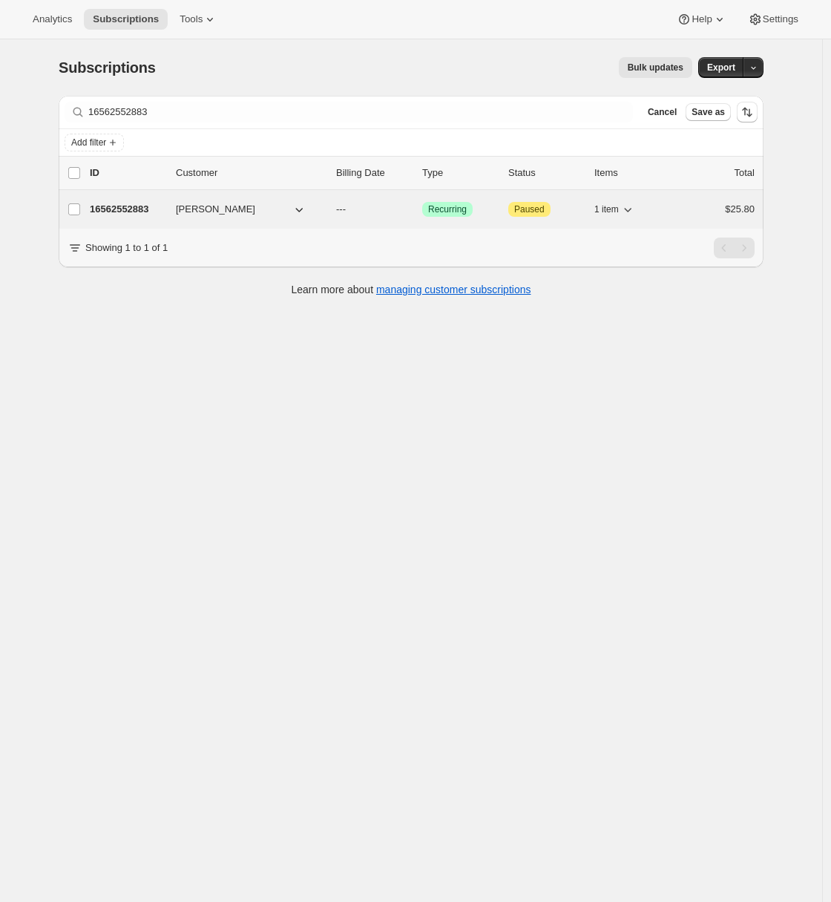
click at [121, 212] on p "16562552883" at bounding box center [127, 209] width 74 height 15
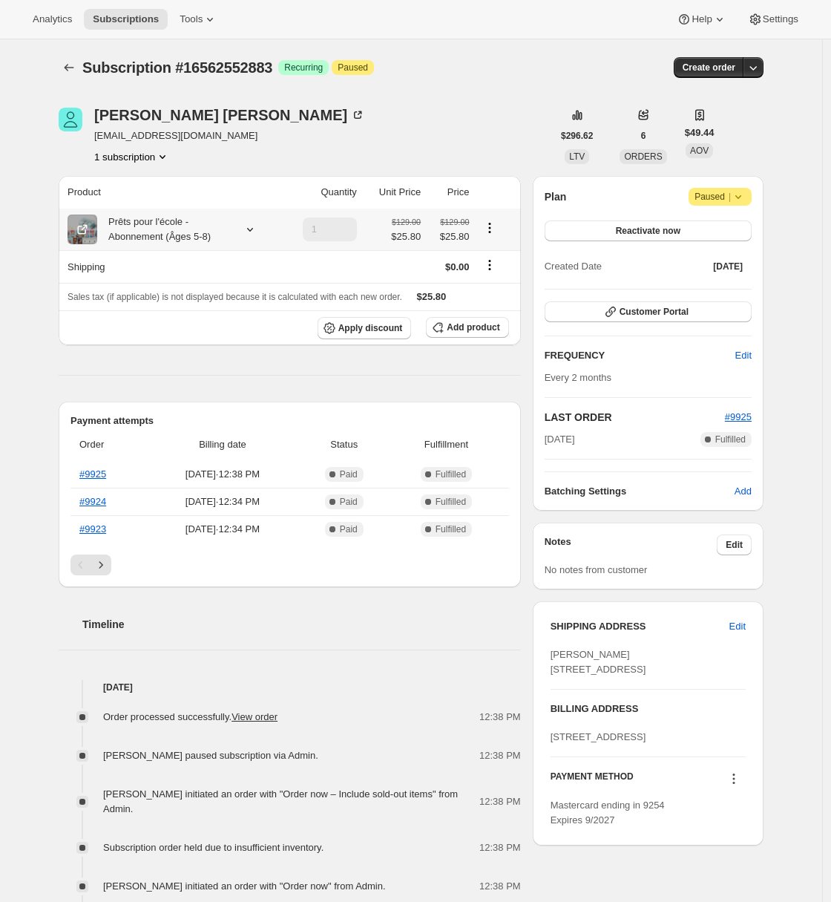
click at [258, 228] on icon at bounding box center [250, 229] width 15 height 15
click at [50, 432] on div "Subscription #16562552883. This page is ready Subscription #16562552883 Success…" at bounding box center [411, 792] width 741 height 1507
click at [255, 223] on icon at bounding box center [250, 229] width 15 height 15
click at [7, 400] on div "Subscription #16562552883. This page is ready Subscription #16562552883 Success…" at bounding box center [411, 792] width 822 height 1507
